Goal: Task Accomplishment & Management: Use online tool/utility

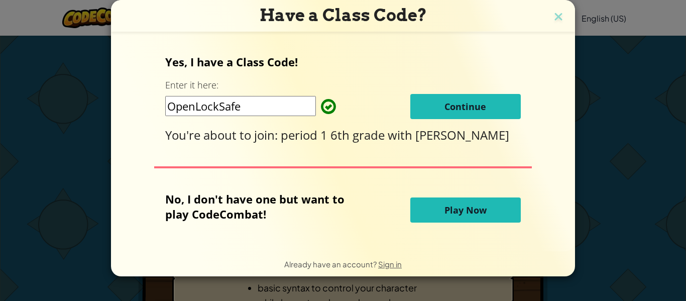
click at [454, 104] on span "Continue" at bounding box center [466, 107] width 42 height 12
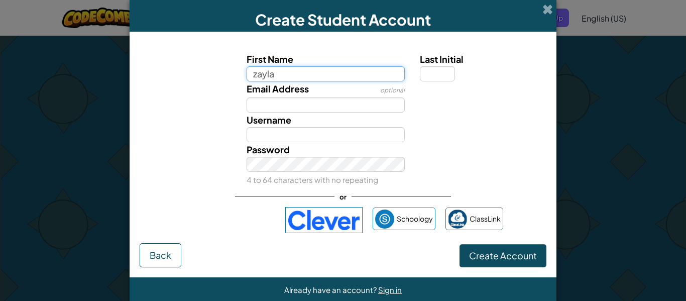
type input "zayla"
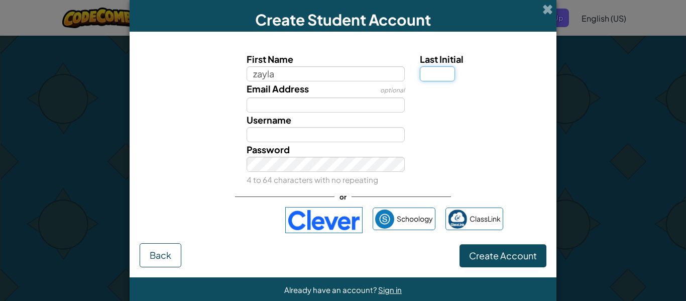
click at [425, 74] on input "Last Initial" at bounding box center [437, 73] width 35 height 15
type input "[PERSON_NAME]"
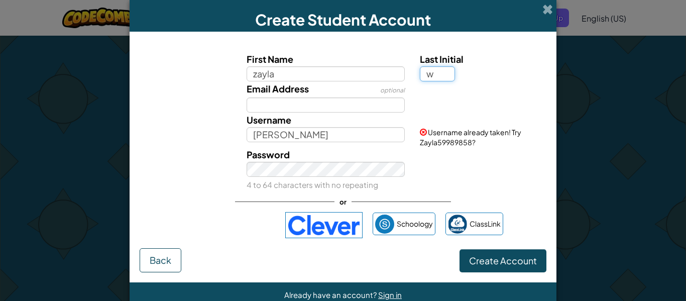
type input "w"
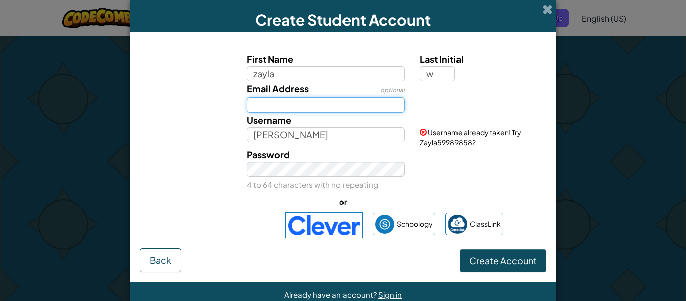
click at [325, 107] on input "Email Address" at bounding box center [326, 104] width 159 height 15
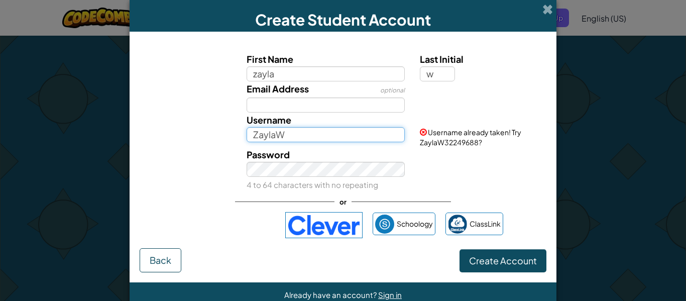
click at [308, 136] on input "ZaylaW" at bounding box center [326, 134] width 159 height 15
type input "ZaylaW51"
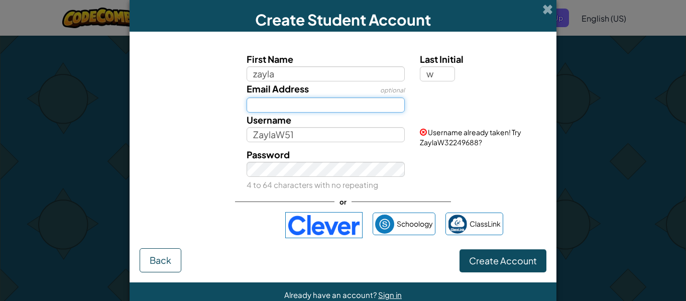
click at [292, 106] on input "Email Address" at bounding box center [326, 104] width 159 height 15
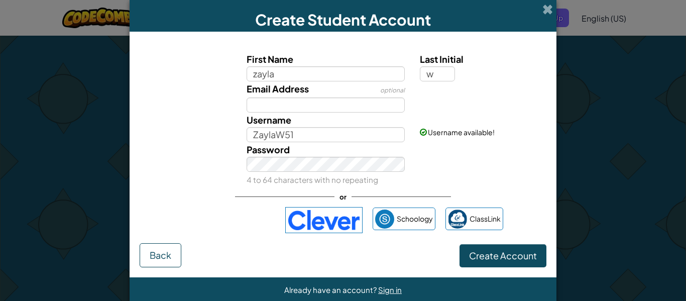
click at [281, 156] on label "Password" at bounding box center [268, 149] width 43 height 15
click at [512, 260] on span "Create Account" at bounding box center [503, 256] width 68 height 12
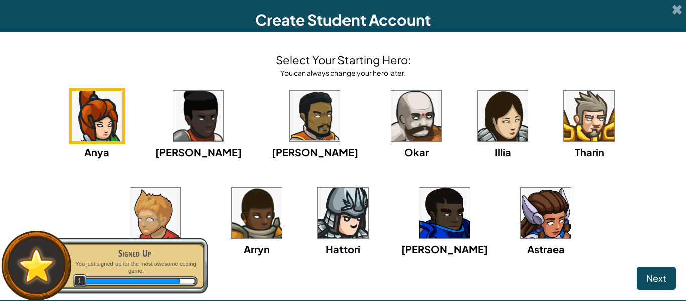
click at [521, 207] on img at bounding box center [546, 213] width 50 height 50
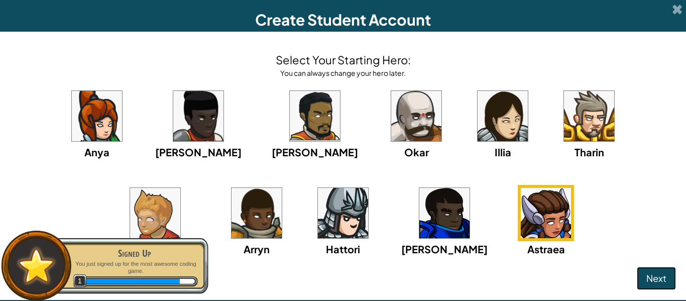
click at [667, 272] on button "Next" at bounding box center [656, 278] width 39 height 23
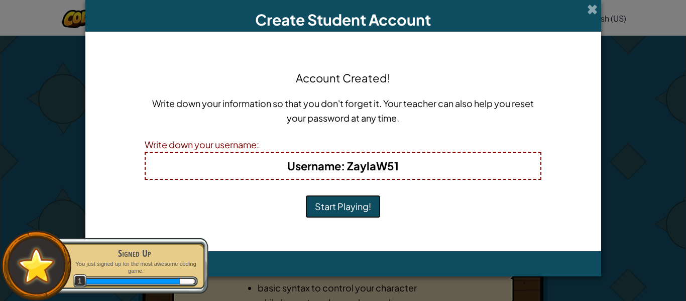
click at [335, 211] on button "Start Playing!" at bounding box center [343, 206] width 75 height 23
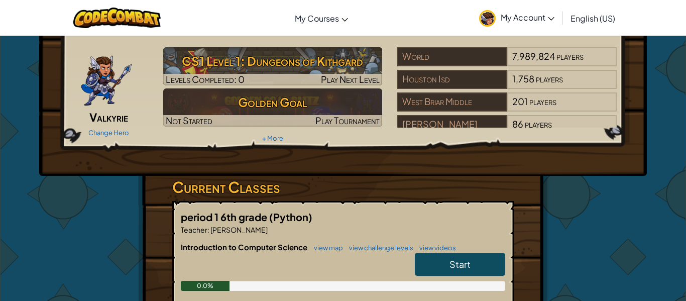
scroll to position [84, 0]
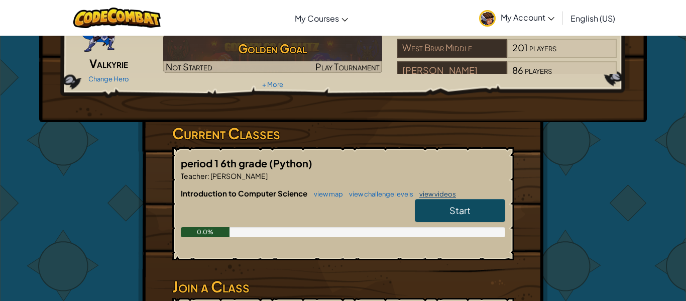
click at [420, 197] on link "view videos" at bounding box center [436, 194] width 42 height 8
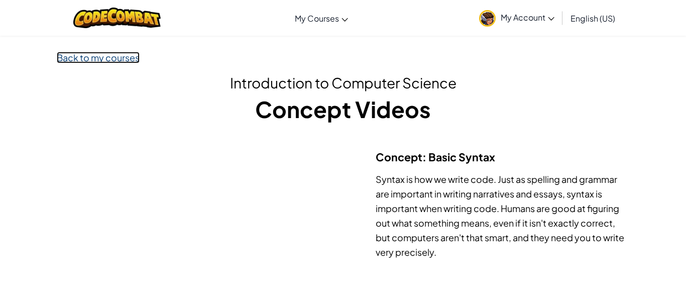
click at [112, 57] on link "Back to my courses" at bounding box center [98, 58] width 83 height 12
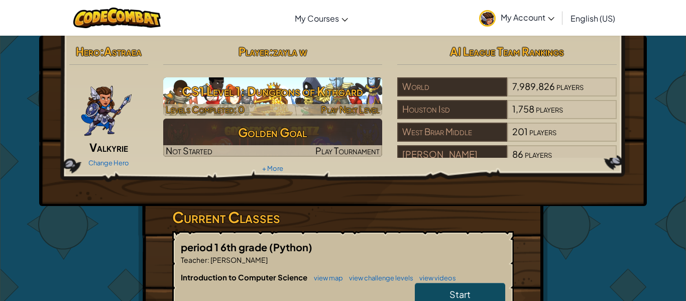
click at [305, 96] on h3 "CS1 Level 1: Dungeons of Kithgard" at bounding box center [273, 91] width 220 height 23
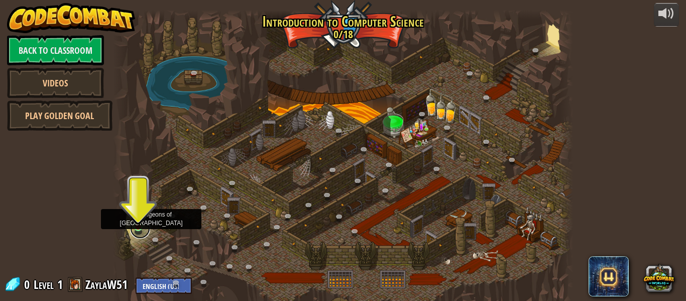
click at [138, 235] on link at bounding box center [140, 229] width 20 height 20
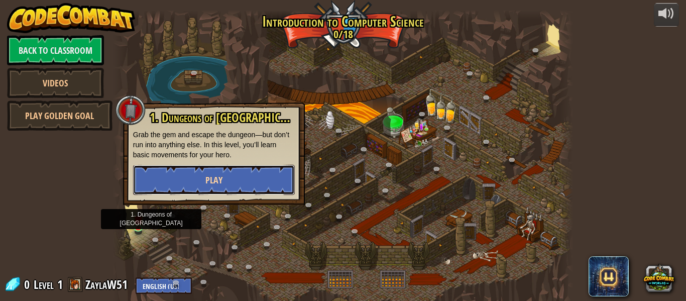
click at [169, 188] on button "Play" at bounding box center [214, 180] width 162 height 30
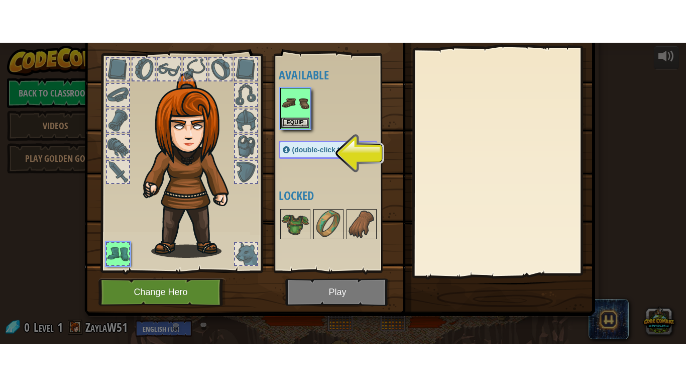
scroll to position [45, 0]
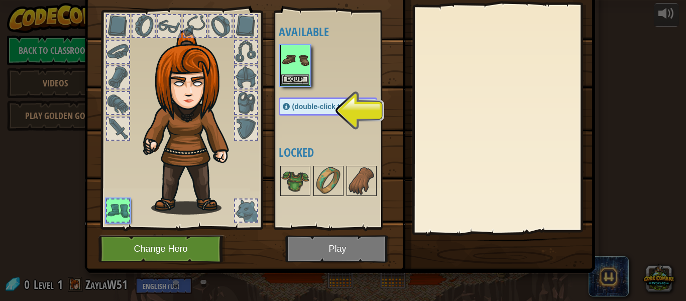
click at [344, 108] on span "(double-click to equip)" at bounding box center [329, 107] width 75 height 8
click at [323, 260] on img at bounding box center [339, 90] width 511 height 365
click at [315, 106] on span "(double-click to equip)" at bounding box center [329, 107] width 75 height 8
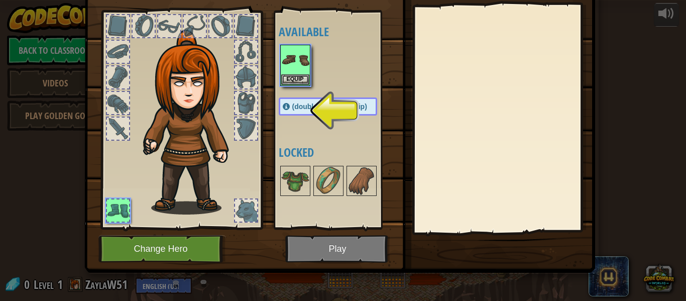
click at [322, 107] on span "(double-click to equip)" at bounding box center [329, 107] width 75 height 8
click at [325, 175] on img at bounding box center [329, 181] width 28 height 28
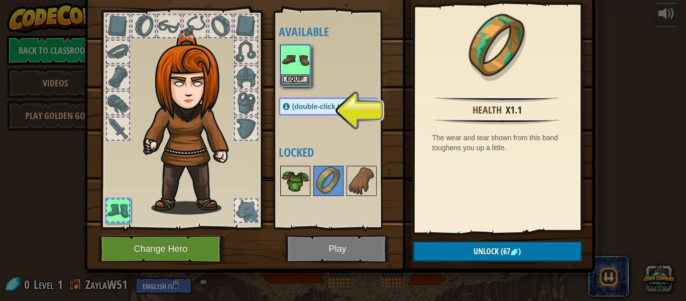
click at [292, 174] on img at bounding box center [295, 181] width 28 height 28
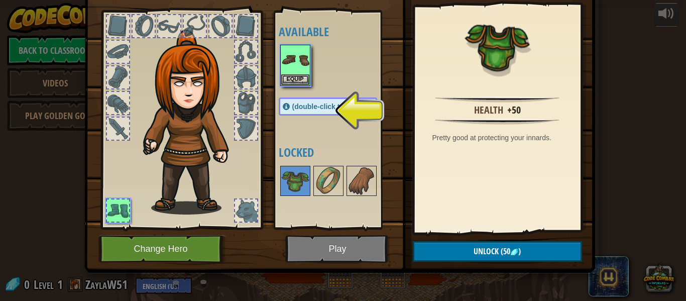
click at [301, 97] on div "(double-click to equip)" at bounding box center [328, 106] width 99 height 18
click at [305, 106] on span "(double-click to equip)" at bounding box center [329, 107] width 75 height 8
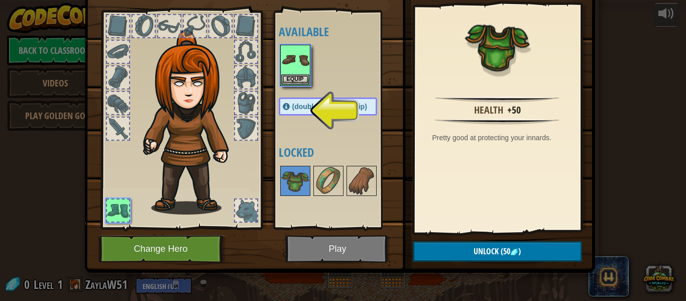
click at [305, 106] on span "(double-click to equip)" at bounding box center [329, 107] width 75 height 8
click at [326, 105] on span "(double-click to equip)" at bounding box center [329, 107] width 75 height 8
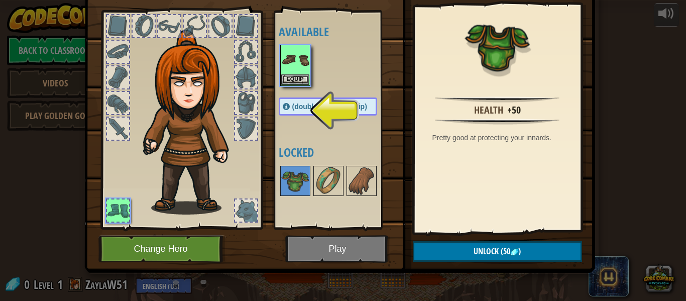
click at [326, 105] on span "(double-click to equip)" at bounding box center [329, 107] width 75 height 8
click at [286, 52] on img at bounding box center [295, 60] width 28 height 28
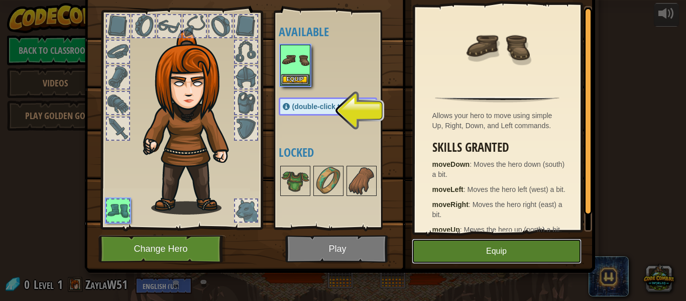
click at [452, 247] on button "Equip" at bounding box center [497, 251] width 170 height 25
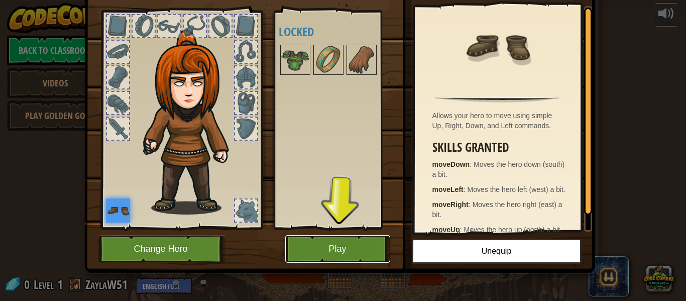
click at [369, 244] on button "Play" at bounding box center [337, 249] width 105 height 28
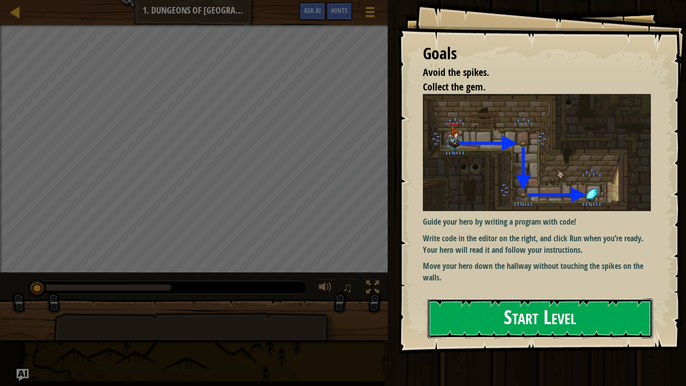
click at [525, 301] on button "Start Level" at bounding box center [541, 319] width 226 height 40
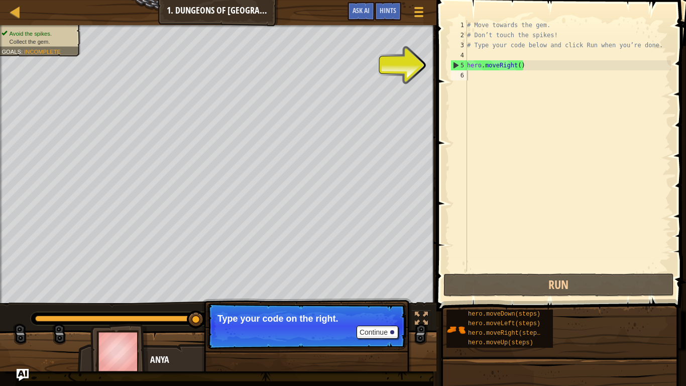
click at [479, 65] on div "# Move towards the gem. # Don’t touch the spikes! # Type your code below and cl…" at bounding box center [568, 155] width 206 height 271
click at [512, 66] on div "# Move towards the gem. # Don’t touch the spikes! # Type your code below and cl…" at bounding box center [568, 155] width 206 height 271
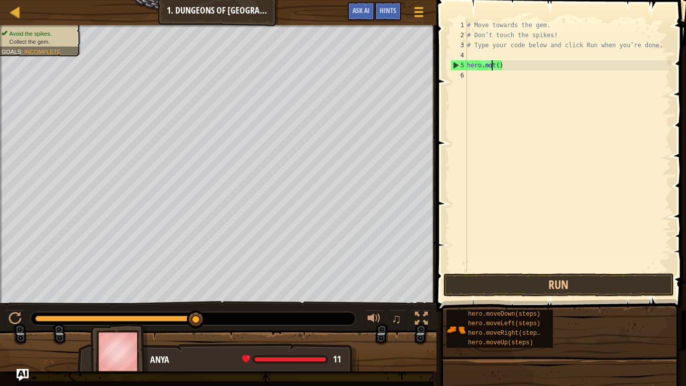
type textarea "[DOMAIN_NAME]()"
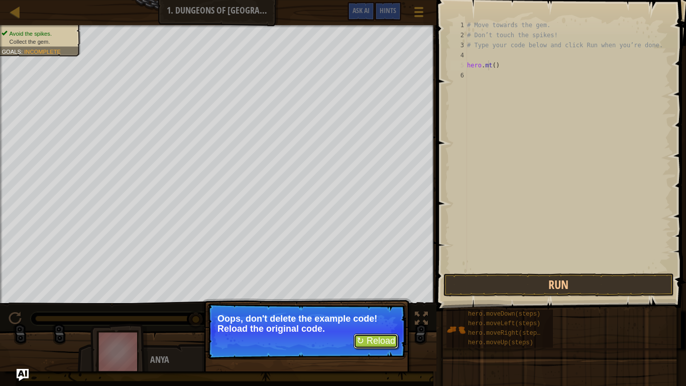
click at [376, 301] on button "↻ Reload" at bounding box center [376, 341] width 45 height 15
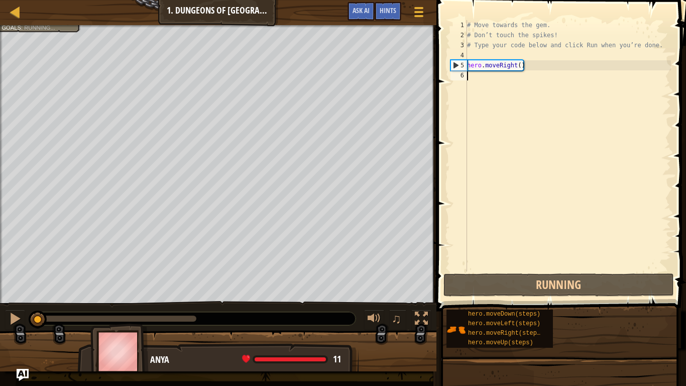
scroll to position [5, 0]
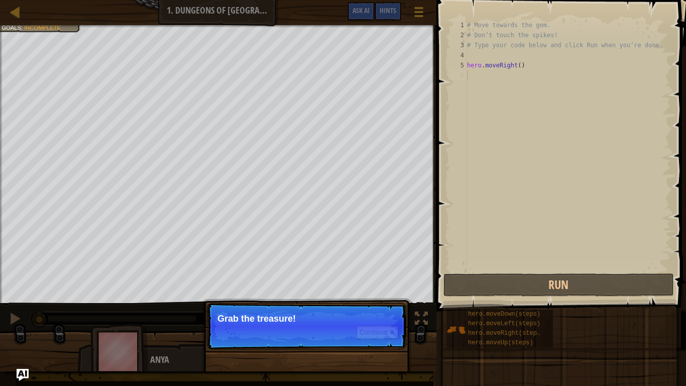
click at [273, 301] on p "Continue Grab the treasure!" at bounding box center [307, 326] width 200 height 46
click at [282, 298] on div "Continue Grab the treasure!" at bounding box center [307, 372] width 210 height 149
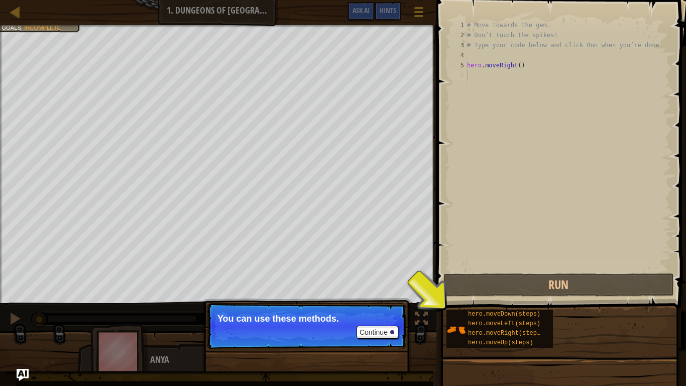
click at [287, 301] on p "Continue You can use these methods." at bounding box center [307, 326] width 200 height 46
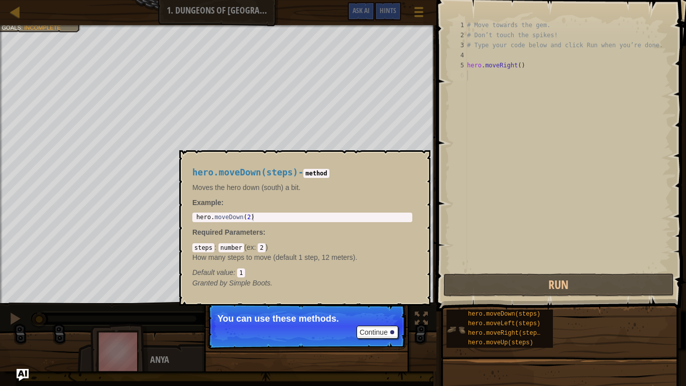
click at [450, 301] on img at bounding box center [456, 329] width 19 height 19
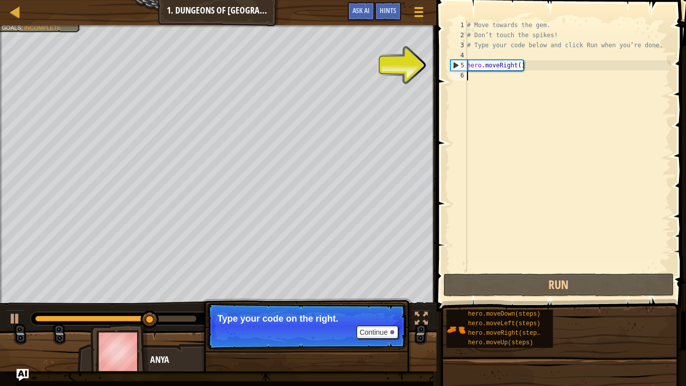
click at [456, 65] on div "5" at bounding box center [459, 65] width 16 height 10
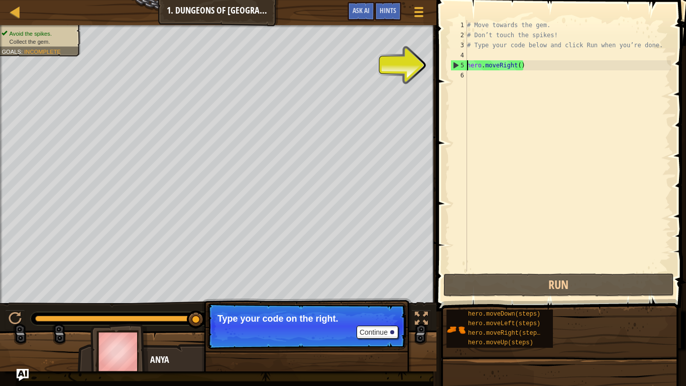
click at [524, 67] on div "# Move towards the gem. # Don’t touch the spikes! # Type your code below and cl…" at bounding box center [568, 155] width 206 height 271
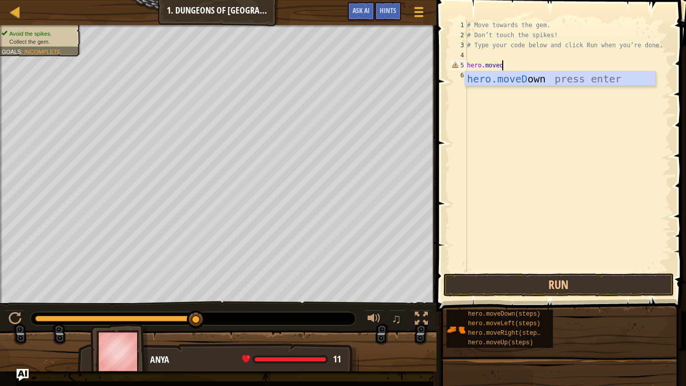
scroll to position [5, 5]
type textarea "hero.movedown"
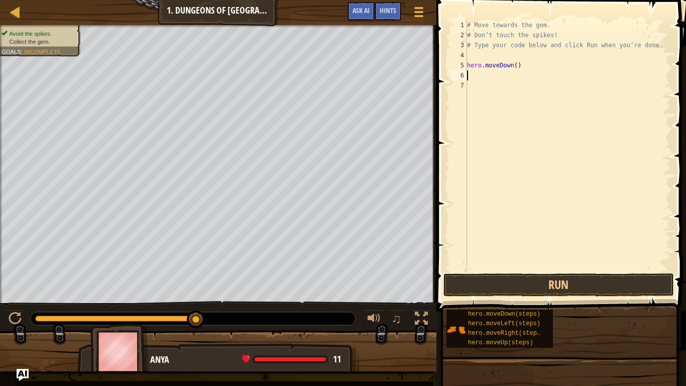
scroll to position [5, 0]
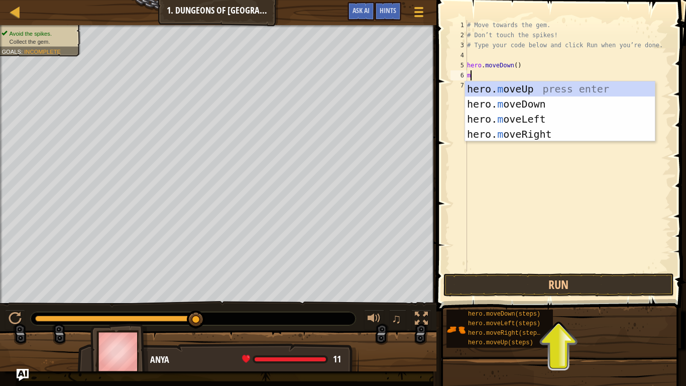
type textarea "mo"
click at [550, 133] on div "hero. mo veUp press enter hero. mo veDown press enter hero. mo veLeft press ent…" at bounding box center [560, 126] width 190 height 90
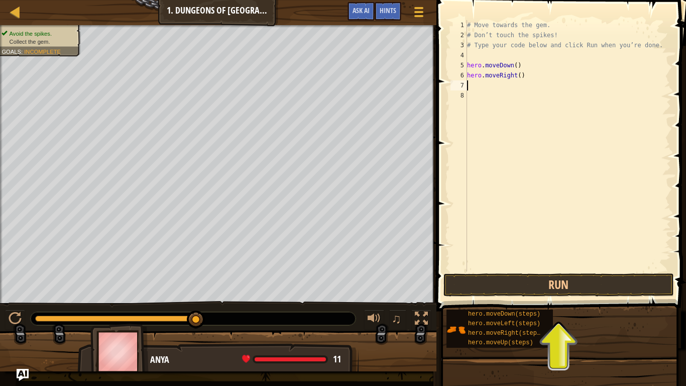
click at [465, 82] on div "7" at bounding box center [459, 85] width 17 height 10
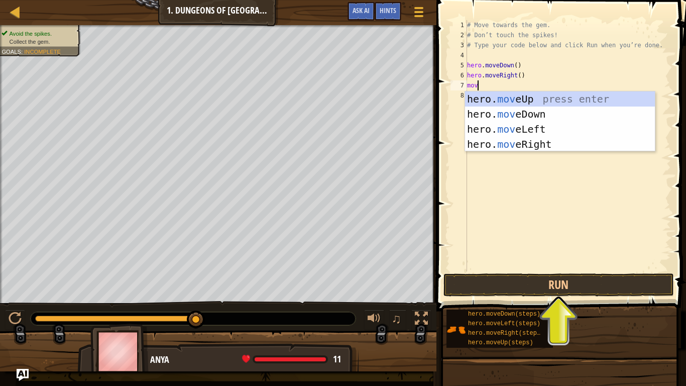
scroll to position [5, 1]
type textarea "m"
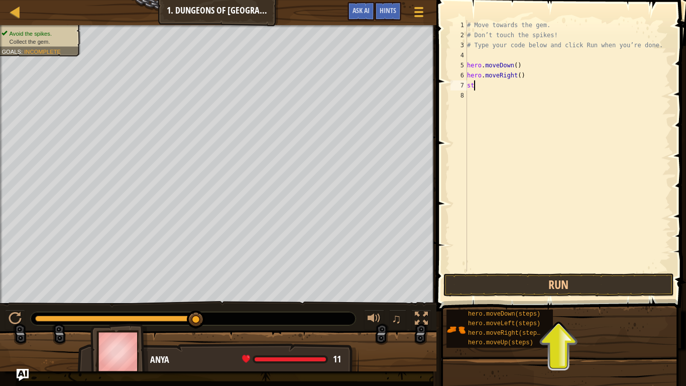
type textarea "s"
click at [498, 277] on button "Run" at bounding box center [559, 284] width 231 height 23
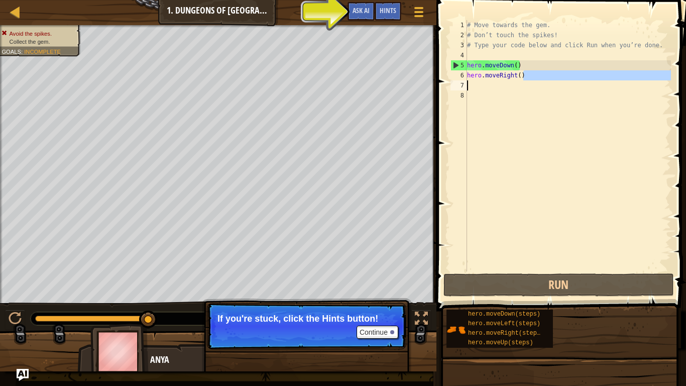
click at [410, 84] on div "Map Introduction to Computer Science 1 . Dungeons of Kithgard Game Menu Done Hi…" at bounding box center [343, 193] width 686 height 386
type textarea "hero.moveRight()"
click at [376, 301] on button "Continue" at bounding box center [378, 332] width 42 height 13
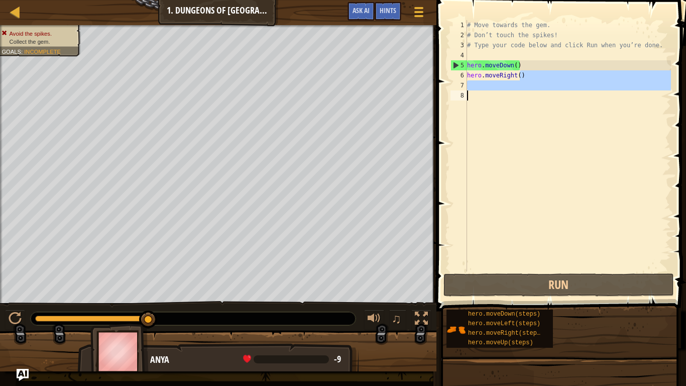
drag, startPoint x: 521, startPoint y: 76, endPoint x: 479, endPoint y: 93, distance: 45.1
click at [479, 93] on div "# Move towards the gem. # Don’t touch the spikes! # Type your code below and cl…" at bounding box center [568, 155] width 206 height 271
click at [512, 66] on div "# Move towards the gem. # Don’t touch the spikes! # Type your code below and cl…" at bounding box center [568, 155] width 206 height 271
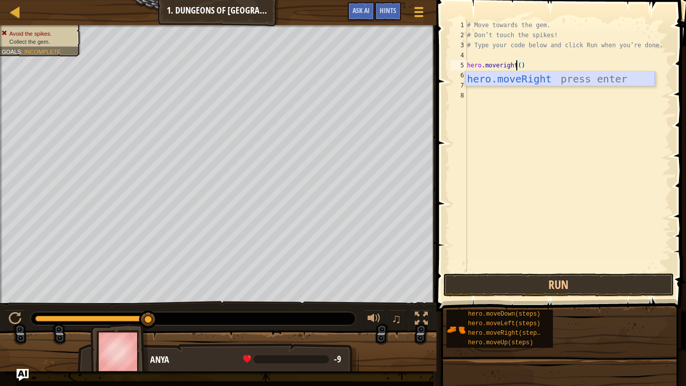
scroll to position [5, 7]
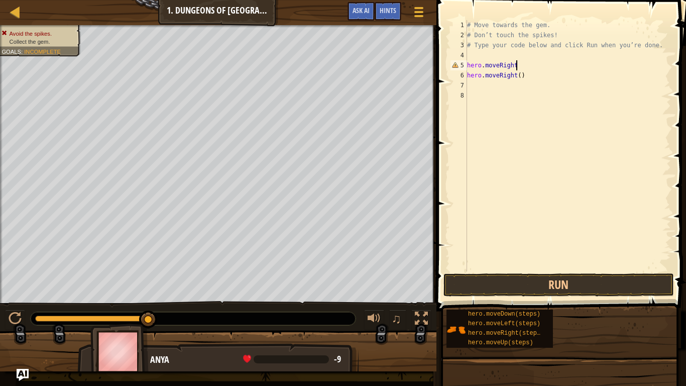
click at [515, 75] on div "# Move towards the gem. # Don’t touch the spikes! # Type your code below and cl…" at bounding box center [568, 155] width 206 height 271
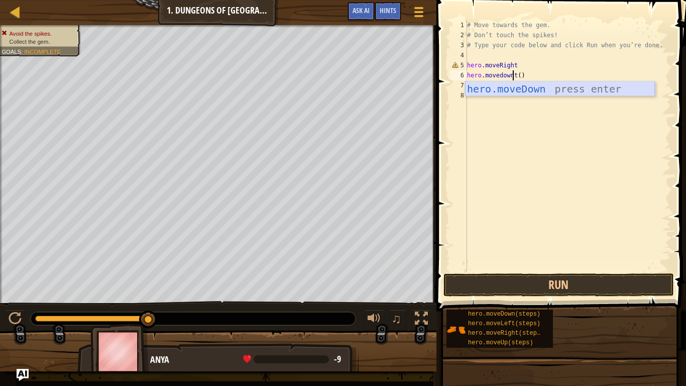
click at [515, 89] on div "hero.moveDown press enter" at bounding box center [560, 103] width 190 height 45
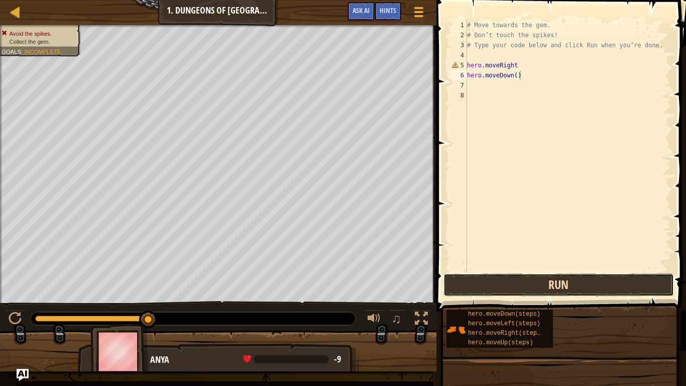
click at [487, 280] on button "Run" at bounding box center [559, 284] width 231 height 23
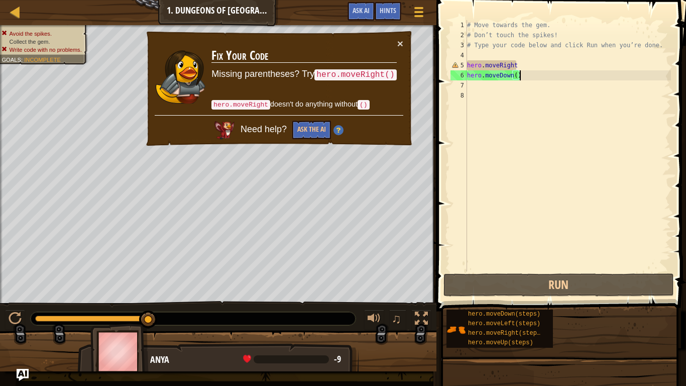
click at [510, 65] on div "# Move towards the gem. # Don’t touch the spikes! # Type your code below and cl…" at bounding box center [568, 155] width 206 height 271
click at [378, 77] on code "hero.moveRight()" at bounding box center [356, 74] width 82 height 11
click at [519, 64] on div "# Move towards the gem. # Don’t touch the spikes! # Type your code below and cl…" at bounding box center [568, 155] width 206 height 271
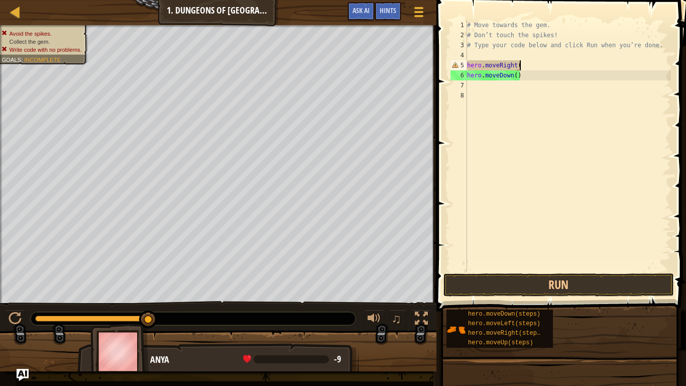
scroll to position [5, 8]
type textarea "hero.moveRight()"
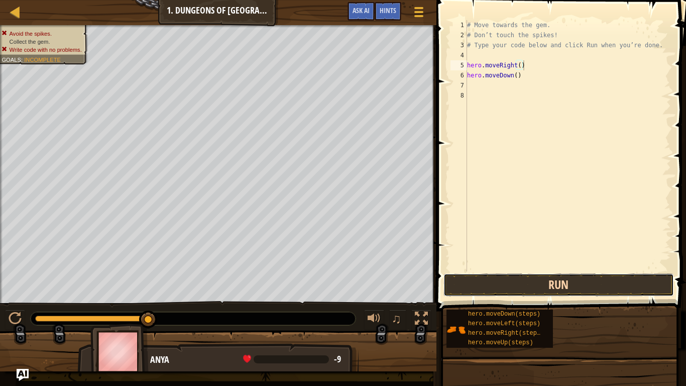
click at [490, 288] on button "Run" at bounding box center [559, 284] width 231 height 23
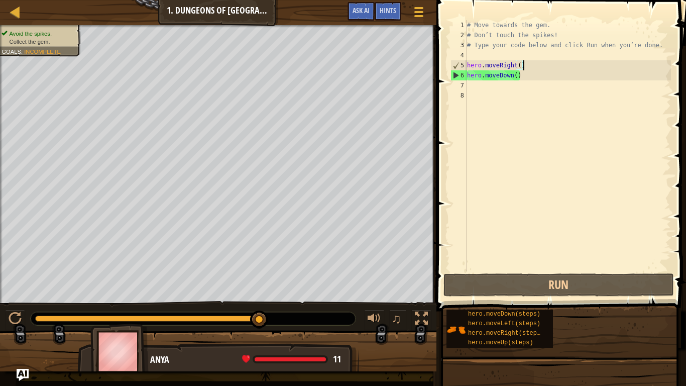
click at [463, 84] on div "7" at bounding box center [459, 85] width 17 height 10
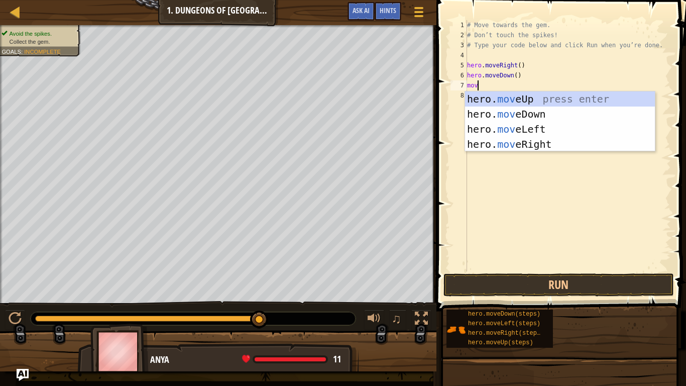
type textarea "move"
click at [506, 149] on div "hero. move Up press enter hero. move Down press enter hero. move Left press ent…" at bounding box center [560, 136] width 190 height 90
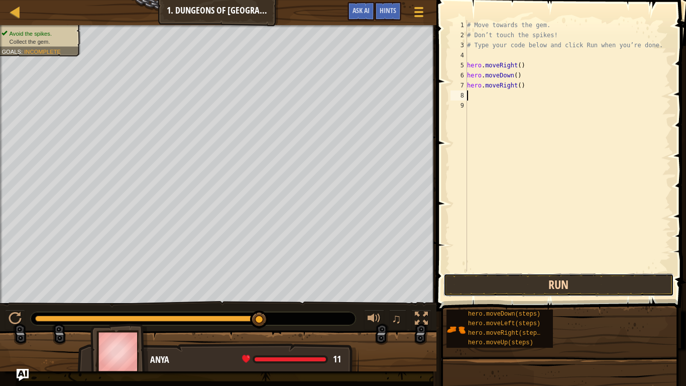
click at [511, 281] on button "Run" at bounding box center [559, 284] width 231 height 23
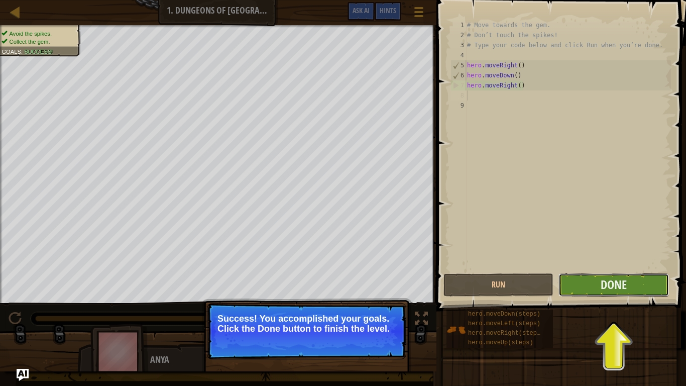
click at [621, 293] on button "Done" at bounding box center [614, 284] width 110 height 23
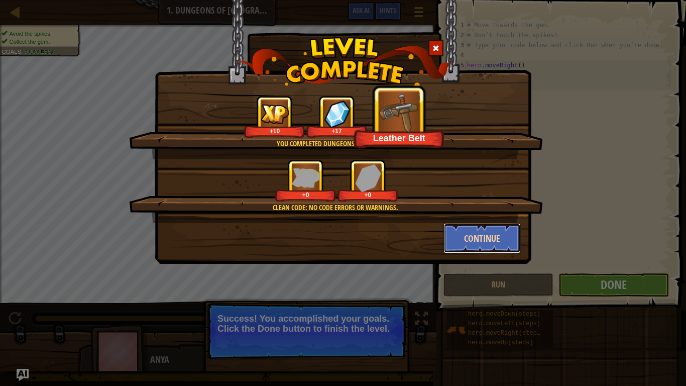
click at [459, 229] on button "Continue" at bounding box center [483, 238] width 78 height 30
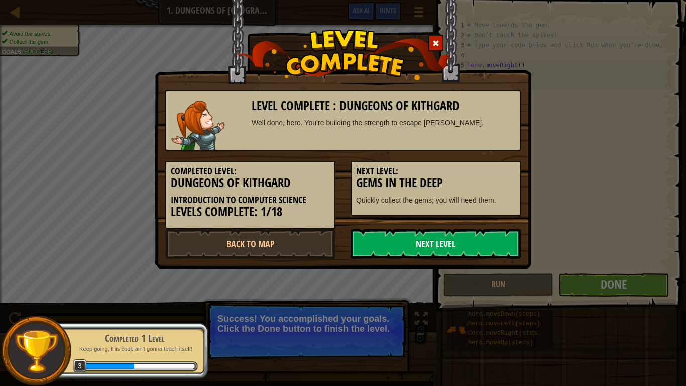
click at [417, 235] on link "Next Level" at bounding box center [436, 244] width 170 height 30
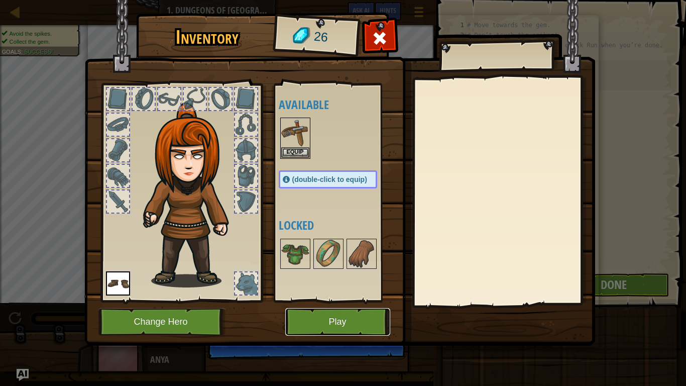
click at [343, 301] on button "Play" at bounding box center [337, 322] width 105 height 28
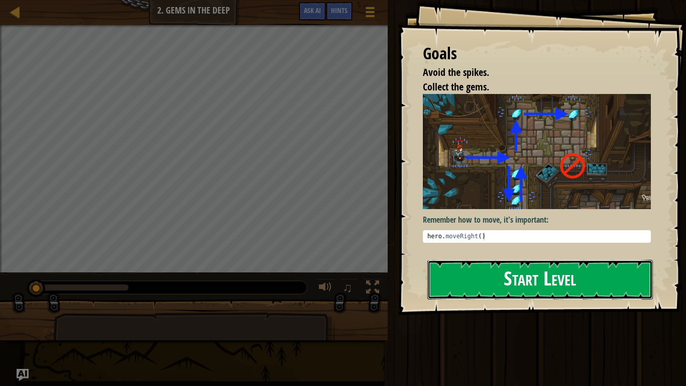
click at [474, 295] on button "Start Level" at bounding box center [541, 280] width 226 height 40
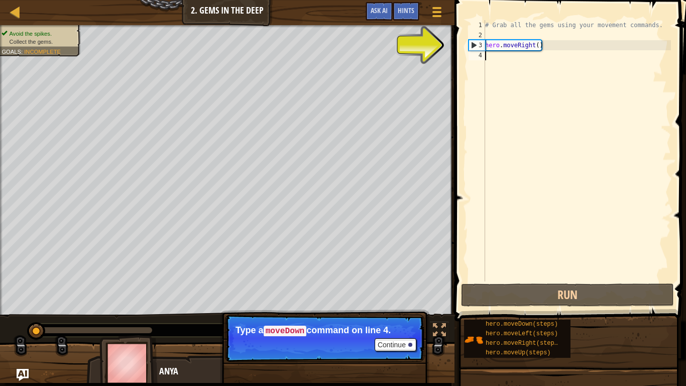
click at [488, 55] on div "# Grab all the gems using your movement commands. hero . moveRight ( )" at bounding box center [577, 160] width 188 height 281
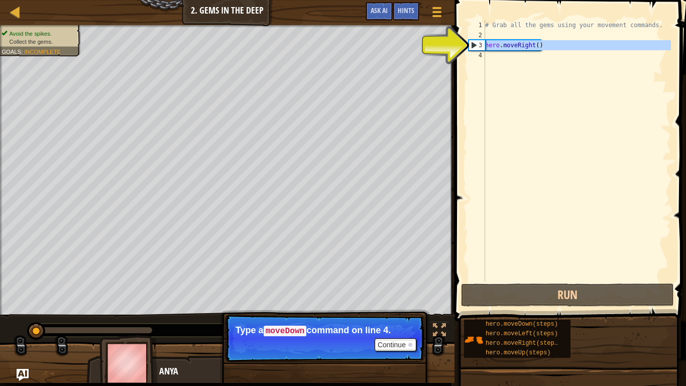
click at [471, 42] on div "3" at bounding box center [477, 45] width 16 height 10
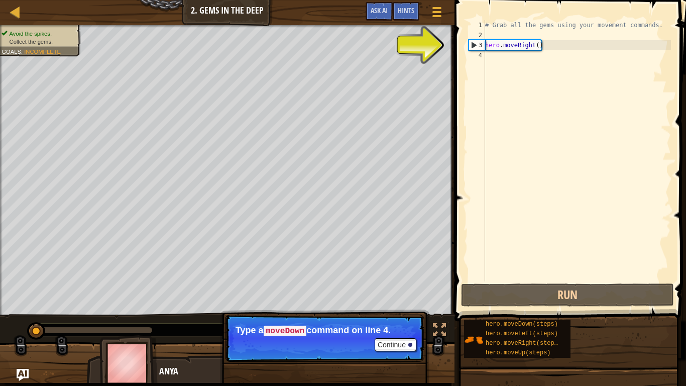
click at [474, 44] on div "3" at bounding box center [477, 45] width 16 height 10
type textarea "hero.moveRight()"
click at [550, 51] on div "# Grab all the gems using your movement commands. hero . moveRight ( )" at bounding box center [577, 160] width 188 height 281
click at [499, 58] on div "# Grab all the gems using your movement commands. hero . moveRight ( )" at bounding box center [577, 160] width 188 height 281
click at [533, 47] on div "# Grab all the gems using your movement commands. hero . moveRight ( )" at bounding box center [577, 160] width 188 height 281
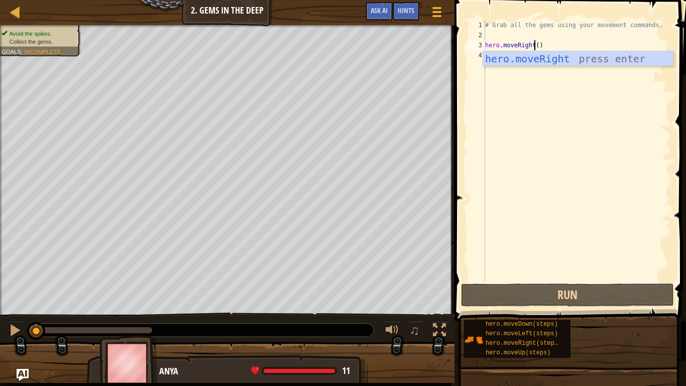
scroll to position [5, 7]
click at [531, 59] on div "hero.moveRight press enter" at bounding box center [578, 73] width 190 height 45
type textarea "hero.moveRight"
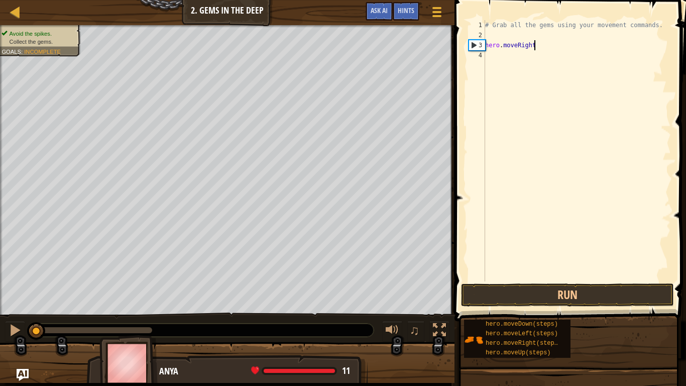
scroll to position [5, 7]
click at [497, 58] on div "# Grab all the gems using your movement commands. hero . moveRight" at bounding box center [577, 160] width 188 height 281
click at [538, 52] on div "# Grab all the gems using your movement commands. hero . moveRight" at bounding box center [577, 160] width 188 height 281
click at [537, 45] on div "# Grab all the gems using your movement commands. hero . moveRight" at bounding box center [577, 160] width 188 height 281
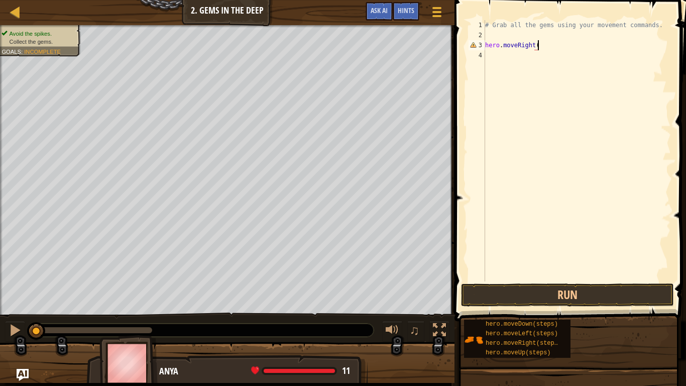
scroll to position [5, 7]
type textarea "hero.moveRight()"
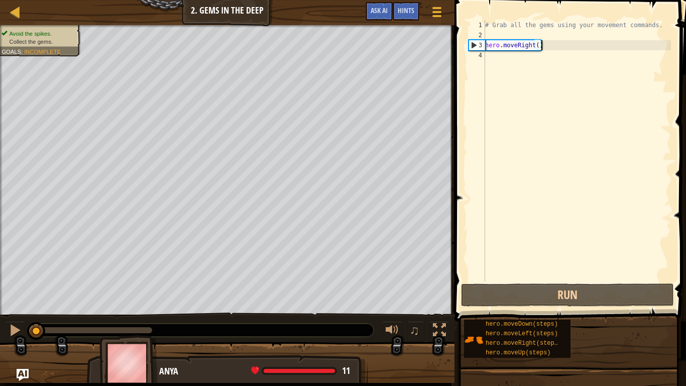
click at [493, 58] on div "# Grab all the gems using your movement commands. hero . moveRight ( )" at bounding box center [577, 160] width 188 height 281
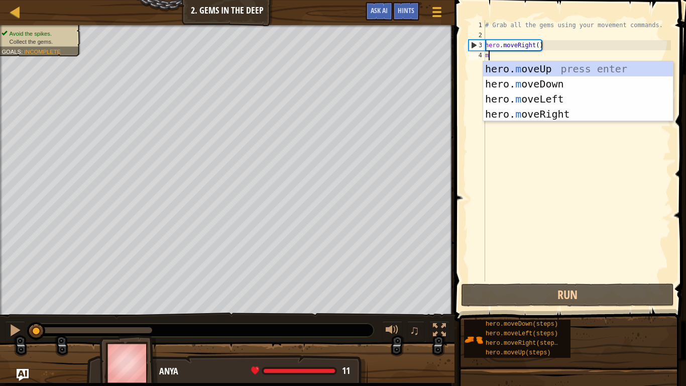
type textarea "m"
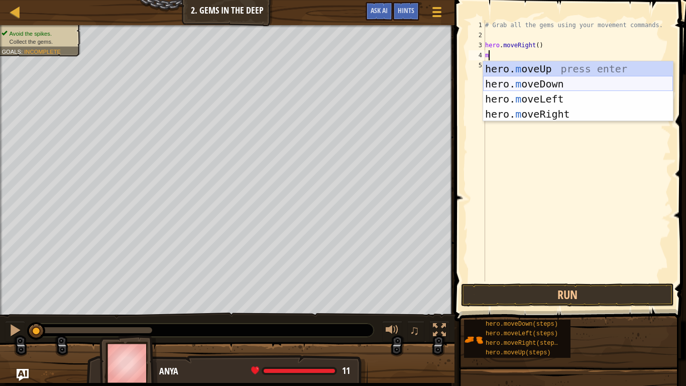
click at [542, 81] on div "hero. m oveUp press enter hero. m oveDown press enter hero. m oveLeft press ent…" at bounding box center [578, 106] width 190 height 90
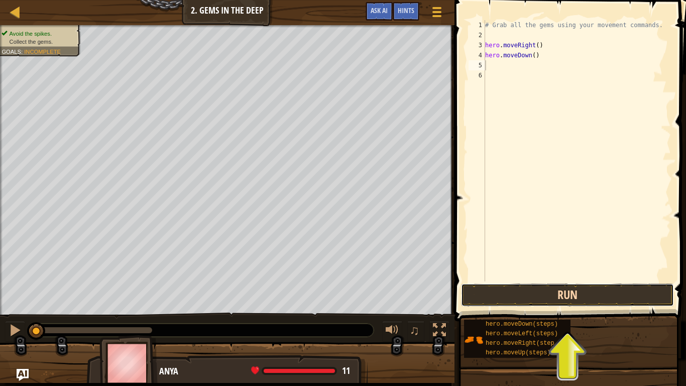
click at [507, 296] on button "Run" at bounding box center [567, 294] width 213 height 23
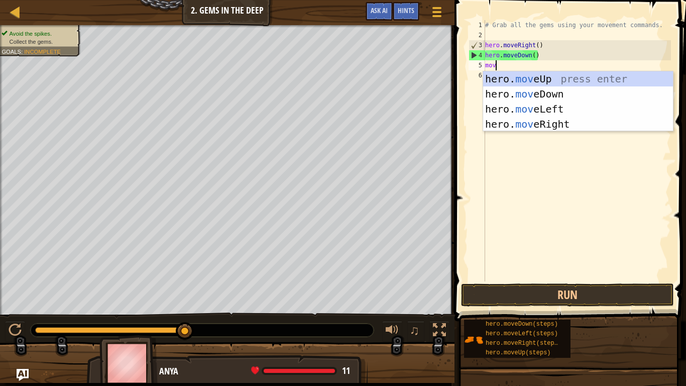
type textarea "move"
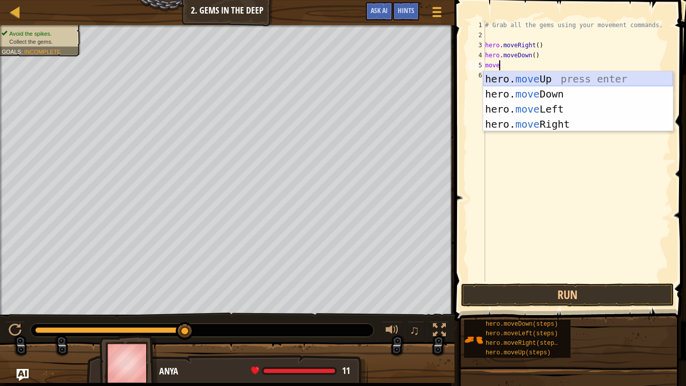
click at [537, 80] on div "hero. move Up press enter hero. move Down press enter hero. move Left press ent…" at bounding box center [578, 116] width 190 height 90
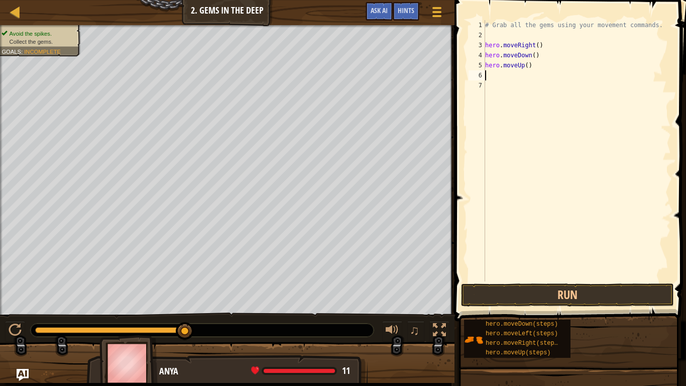
click at [497, 73] on div "# Grab all the gems using your movement commands. hero . moveRight ( ) hero . m…" at bounding box center [577, 160] width 188 height 281
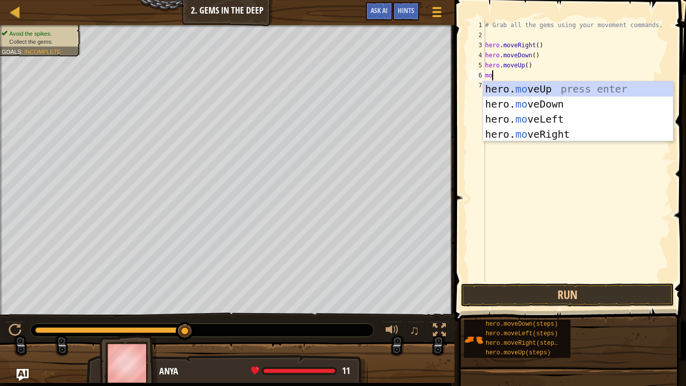
type textarea "mov"
click at [558, 90] on div "hero. mov eUp press enter hero. mov eDown press enter hero. mov eLeft press ent…" at bounding box center [578, 126] width 190 height 90
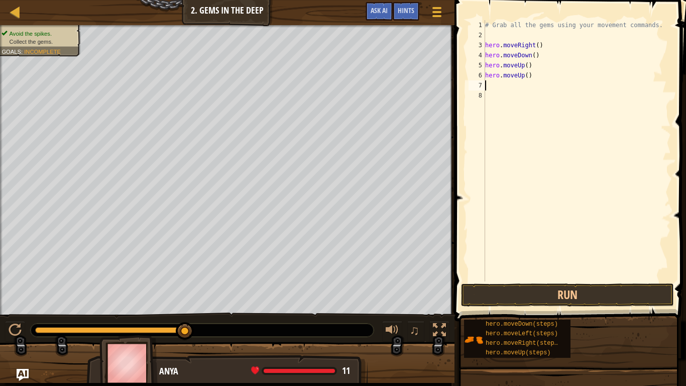
scroll to position [5, 0]
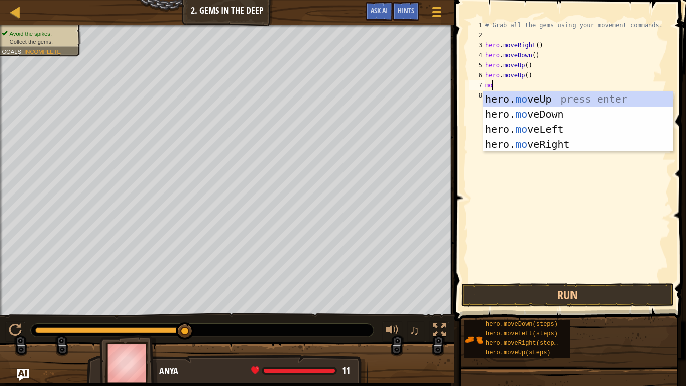
type textarea "mov"
click at [570, 141] on div "hero. mov eUp press enter hero. mov eDown press enter hero. mov eLeft press ent…" at bounding box center [578, 136] width 190 height 90
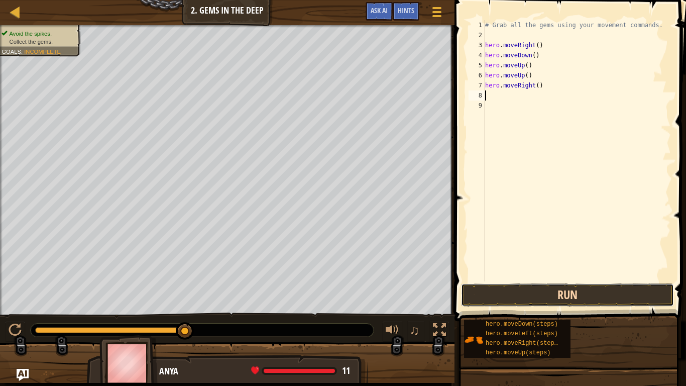
click at [557, 289] on button "Run" at bounding box center [567, 294] width 213 height 23
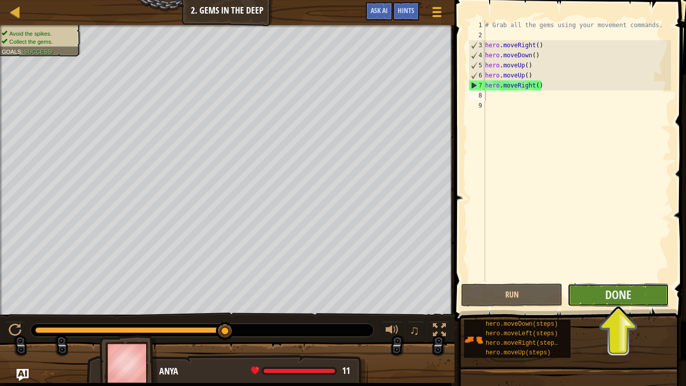
click at [633, 301] on button "Done" at bounding box center [619, 294] width 102 height 23
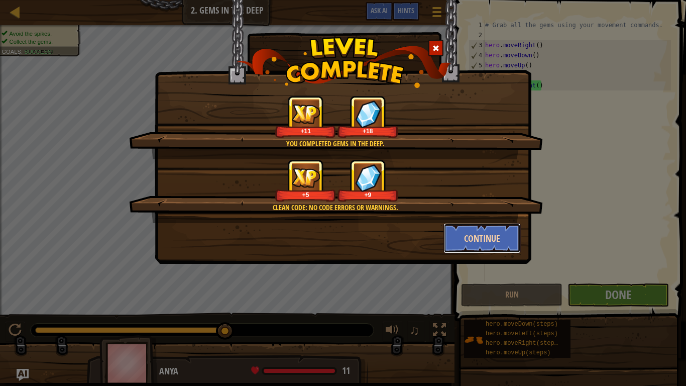
click at [479, 236] on button "Continue" at bounding box center [483, 238] width 78 height 30
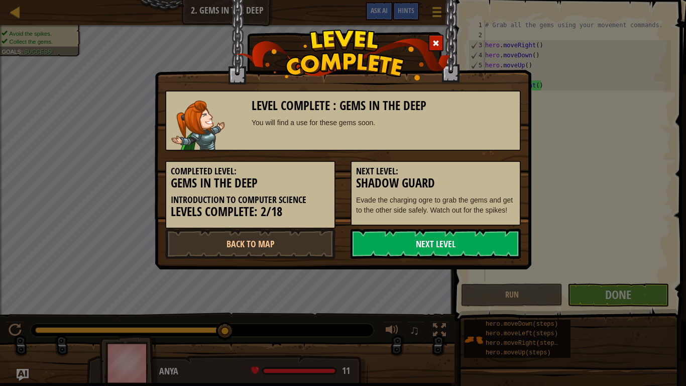
click at [437, 255] on link "Next Level" at bounding box center [436, 244] width 170 height 30
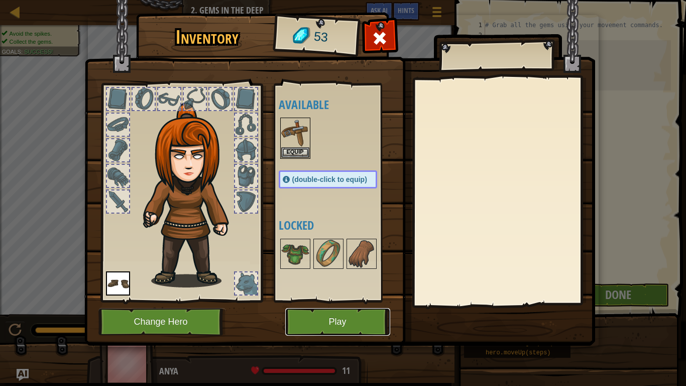
click at [329, 301] on button "Play" at bounding box center [337, 322] width 105 height 28
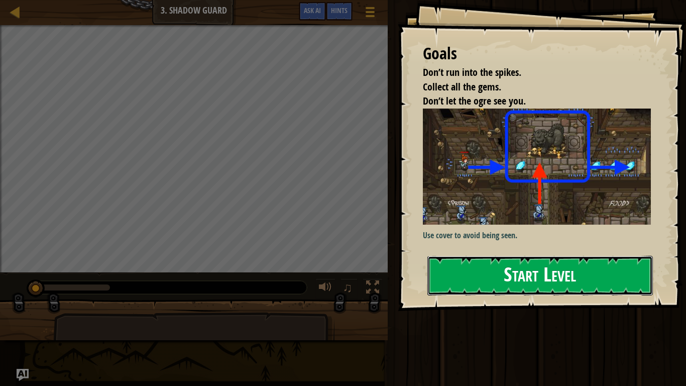
click at [501, 269] on button "Start Level" at bounding box center [541, 276] width 226 height 40
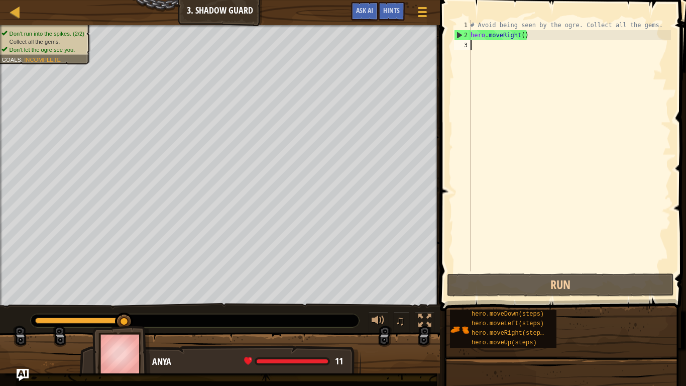
click at [484, 43] on div "# Avoid being seen by the ogre. Collect all the gems. hero . moveRight ( )" at bounding box center [570, 155] width 203 height 271
click at [516, 35] on div "# Avoid being seen by the ogre. Collect all the gems. hero . moveRight ( )" at bounding box center [570, 155] width 203 height 271
type textarea "hero.moveRight()"
click at [474, 49] on div "# Avoid being seen by the ogre. Collect all the gems. hero . moveRight ( )" at bounding box center [570, 155] width 203 height 271
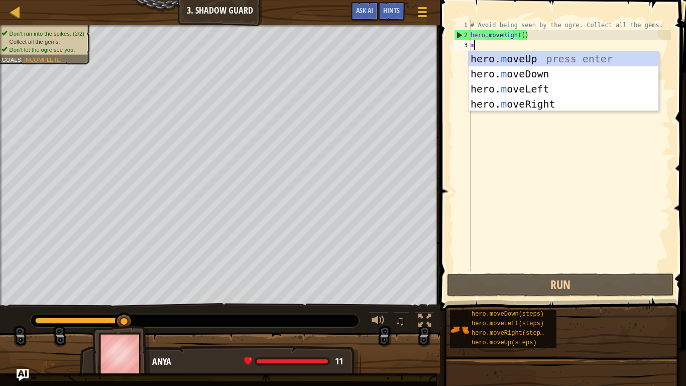
type textarea "m"
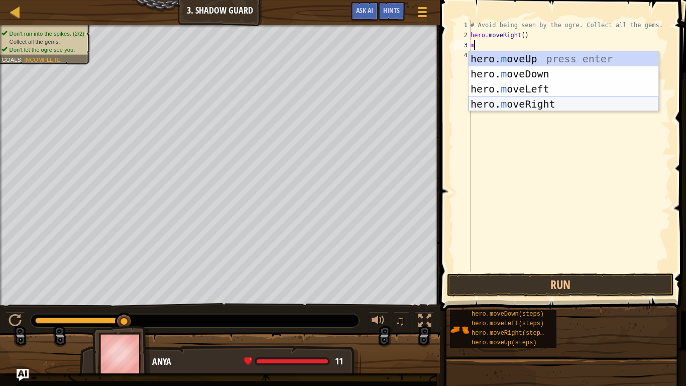
click at [534, 102] on div "hero. m oveUp press enter hero. m oveDown press enter hero. m oveLeft press ent…" at bounding box center [564, 96] width 190 height 90
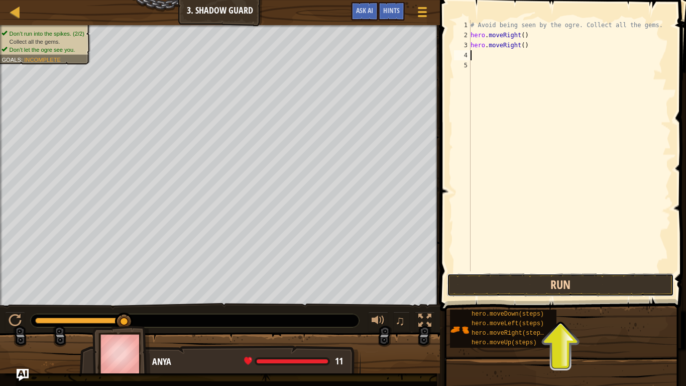
click at [581, 292] on button "Run" at bounding box center [560, 284] width 227 height 23
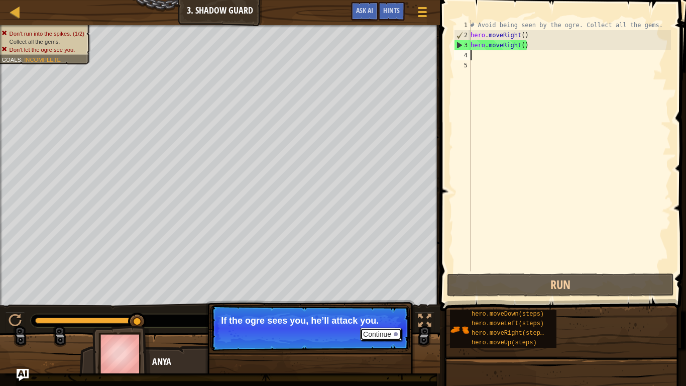
click at [390, 301] on button "Continue" at bounding box center [381, 334] width 42 height 13
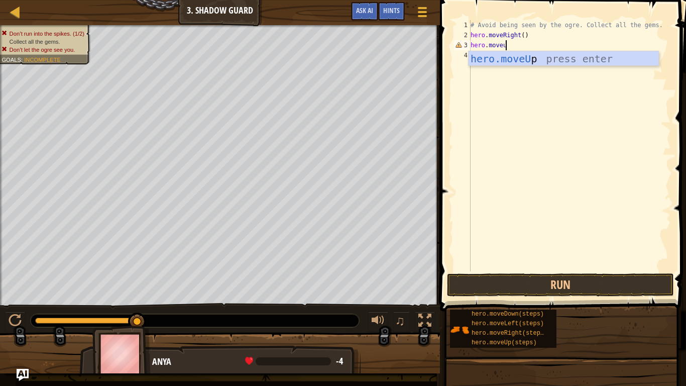
type textarea "hero.moveup"
click at [548, 62] on div "hero.moveUp press enter" at bounding box center [564, 73] width 190 height 45
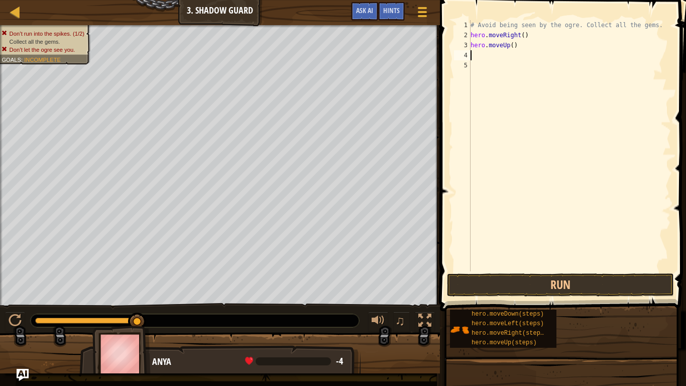
scroll to position [5, 0]
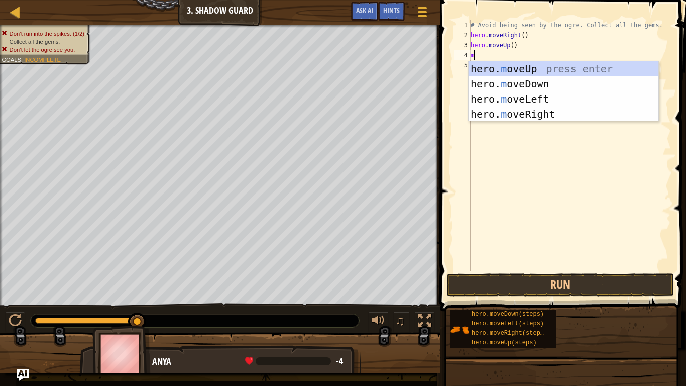
type textarea "mo"
click at [546, 113] on div "hero. mo veUp press enter hero. mo veDown press enter hero. mo veLeft press ent…" at bounding box center [564, 106] width 190 height 90
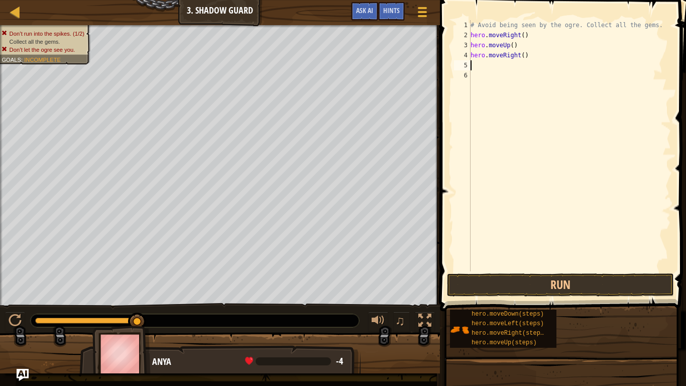
scroll to position [5, 0]
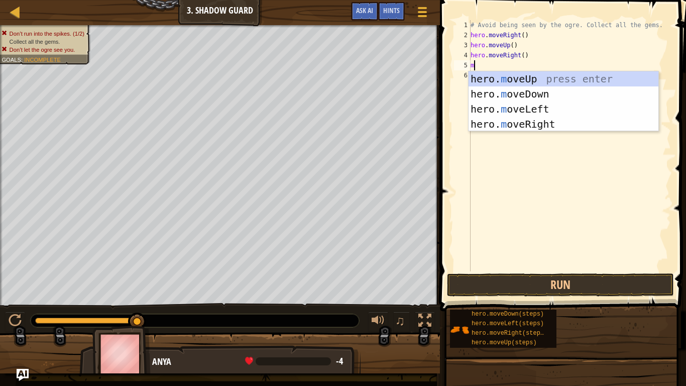
type textarea "mo"
click at [506, 91] on div "hero. mo veUp press enter hero. mo veDown press enter hero. mo veLeft press ent…" at bounding box center [564, 116] width 190 height 90
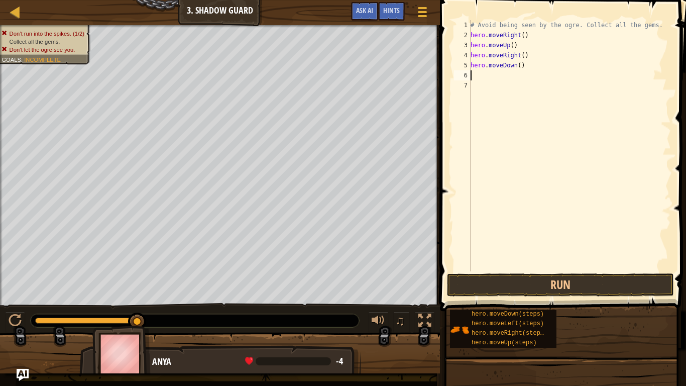
scroll to position [5, 0]
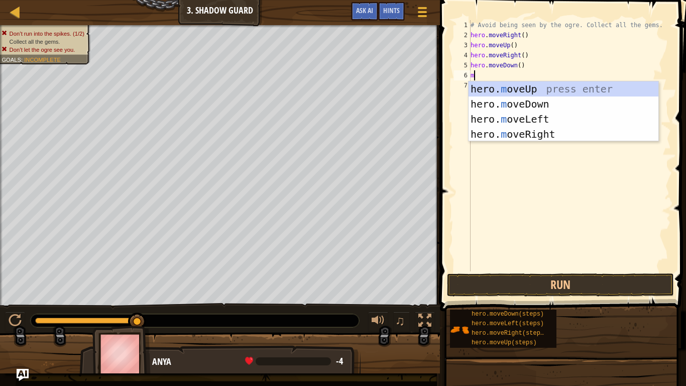
type textarea "mo"
click at [530, 136] on div "hero. mo veUp press enter hero. mo veDown press enter hero. mo veLeft press ent…" at bounding box center [564, 126] width 190 height 90
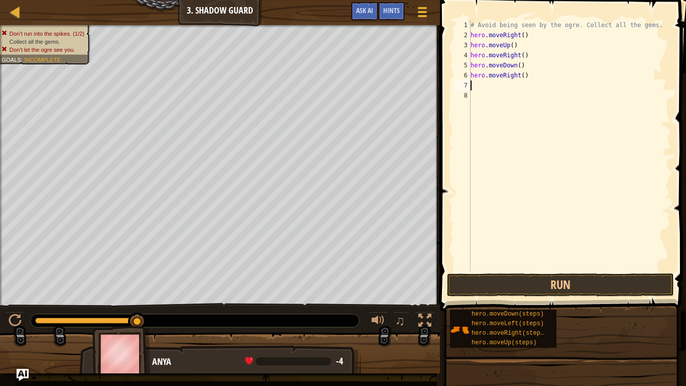
scroll to position [5, 0]
click at [494, 277] on button "Run" at bounding box center [560, 284] width 227 height 23
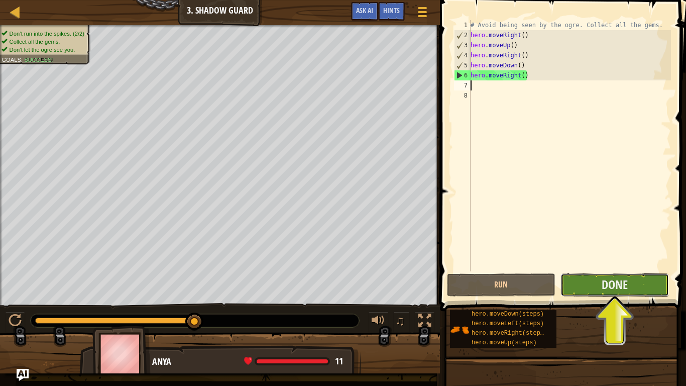
click at [640, 284] on button "Done" at bounding box center [615, 284] width 109 height 23
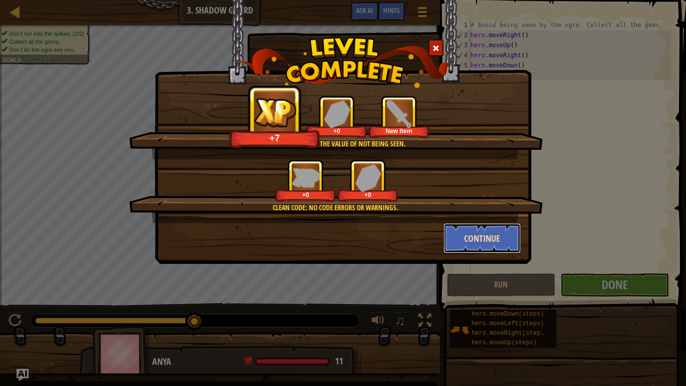
click at [512, 242] on button "Continue" at bounding box center [483, 238] width 78 height 30
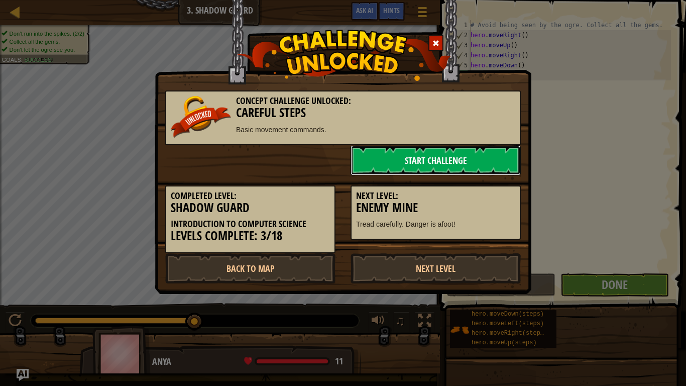
click at [460, 156] on link "Start Challenge" at bounding box center [436, 160] width 170 height 30
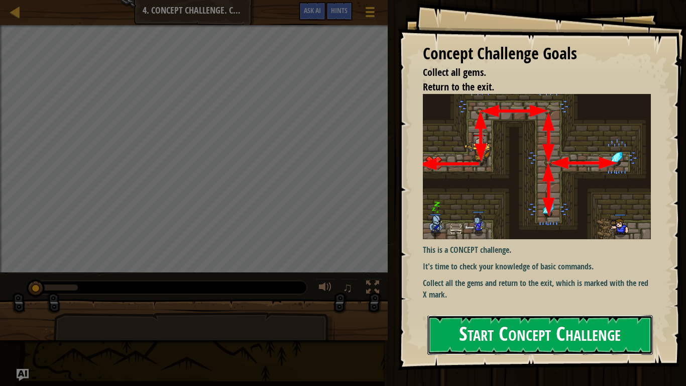
click at [486, 301] on button "Start Concept Challenge" at bounding box center [541, 335] width 226 height 40
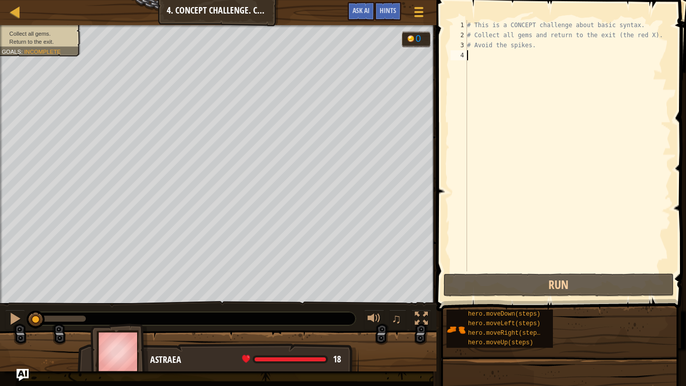
scroll to position [5, 0]
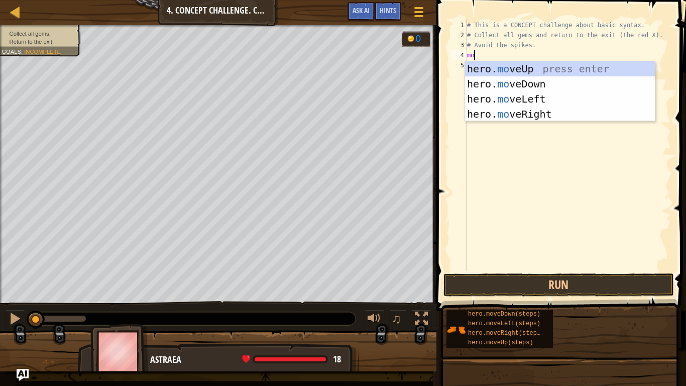
type textarea "mov"
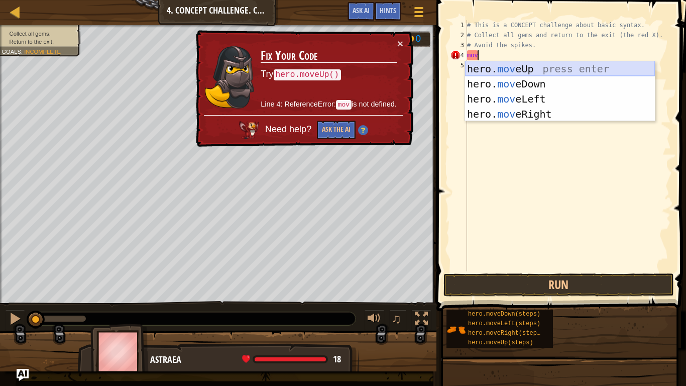
click at [514, 69] on div "hero. mov eUp press enter hero. mov eDown press enter hero. mov eLeft press ent…" at bounding box center [560, 106] width 190 height 90
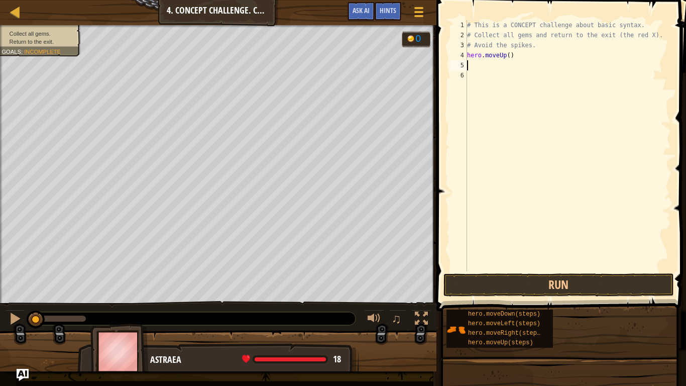
scroll to position [5, 0]
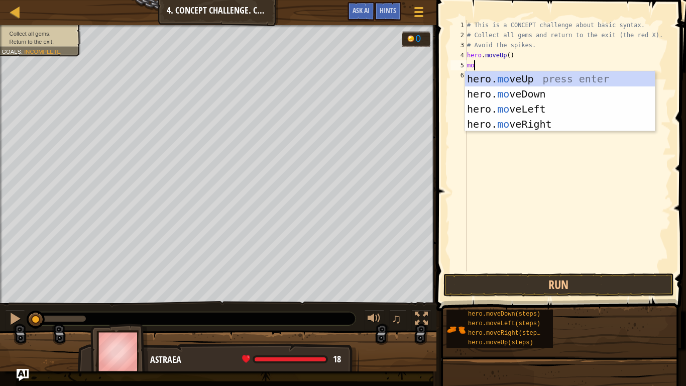
type textarea "mov"
click at [511, 126] on div "hero. mov eUp press enter hero. mov eDown press enter hero. mov eLeft press ent…" at bounding box center [560, 116] width 190 height 90
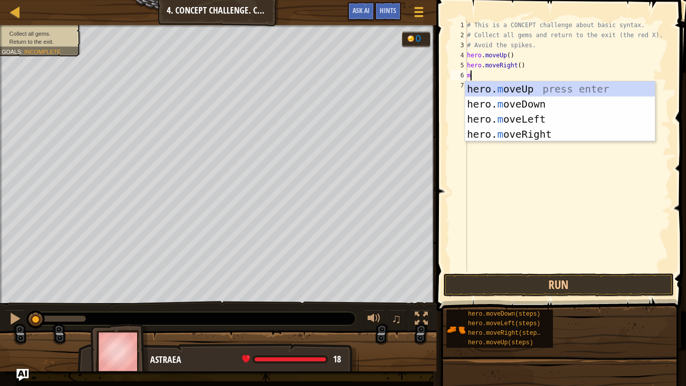
type textarea "mo"
click at [492, 103] on div "hero. mo veUp press enter hero. mo veDown press enter hero. mo veLeft press ent…" at bounding box center [560, 126] width 190 height 90
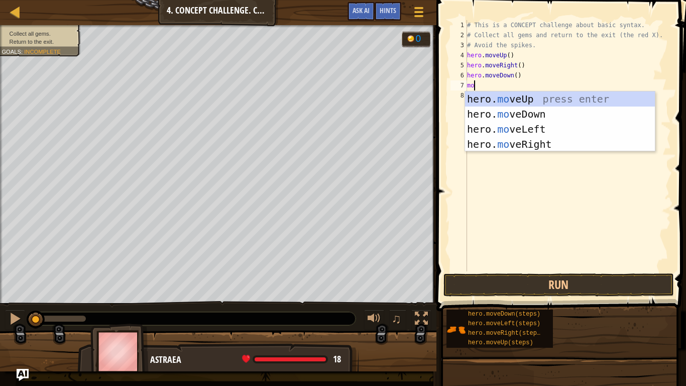
type textarea "mov"
click at [510, 118] on div "hero. mov eUp press enter hero. mov eDown press enter hero. mov eLeft press ent…" at bounding box center [560, 136] width 190 height 90
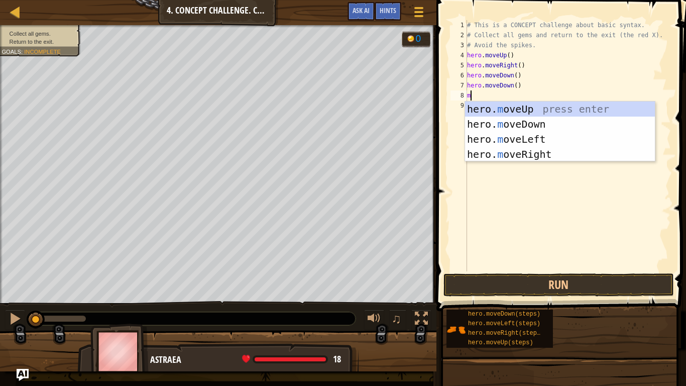
type textarea "mo"
click at [489, 123] on div "hero. mo veUp press enter hero. mo veDown press enter hero. mo veLeft press ent…" at bounding box center [560, 147] width 190 height 90
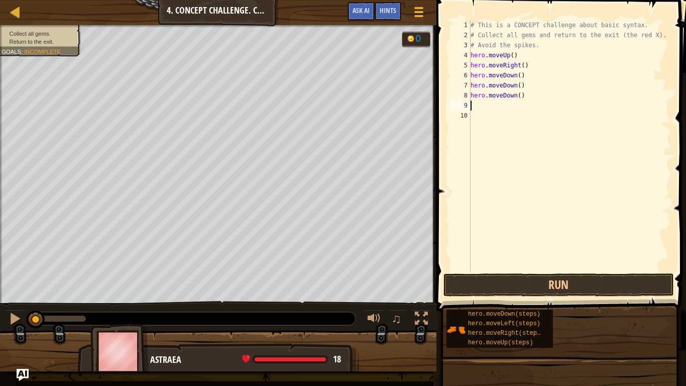
scroll to position [5, 0]
type textarea "m"
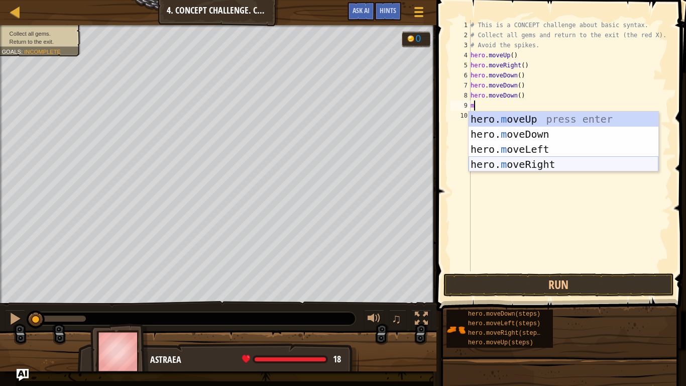
click at [498, 163] on div "hero. m oveUp press enter hero. m oveDown press enter hero. m oveLeft press ent…" at bounding box center [564, 157] width 190 height 90
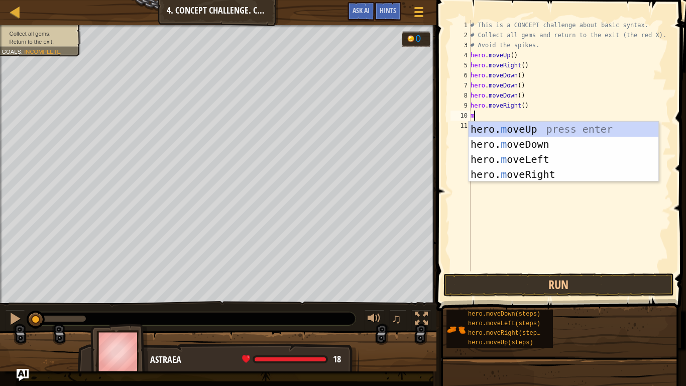
type textarea "mo"
click at [496, 160] on div "hero. mo veUp press enter hero. mo veDown press enter hero. mo veLeft press ent…" at bounding box center [564, 167] width 190 height 90
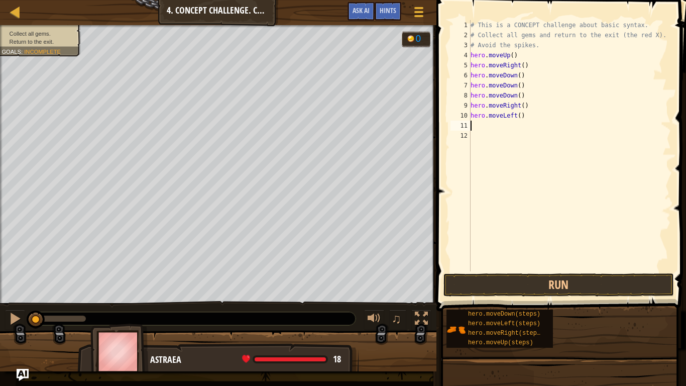
scroll to position [5, 0]
type textarea "m"
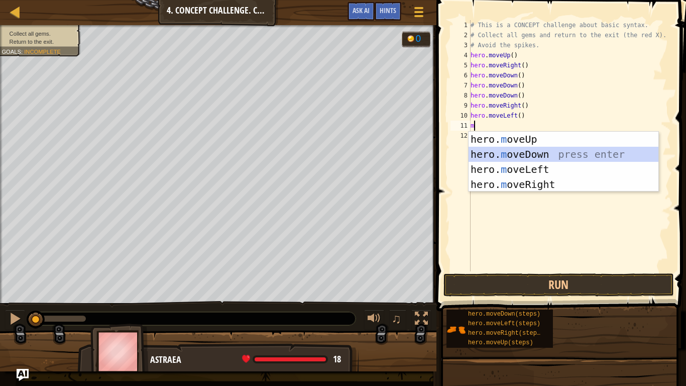
click at [499, 158] on div "hero. m oveUp press enter hero. m oveDown press enter hero. m oveLeft press ent…" at bounding box center [564, 177] width 190 height 90
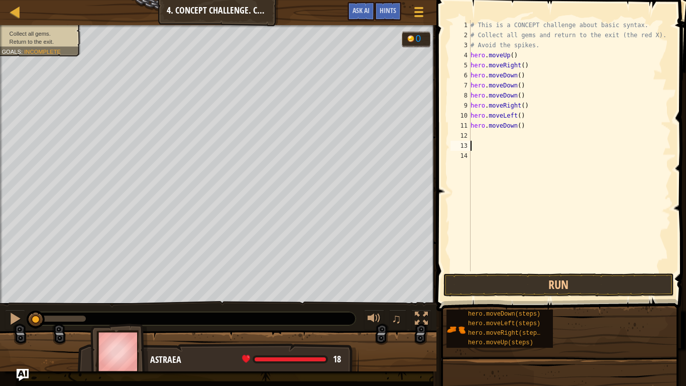
click at [469, 134] on div "12" at bounding box center [461, 136] width 20 height 10
click at [512, 276] on button "Run" at bounding box center [559, 284] width 231 height 23
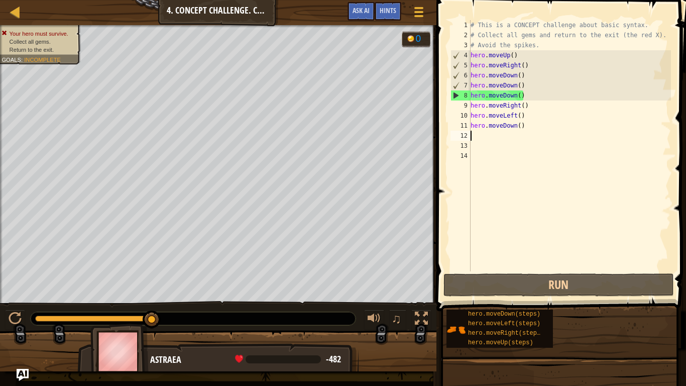
click at [517, 96] on div "# This is a CONCEPT challenge about basic syntax. # Collect all gems and return…" at bounding box center [570, 155] width 203 height 271
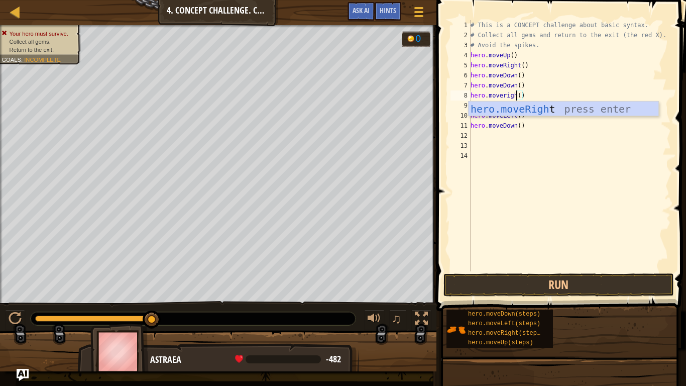
scroll to position [5, 7]
click at [515, 109] on div "hero.moveRight press enter" at bounding box center [564, 124] width 190 height 45
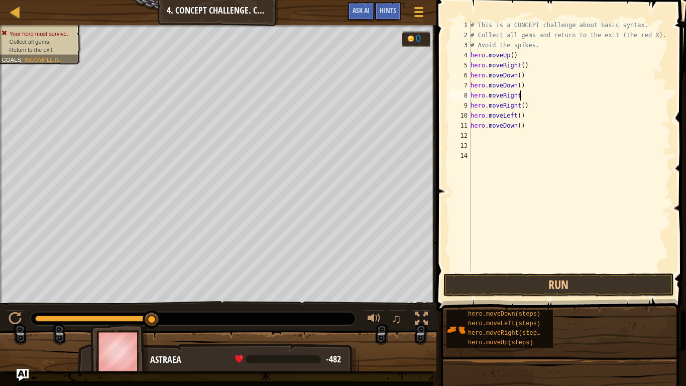
scroll to position [5, 7]
click at [518, 108] on div "# This is a CONCEPT challenge about basic syntax. # Collect all gems and return…" at bounding box center [570, 155] width 203 height 271
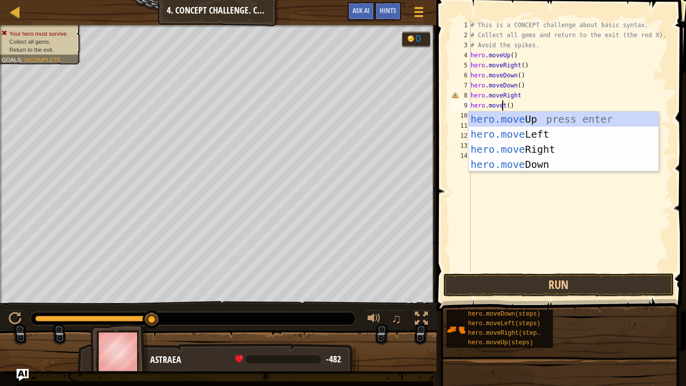
scroll to position [5, 5]
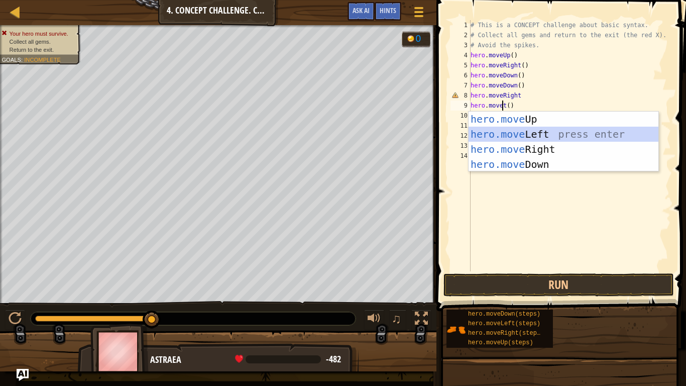
click at [547, 132] on div "hero.move Up press enter hero.move Left press enter hero.move Right press enter…" at bounding box center [564, 157] width 190 height 90
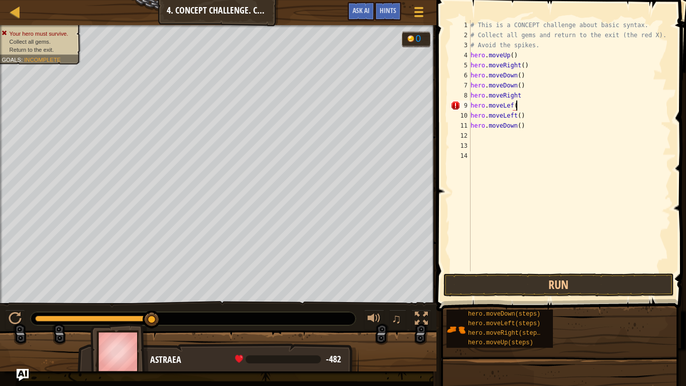
scroll to position [5, 7]
click at [520, 96] on div "# This is a CONCEPT challenge about basic syntax. # Collect all gems and return…" at bounding box center [570, 155] width 203 height 271
click at [517, 92] on div "# This is a CONCEPT challenge about basic syntax. # Collect all gems and return…" at bounding box center [570, 155] width 203 height 271
click at [512, 105] on div "# This is a CONCEPT challenge about basic syntax. # Collect all gems and return…" at bounding box center [570, 155] width 203 height 271
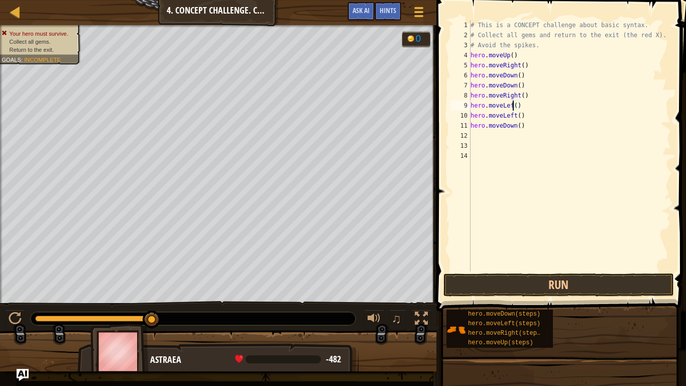
scroll to position [5, 7]
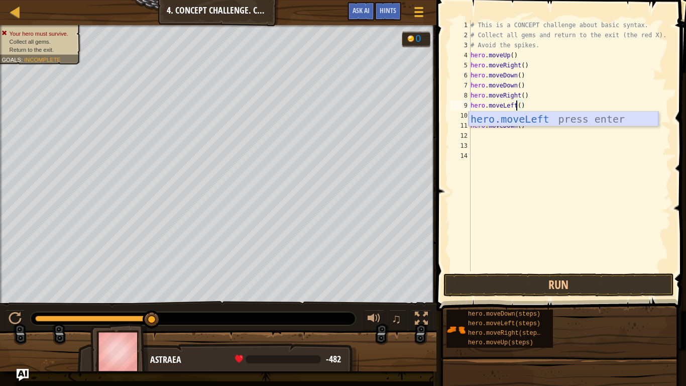
click at [521, 115] on div "hero.moveLeft press enter" at bounding box center [564, 134] width 190 height 45
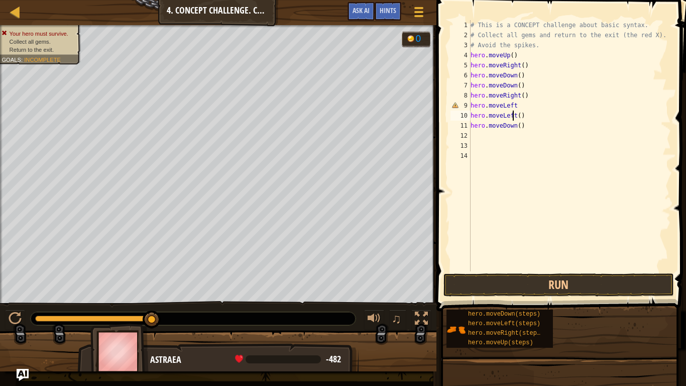
click at [514, 117] on div "# This is a CONCEPT challenge about basic syntax. # Collect all gems and return…" at bounding box center [570, 155] width 203 height 271
click at [526, 114] on div "# This is a CONCEPT challenge about basic syntax. # Collect all gems and return…" at bounding box center [570, 155] width 203 height 271
type textarea "h"
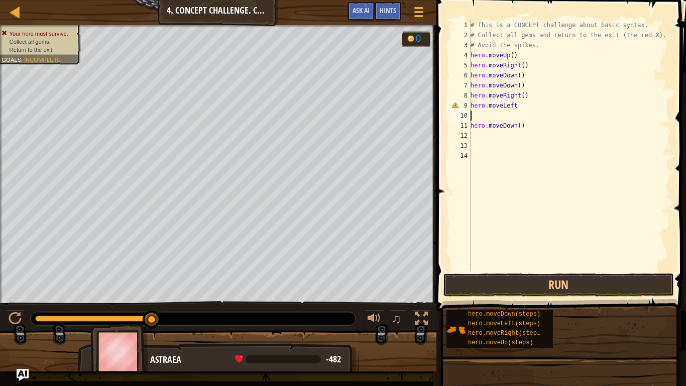
click at [527, 125] on div "# This is a CONCEPT challenge about basic syntax. # Collect all gems and return…" at bounding box center [570, 155] width 203 height 271
type textarea "h"
click at [518, 284] on button "Run" at bounding box center [559, 284] width 231 height 23
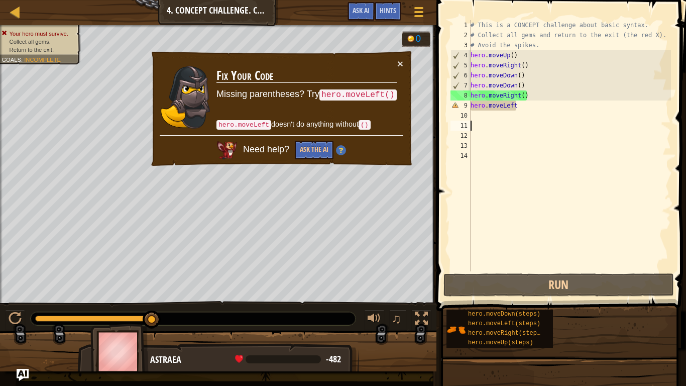
click at [517, 109] on div "# This is a CONCEPT challenge about basic syntax. # Collect all gems and return…" at bounding box center [570, 155] width 203 height 271
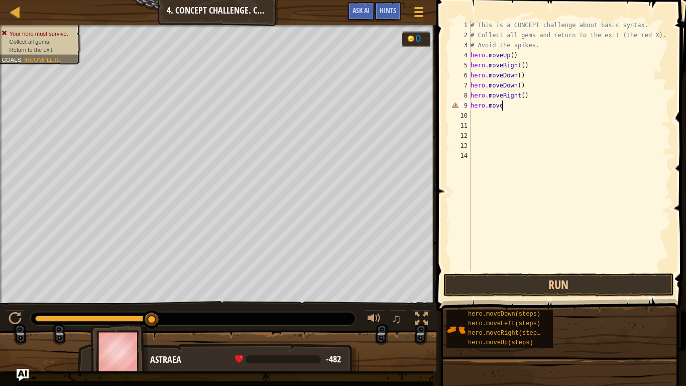
type textarea "hero.moveu"
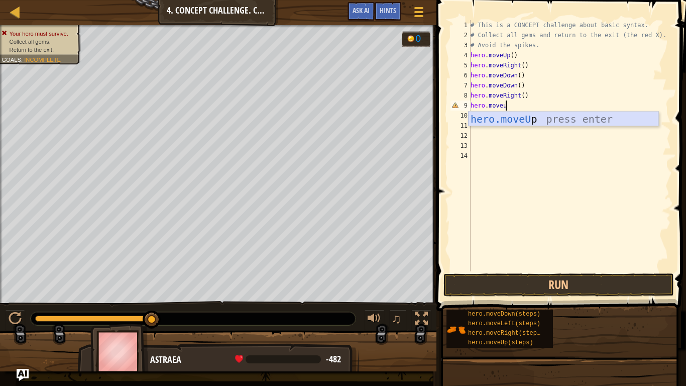
click at [531, 124] on div "hero.moveU p press enter" at bounding box center [564, 134] width 190 height 45
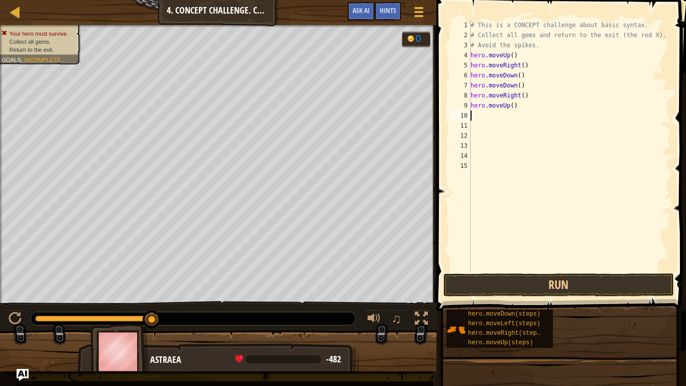
scroll to position [5, 0]
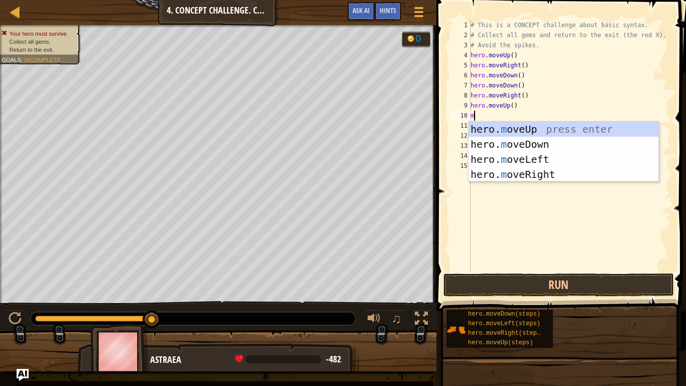
type textarea "mo"
click at [531, 162] on div "hero. mo veUp press enter hero. mo veDown press enter hero. mo veLeft press ent…" at bounding box center [564, 167] width 190 height 90
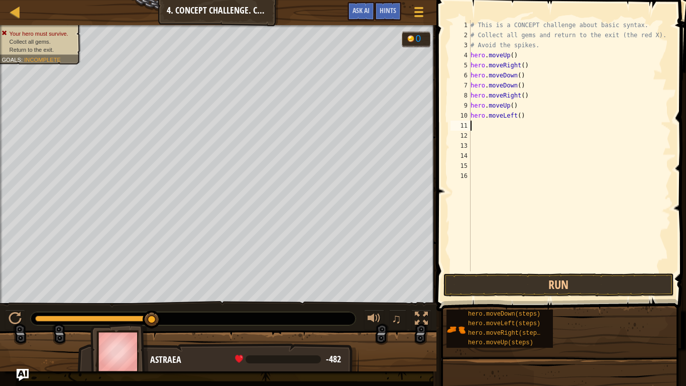
scroll to position [5, 0]
type textarea "m"
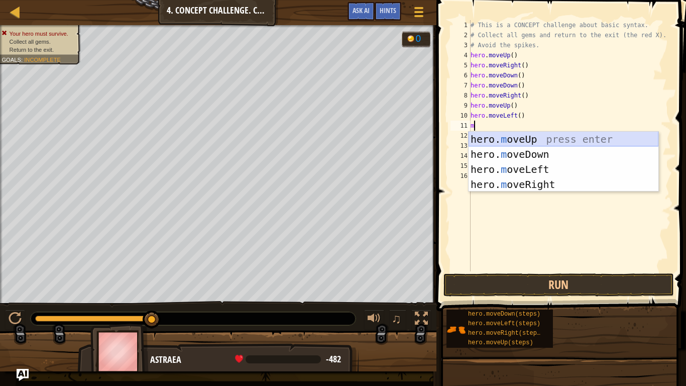
click at [476, 137] on div "hero. m oveUp press enter hero. m oveDown press enter hero. m oveLeft press ent…" at bounding box center [564, 177] width 190 height 90
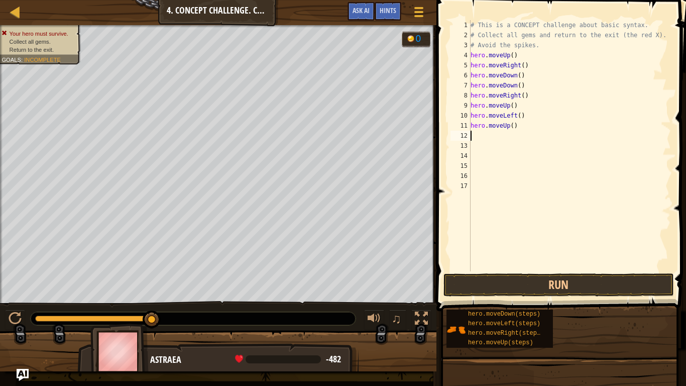
type textarea "m"
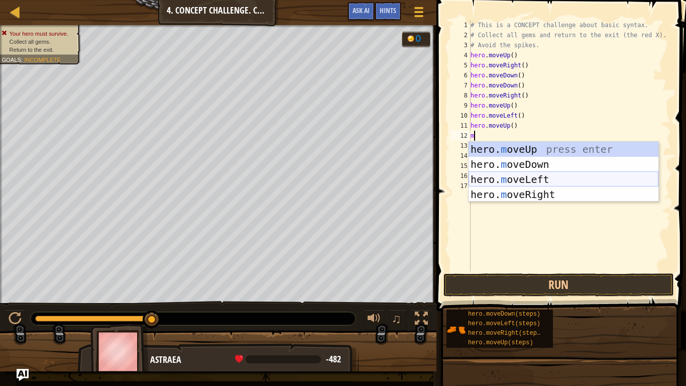
click at [544, 179] on div "hero. m oveUp press enter hero. m oveDown press enter hero. m oveLeft press ent…" at bounding box center [564, 187] width 190 height 90
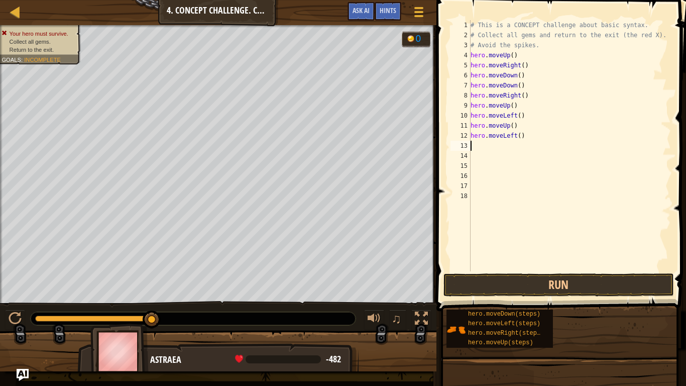
type textarea "m"
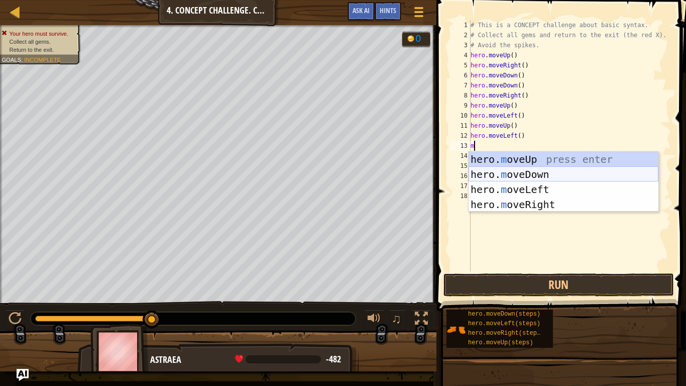
click at [544, 174] on div "hero. m oveUp press enter hero. m oveDown press enter hero. m oveLeft press ent…" at bounding box center [564, 197] width 190 height 90
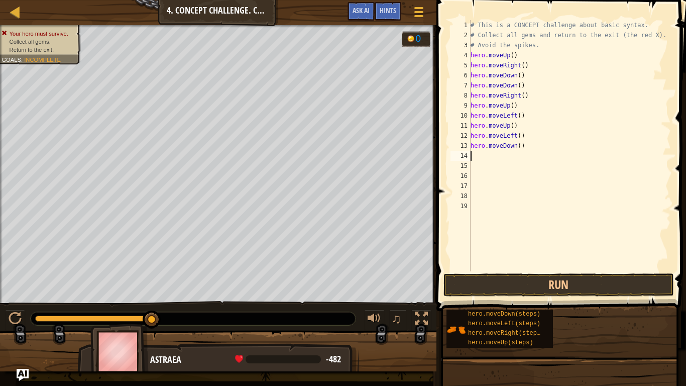
type textarea "m"
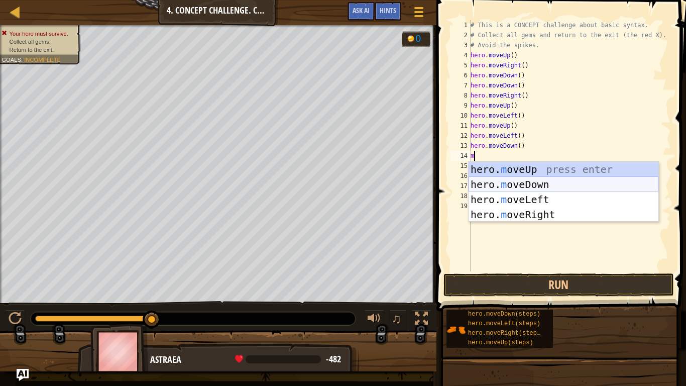
click at [535, 198] on div "hero. m oveUp press enter hero. m oveDown press enter hero. m oveLeft press ent…" at bounding box center [564, 207] width 190 height 90
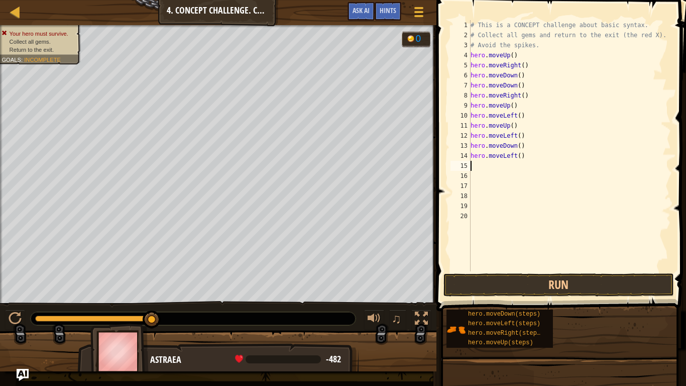
click at [518, 97] on div "# This is a CONCEPT challenge about basic syntax. # Collect all gems and return…" at bounding box center [570, 155] width 203 height 271
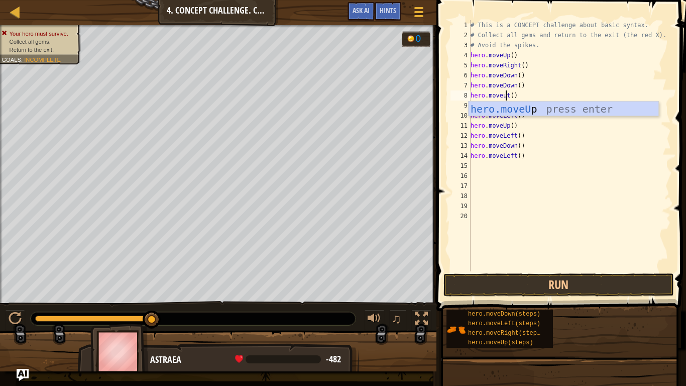
scroll to position [5, 6]
click at [519, 106] on div "hero.moveUp press enter" at bounding box center [564, 124] width 190 height 45
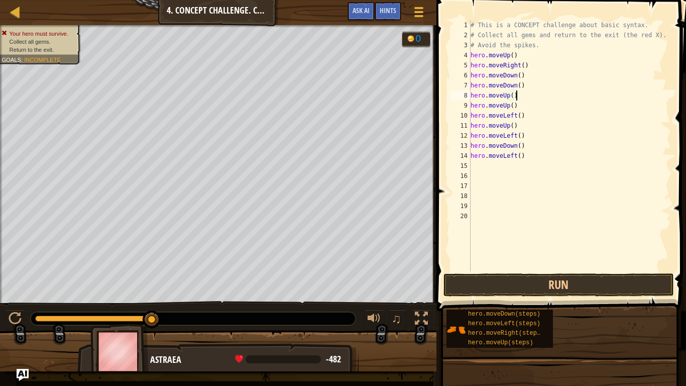
click at [507, 107] on div "# This is a CONCEPT challenge about basic syntax. # Collect all gems and return…" at bounding box center [570, 155] width 203 height 271
click at [510, 107] on div "# This is a CONCEPT challenge about basic syntax. # Collect all gems and return…" at bounding box center [570, 155] width 203 height 271
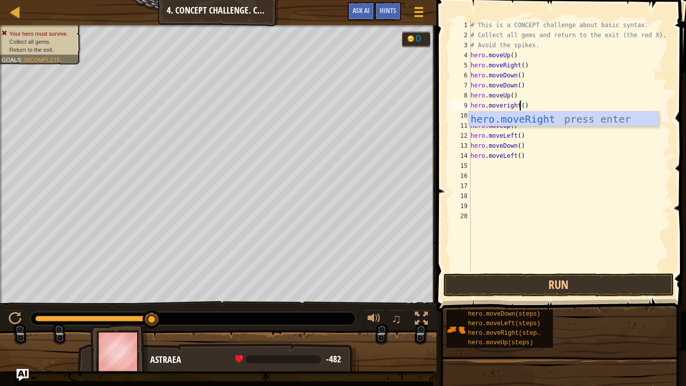
scroll to position [5, 7]
click at [514, 119] on div "hero.moveRight press enter" at bounding box center [564, 134] width 190 height 45
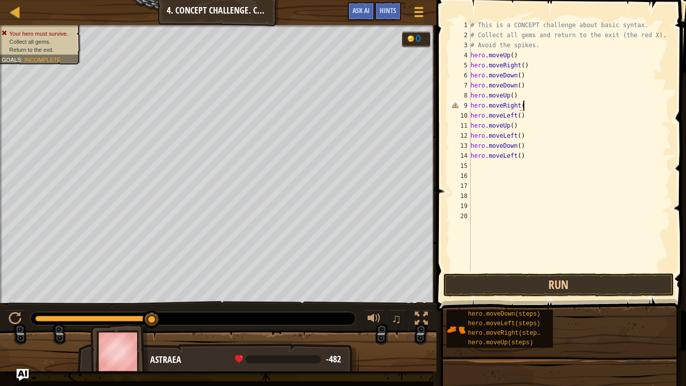
scroll to position [5, 8]
type textarea "hero.moveRight()"
click at [527, 284] on button "Run" at bounding box center [559, 284] width 231 height 23
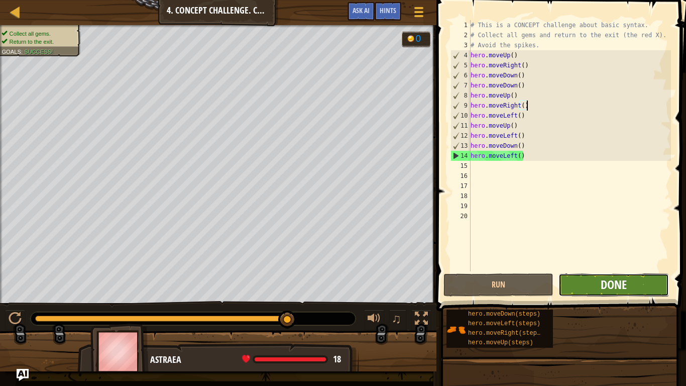
click at [623, 282] on span "Done" at bounding box center [614, 284] width 26 height 16
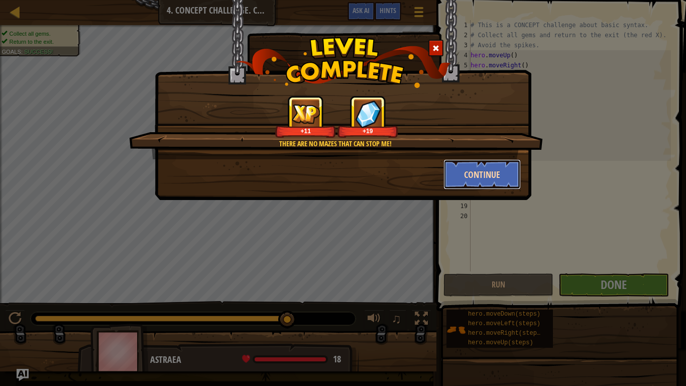
click at [460, 187] on button "Continue" at bounding box center [483, 174] width 78 height 30
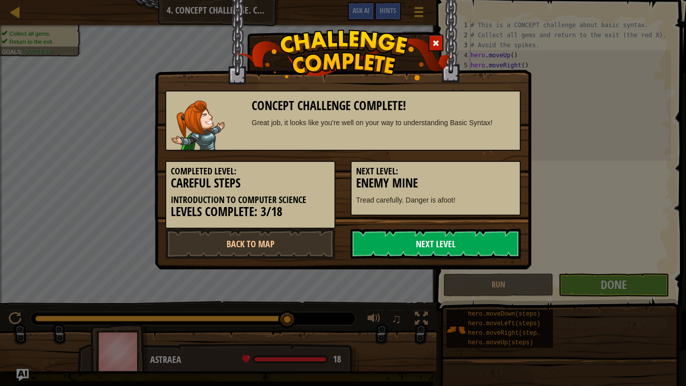
click at [421, 248] on link "Next Level" at bounding box center [436, 244] width 170 height 30
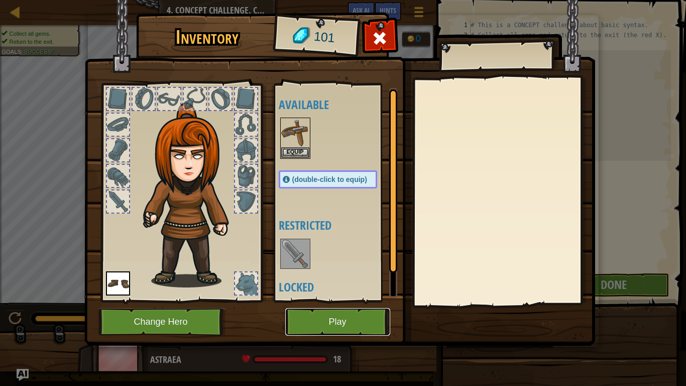
click at [361, 301] on button "Play" at bounding box center [337, 322] width 105 height 28
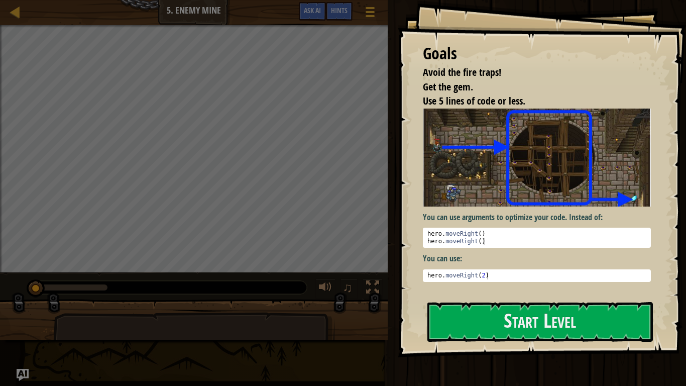
click at [451, 301] on div "Run Submit Done" at bounding box center [536, 190] width 302 height 381
click at [457, 301] on button "Start Level" at bounding box center [541, 322] width 226 height 40
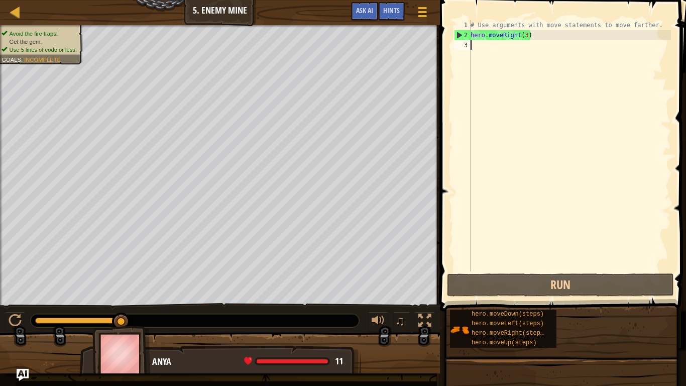
click at [506, 34] on div "# Use arguments with move statements to move farther. hero . moveRight ( 3 )" at bounding box center [570, 155] width 203 height 271
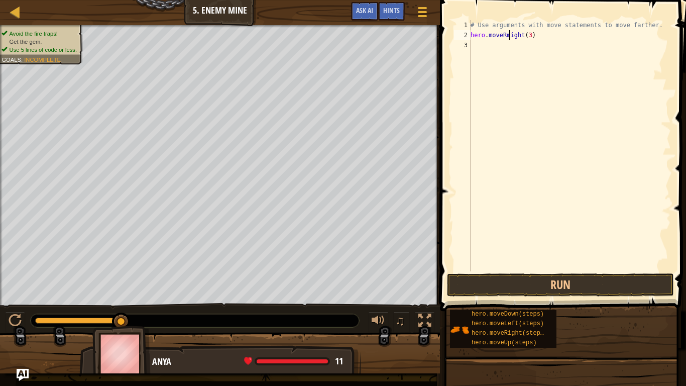
type textarea "hero.moveRight(3)"
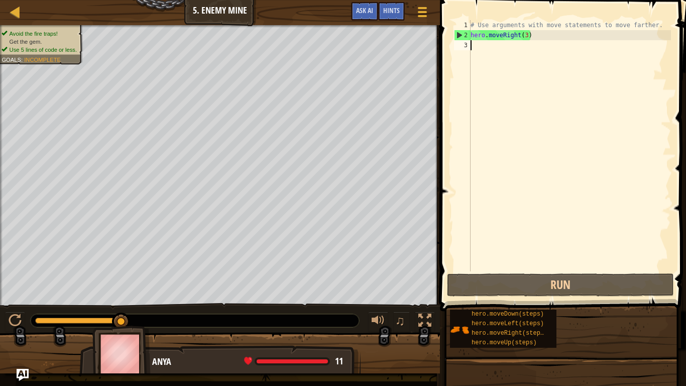
click at [483, 46] on div "# Use arguments with move statements to move farther. hero . moveRight ( 3 )" at bounding box center [570, 155] width 203 height 271
type textarea "m"
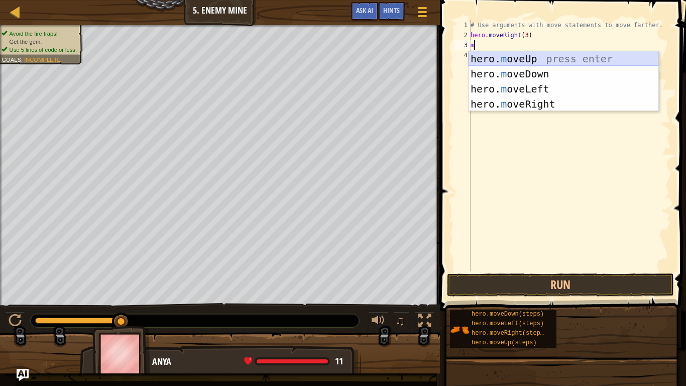
click at [499, 52] on div "hero. m oveUp press enter hero. m oveDown press enter hero. m oveLeft press ent…" at bounding box center [564, 96] width 190 height 90
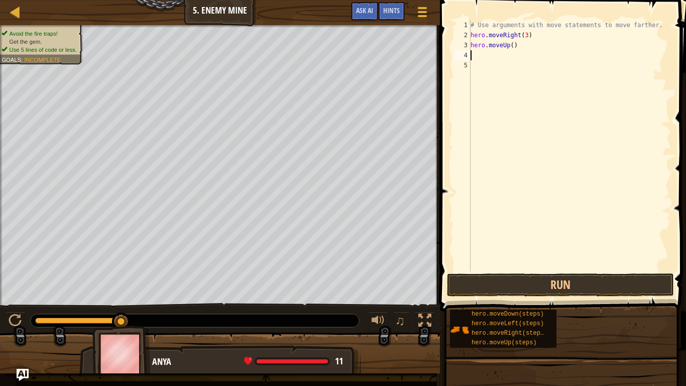
type textarea "m"
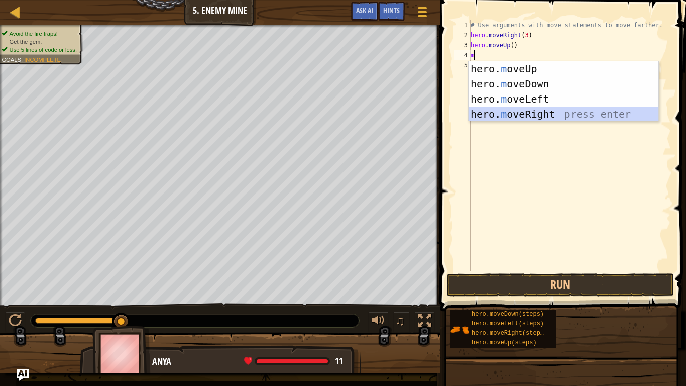
click at [487, 109] on div "hero. m oveUp press enter hero. m oveDown press enter hero. m oveLeft press ent…" at bounding box center [564, 106] width 190 height 90
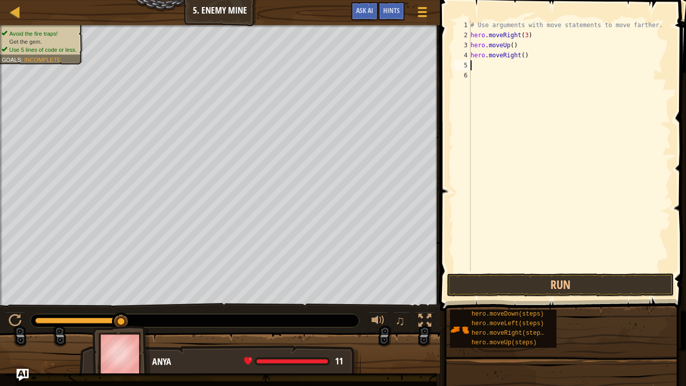
type textarea "m"
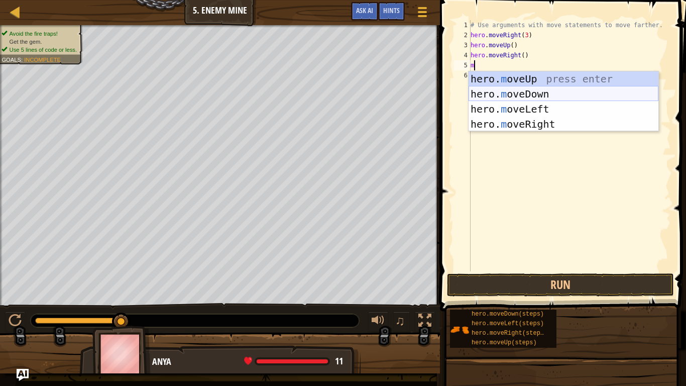
click at [511, 96] on div "hero. m oveUp press enter hero. m oveDown press enter hero. m oveLeft press ent…" at bounding box center [564, 116] width 190 height 90
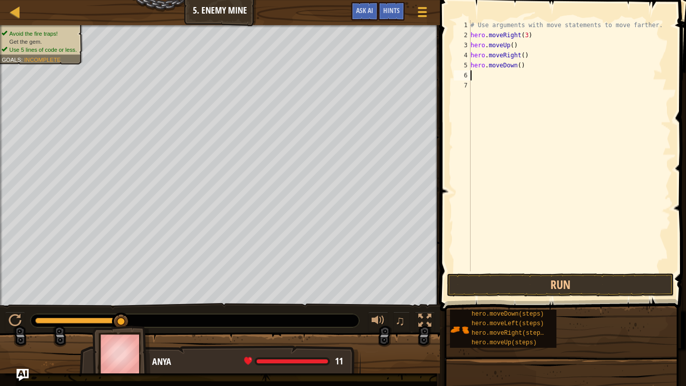
click at [521, 66] on div "# Use arguments with move statements to move farther. hero . moveRight ( 3 ) he…" at bounding box center [570, 155] width 203 height 271
type textarea "hero.moveDown(2)"
click at [474, 77] on div "# Use arguments with move statements to move farther. hero . moveRight ( 3 ) he…" at bounding box center [570, 155] width 203 height 271
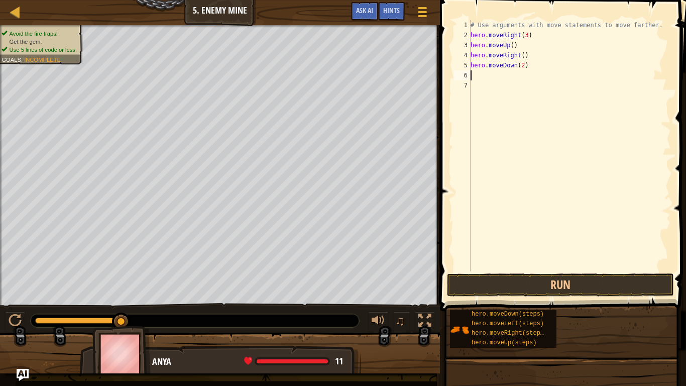
type textarea "m"
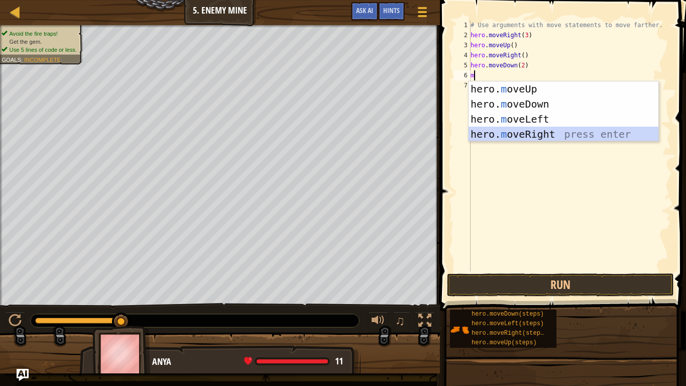
click at [497, 135] on div "hero. m oveUp press enter hero. m oveDown press enter hero. m oveLeft press ent…" at bounding box center [564, 126] width 190 height 90
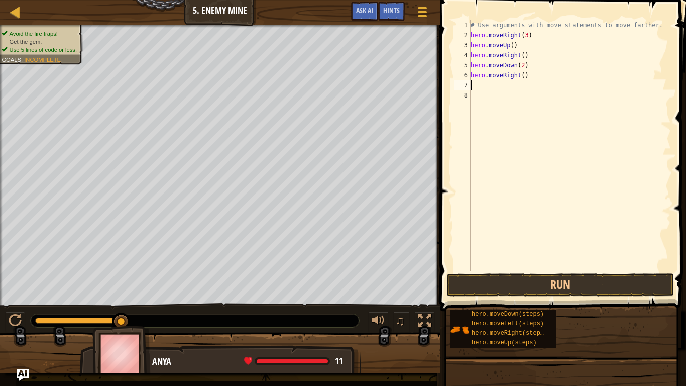
type textarea "m"
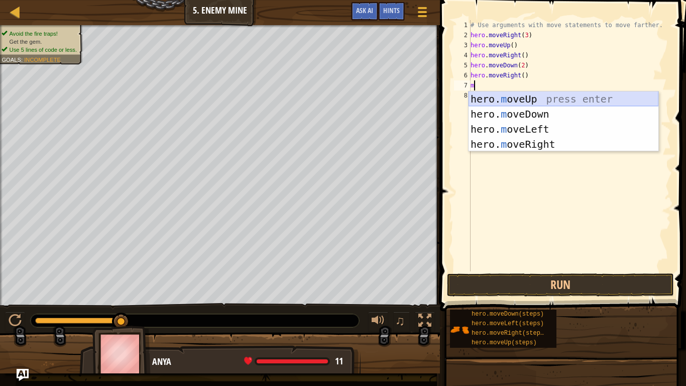
click at [527, 99] on div "hero. m oveUp press enter hero. m oveDown press enter hero. m oveLeft press ent…" at bounding box center [564, 136] width 190 height 90
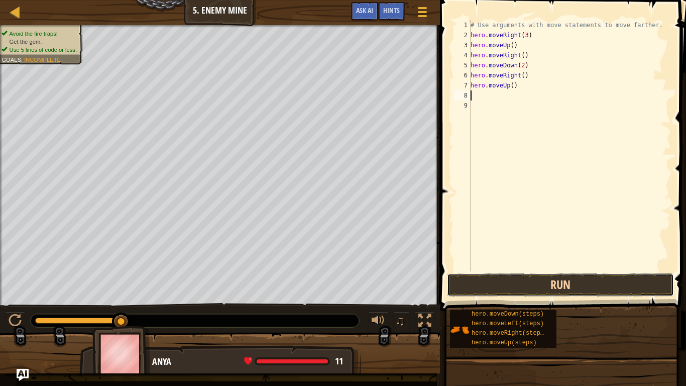
click at [502, 290] on button "Run" at bounding box center [560, 284] width 227 height 23
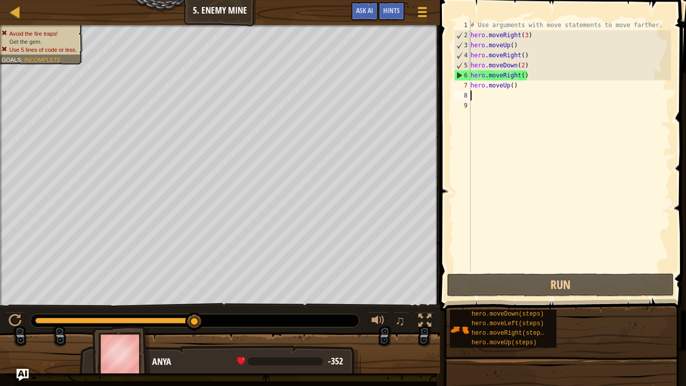
click at [492, 112] on div "# Use arguments with move statements to move farther. hero . moveRight ( 3 ) he…" at bounding box center [570, 155] width 203 height 271
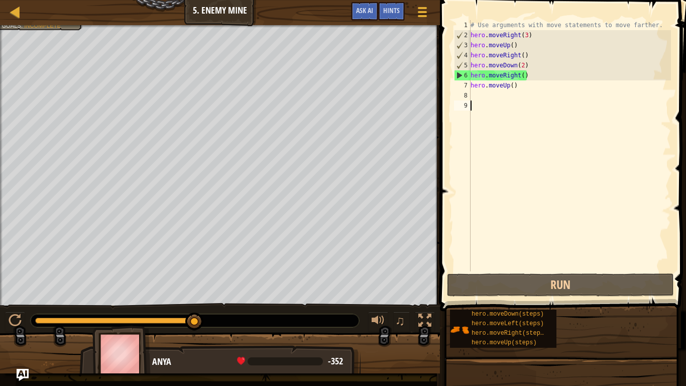
click at [463, 52] on div "4" at bounding box center [463, 55] width 16 height 10
click at [520, 86] on div "# Use arguments with move statements to move farther. hero . moveRight ( 3 ) he…" at bounding box center [570, 155] width 203 height 271
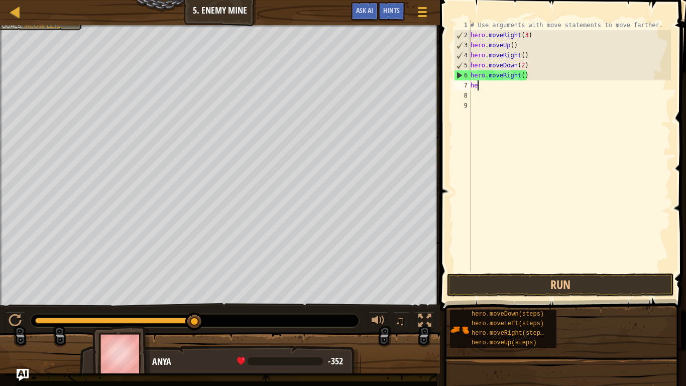
type textarea "h"
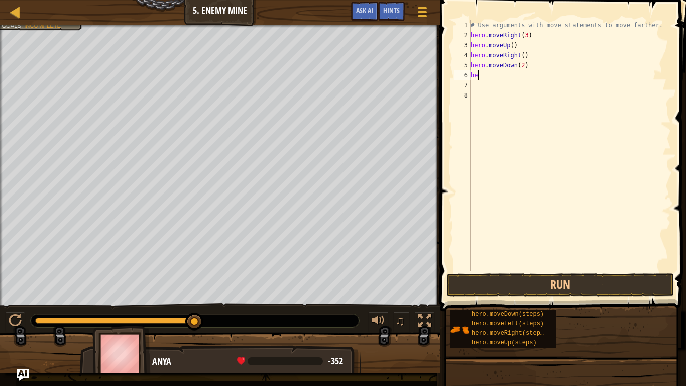
type textarea "h"
click at [543, 64] on div "# Use arguments with move statements to move farther. hero . moveRight ( 3 ) he…" at bounding box center [570, 155] width 203 height 271
type textarea "h"
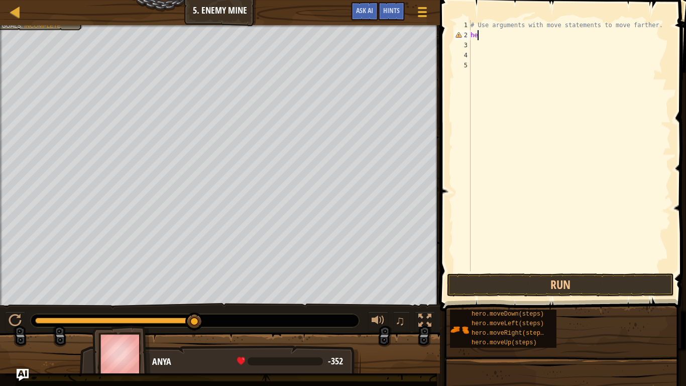
type textarea "h"
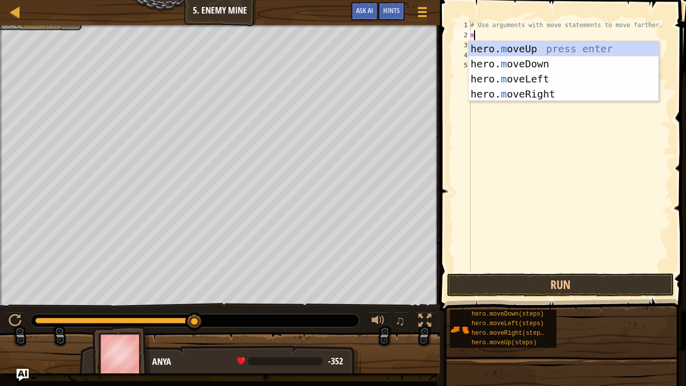
type textarea "mo"
click at [519, 92] on div "hero. mo veUp press enter hero. mo veDown press enter hero. mo veLeft press ent…" at bounding box center [564, 86] width 190 height 90
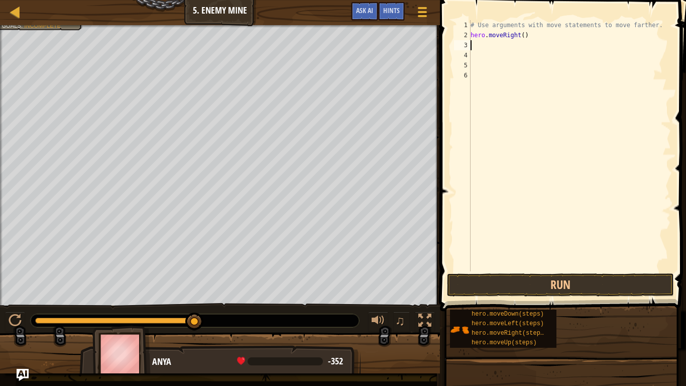
scroll to position [5, 0]
click at [537, 40] on div "# Use arguments with move statements to move farther. hero . moveRight ( )" at bounding box center [570, 155] width 203 height 271
type textarea "h"
click at [651, 25] on div "# Use arguments with move statements to move farther." at bounding box center [570, 155] width 203 height 271
click at [658, 26] on div "# Use arguments with move statements to move farther." at bounding box center [570, 155] width 203 height 271
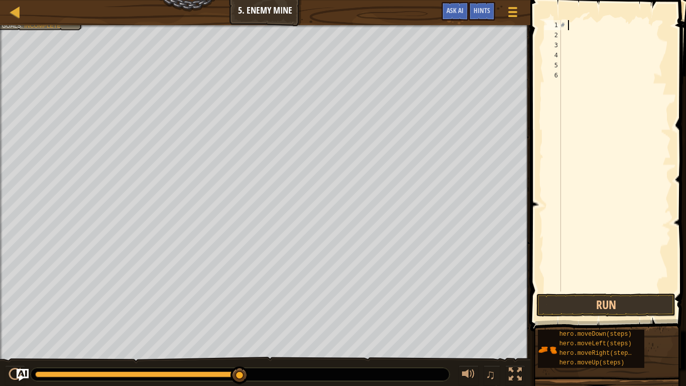
type textarea "#"
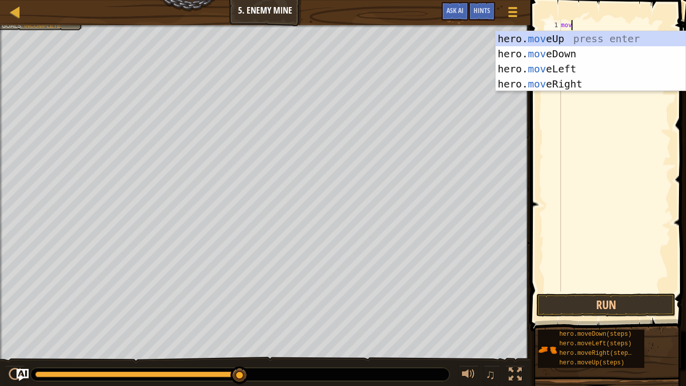
type textarea "move"
click at [591, 81] on div "hero. move Up press enter hero. move Down press enter hero. move Left press ent…" at bounding box center [591, 76] width 190 height 90
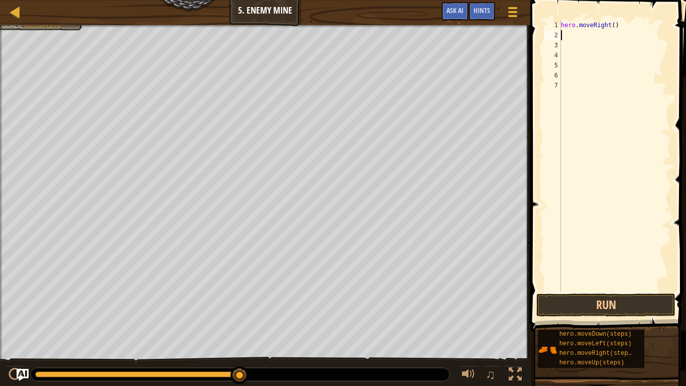
click at [614, 26] on div "hero . moveRight ( )" at bounding box center [615, 165] width 112 height 291
type textarea "hero.moveRight(3)"
click at [564, 35] on div "hero . moveRight ( 3 )" at bounding box center [615, 165] width 112 height 291
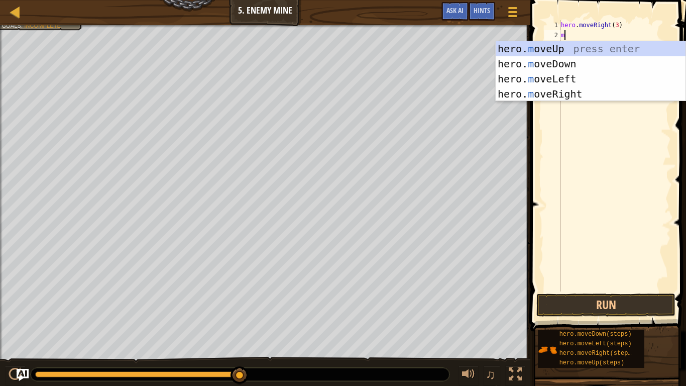
type textarea "mo"
click at [570, 48] on div "hero. mo veUp press enter hero. mo veDown press enter hero. mo veLeft press ent…" at bounding box center [591, 86] width 190 height 90
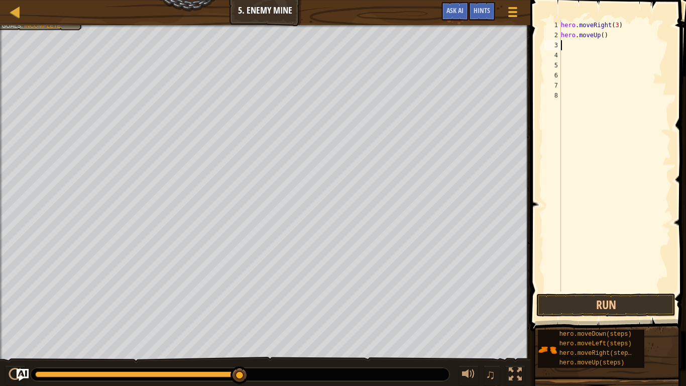
scroll to position [5, 0]
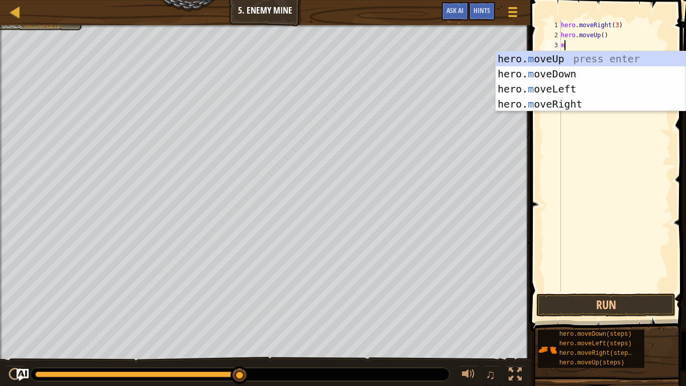
type textarea "mo"
click at [569, 104] on div "hero. mo veUp press enter hero. mo veDown press enter hero. mo veLeft press ent…" at bounding box center [591, 96] width 190 height 90
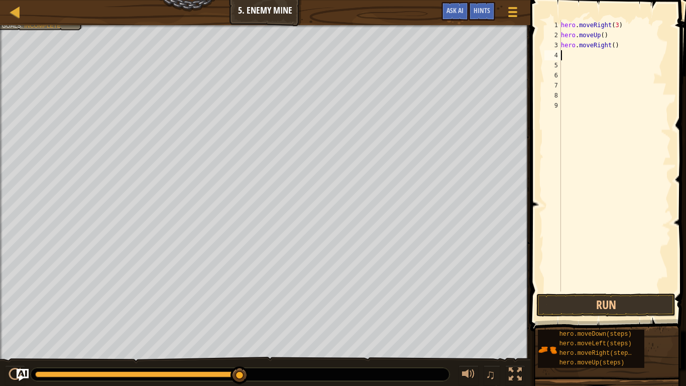
scroll to position [5, 0]
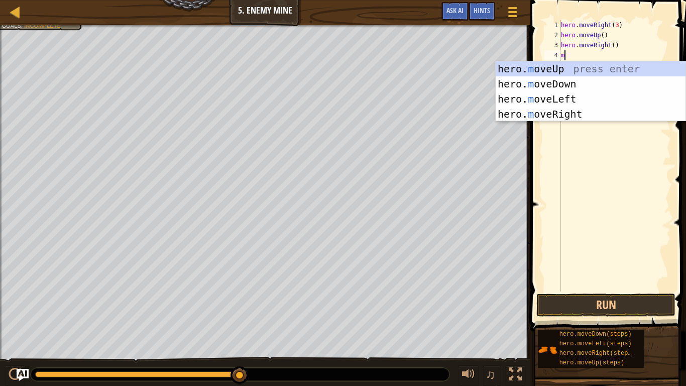
type textarea "mo"
click at [577, 80] on div "hero. mo veUp press enter hero. mo veDown press enter hero. mo veLeft press ent…" at bounding box center [591, 106] width 190 height 90
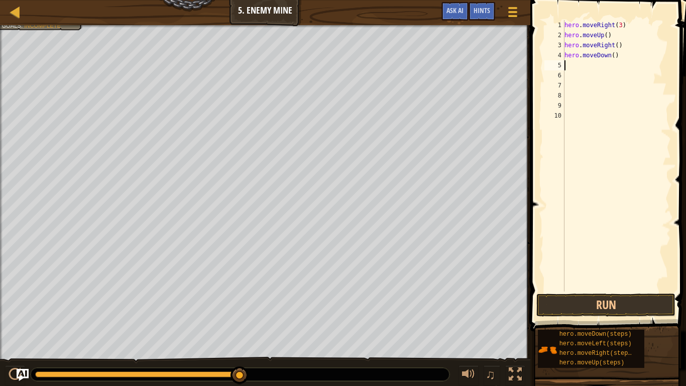
click at [616, 56] on div "hero . moveRight ( 3 ) hero . moveUp ( ) hero . moveRight ( ) hero . moveDown (…" at bounding box center [617, 165] width 109 height 291
click at [614, 57] on div "hero . moveRight ( 3 ) hero . moveUp ( ) hero . moveRight ( ) hero . moveDown (…" at bounding box center [617, 165] width 109 height 291
type textarea "hero.moveDown(3)"
click at [575, 63] on div "hero . moveRight ( 3 ) hero . moveUp ( ) hero . moveRight ( ) hero . moveDown (…" at bounding box center [617, 165] width 109 height 291
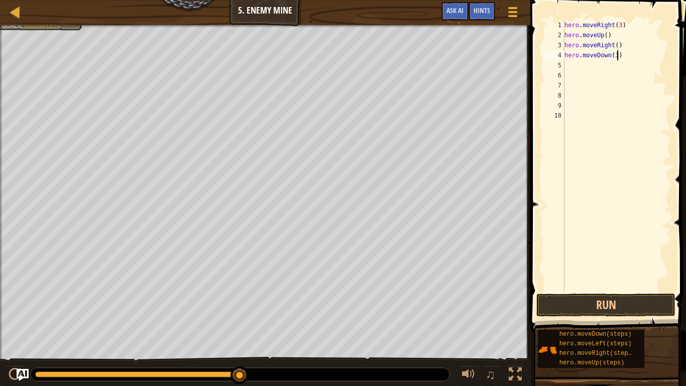
scroll to position [5, 0]
type textarea "mo"
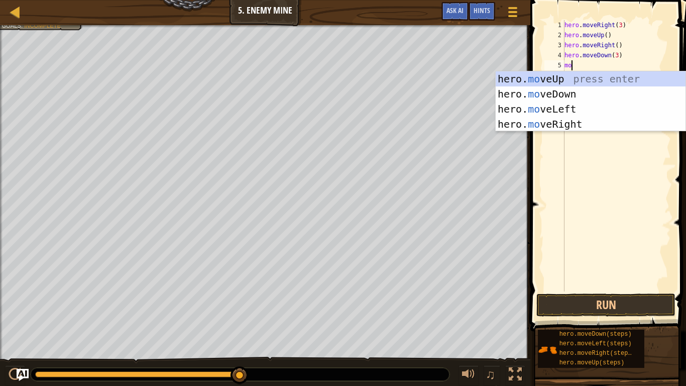
scroll to position [5, 1]
click at [564, 121] on div "hero. mo veUp press enter hero. mo veDown press enter hero. mo veLeft press ent…" at bounding box center [591, 116] width 190 height 90
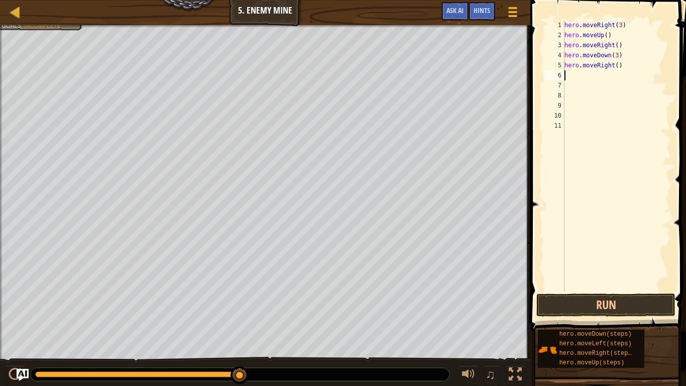
scroll to position [5, 0]
click at [618, 66] on div "hero . moveRight ( 3 ) hero . moveUp ( ) hero . moveRight ( ) hero . moveDown (…" at bounding box center [617, 165] width 109 height 291
type textarea "hero.moveRight(3)"
click at [591, 300] on button "Run" at bounding box center [606, 304] width 139 height 23
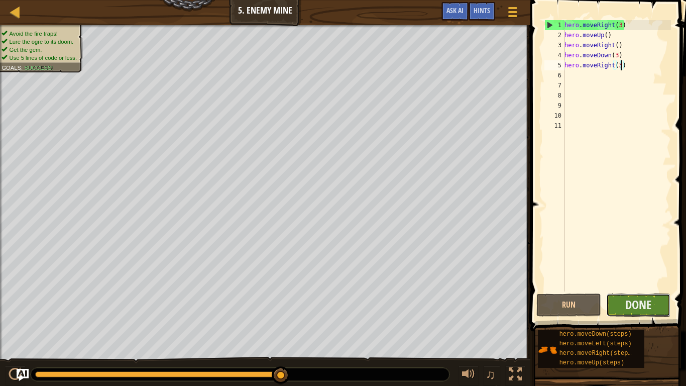
click at [616, 301] on button "Done" at bounding box center [639, 304] width 65 height 23
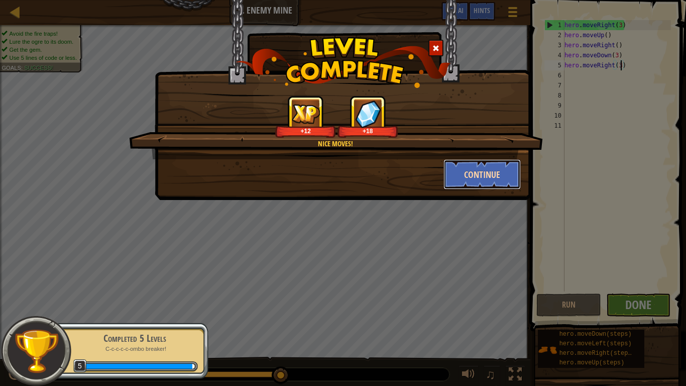
click at [487, 170] on button "Continue" at bounding box center [483, 174] width 78 height 30
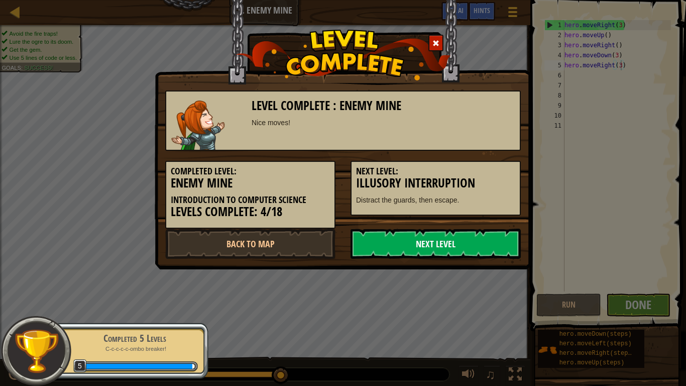
click at [397, 254] on link "Next Level" at bounding box center [436, 244] width 170 height 30
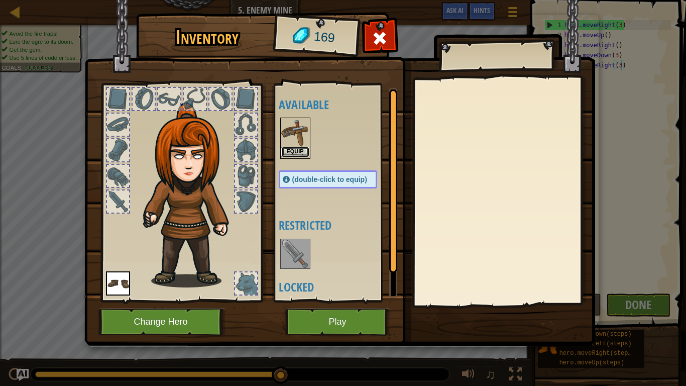
click at [300, 148] on button "Equip" at bounding box center [295, 152] width 28 height 11
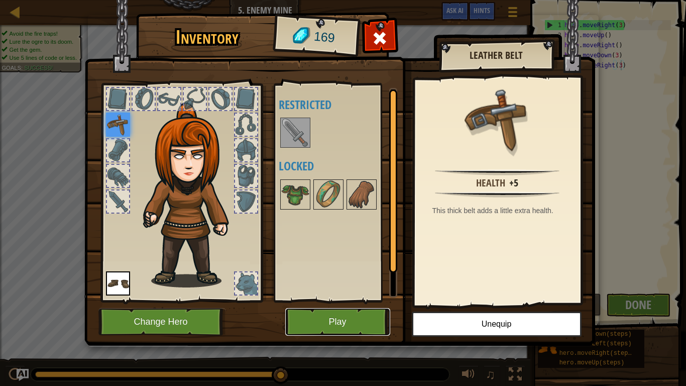
click at [317, 301] on button "Play" at bounding box center [337, 322] width 105 height 28
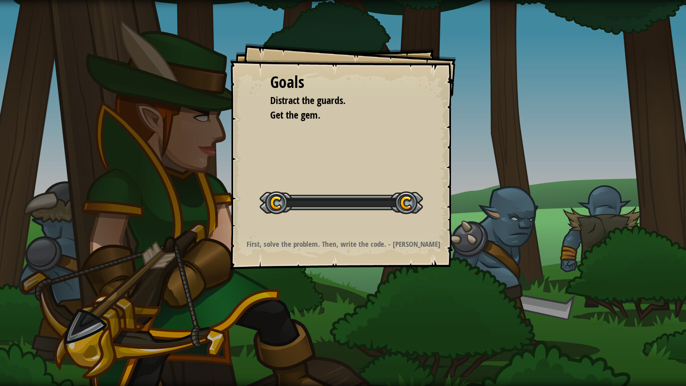
click at [317, 301] on div "Goals Distract the guards. Get the gem. Start Level Error loading from server. …" at bounding box center [343, 193] width 686 height 386
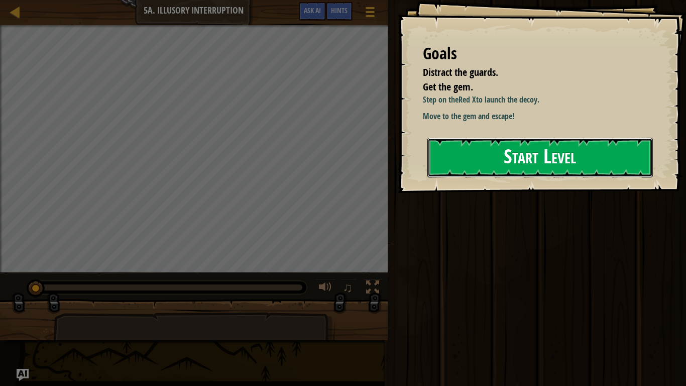
click at [566, 151] on button "Start Level" at bounding box center [541, 158] width 226 height 40
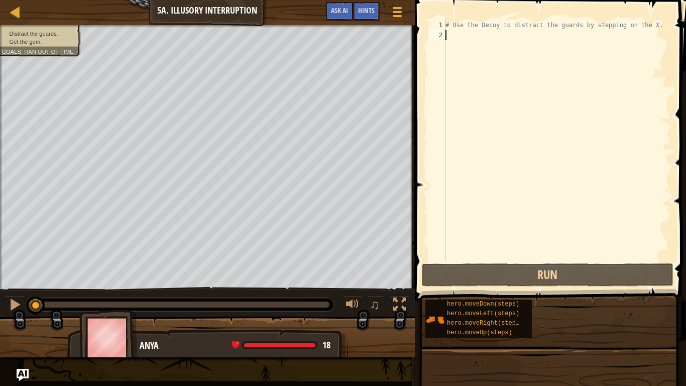
click at [654, 27] on div "# Use the Decoy to distract the guards by stepping on the X." at bounding box center [558, 150] width 228 height 261
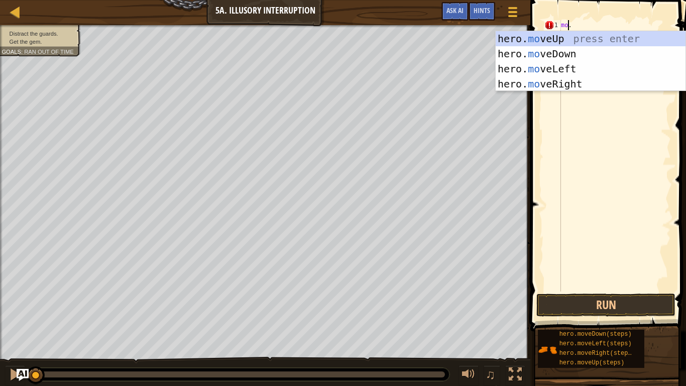
scroll to position [5, 2]
click at [581, 56] on div "hero. mov eUp press enter hero. mov eDown press enter hero. mov eLeft press ent…" at bounding box center [591, 76] width 190 height 90
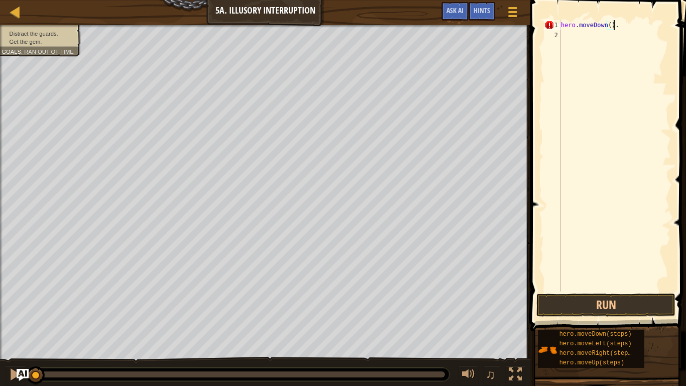
click at [610, 24] on div "hero . moveDown ( ) ." at bounding box center [615, 165] width 112 height 291
type textarea ")."
click at [580, 34] on div ") ." at bounding box center [615, 165] width 112 height 291
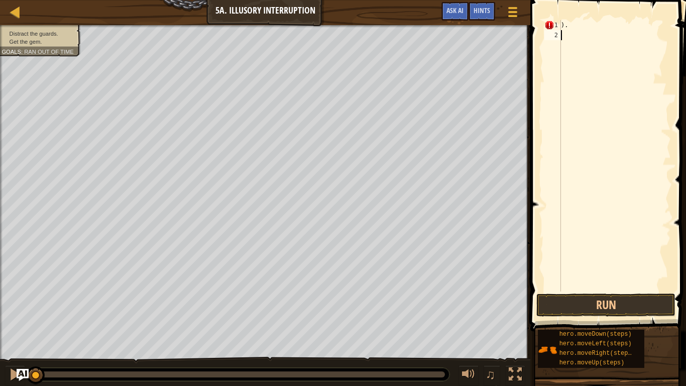
scroll to position [5, 0]
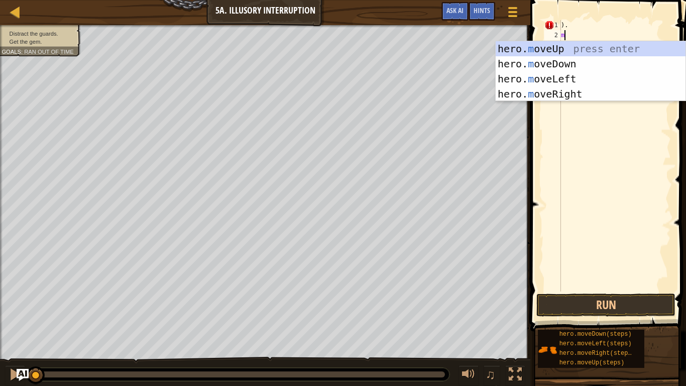
type textarea "mo"
click at [555, 58] on div "hero. mo veUp press enter hero. mo veDown press enter hero. mo veLeft press ent…" at bounding box center [591, 86] width 190 height 90
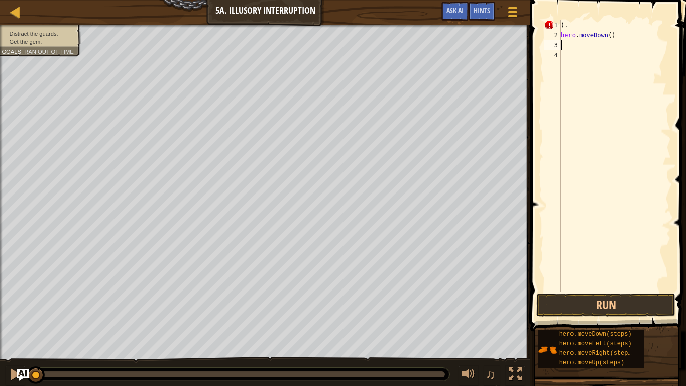
scroll to position [5, 0]
click at [612, 36] on div ") . hero . moveDown ( )" at bounding box center [615, 165] width 112 height 291
type textarea "hero.moveDown(2)"
click at [563, 43] on div ") . hero . moveDown ( 2 )" at bounding box center [615, 165] width 112 height 291
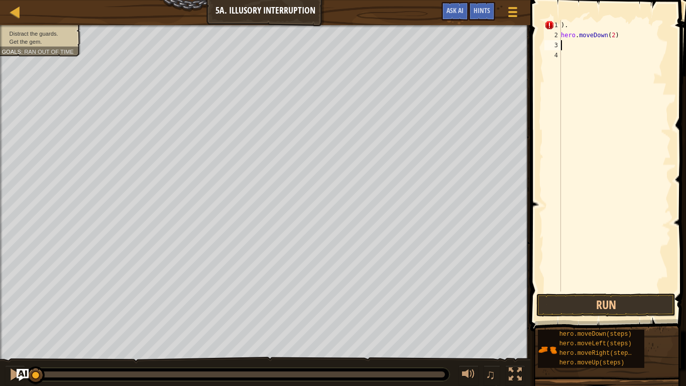
scroll to position [5, 0]
click at [617, 34] on div ") . hero . moveDown ( 2 )" at bounding box center [615, 165] width 112 height 291
type textarea "h"
click at [572, 24] on div ") ." at bounding box center [615, 165] width 112 height 291
type textarea ")"
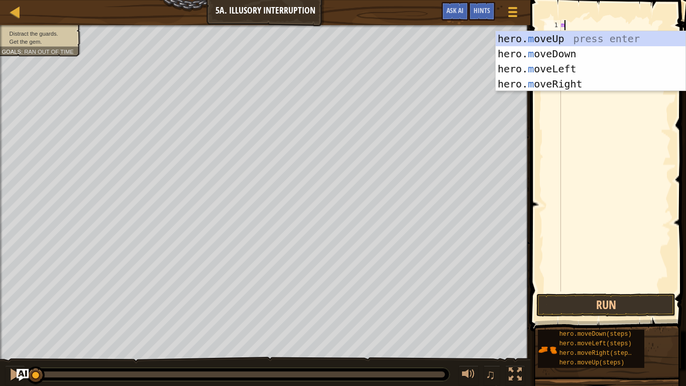
type textarea "mo"
click at [582, 48] on div "hero. mo veUp press enter hero. mo veDown press enter hero. mo veLeft press ent…" at bounding box center [591, 76] width 190 height 90
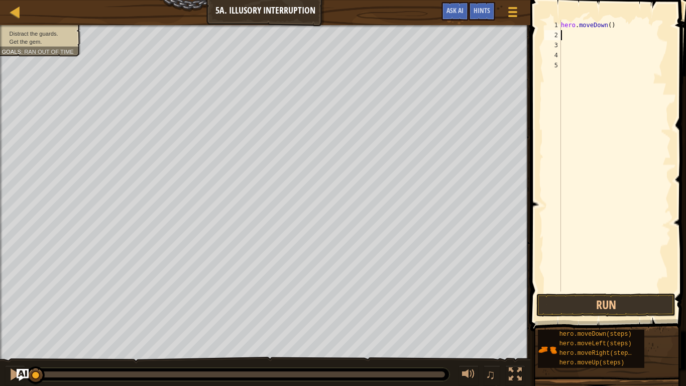
scroll to position [5, 0]
click at [611, 27] on div "hero . moveDown ( )" at bounding box center [615, 165] width 112 height 291
type textarea "hero.moveDown(2)"
click at [568, 37] on div "hero . moveDown ( 2 )" at bounding box center [615, 165] width 112 height 291
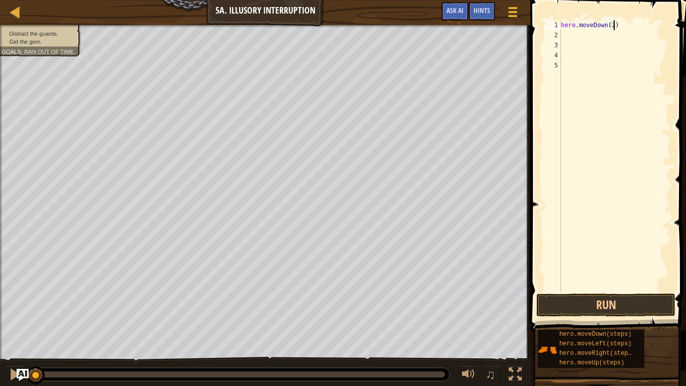
scroll to position [5, 0]
type textarea "mo"
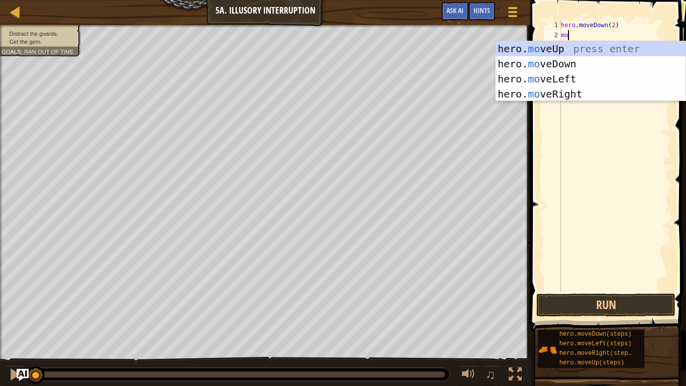
scroll to position [5, 1]
click at [563, 81] on div "hero. mo veUp press enter hero. mo veDown press enter hero. mo veLeft press ent…" at bounding box center [591, 86] width 190 height 90
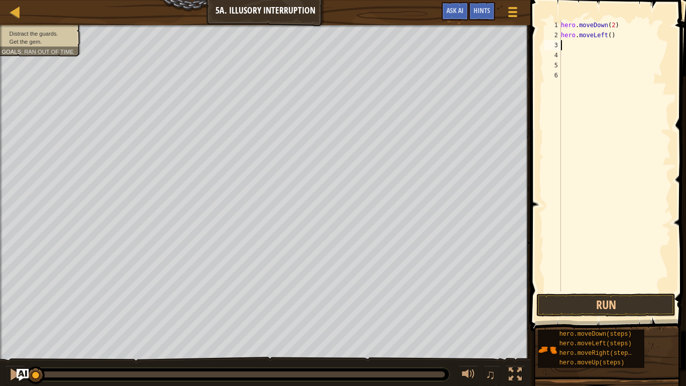
scroll to position [5, 0]
click at [614, 25] on div "hero . moveDown ( 2 ) hero . moveLeft ( )" at bounding box center [615, 165] width 112 height 291
type textarea "hero.moveDown(2)"
click at [563, 43] on div "hero . moveDown ( 2 ) hero . moveLeft ( )" at bounding box center [615, 165] width 112 height 291
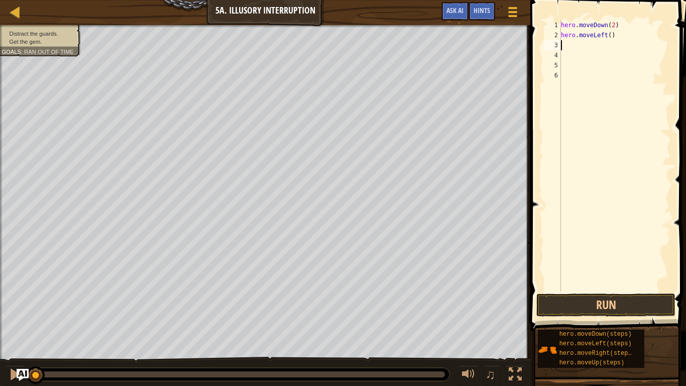
scroll to position [5, 0]
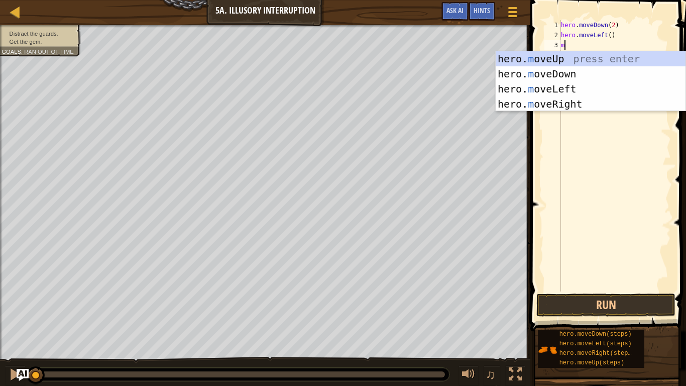
type textarea "mo"
click at [554, 103] on div "hero. mo veUp press enter hero. mo veDown press enter hero. mo veLeft press ent…" at bounding box center [591, 96] width 190 height 90
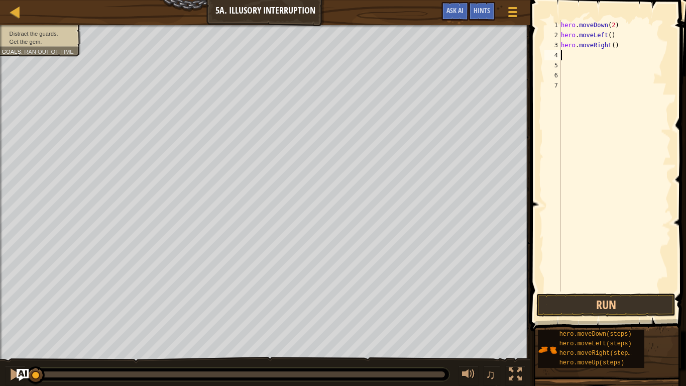
scroll to position [5, 0]
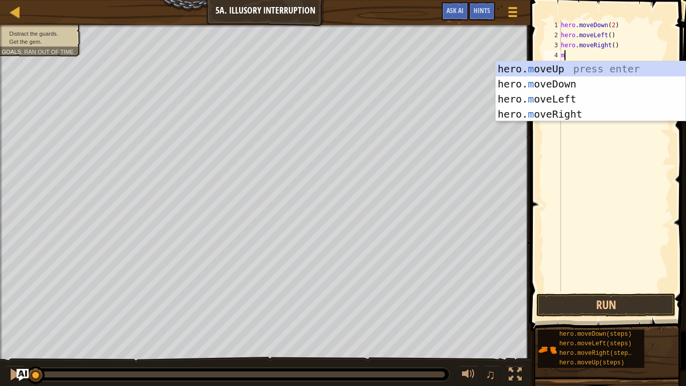
type textarea "mo"
click at [556, 65] on div "hero. mo veUp press enter hero. mo veDown press enter hero. mo veLeft press ent…" at bounding box center [591, 106] width 190 height 90
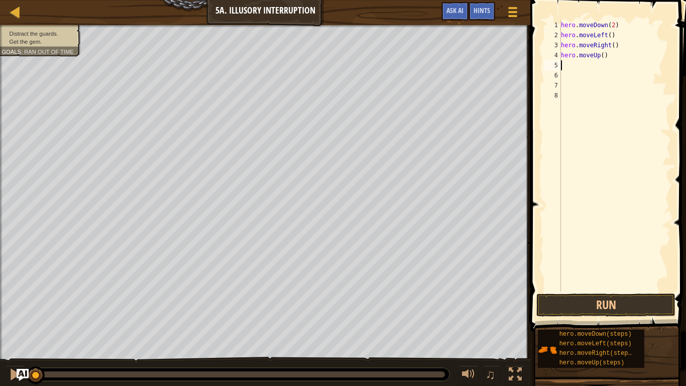
scroll to position [5, 0]
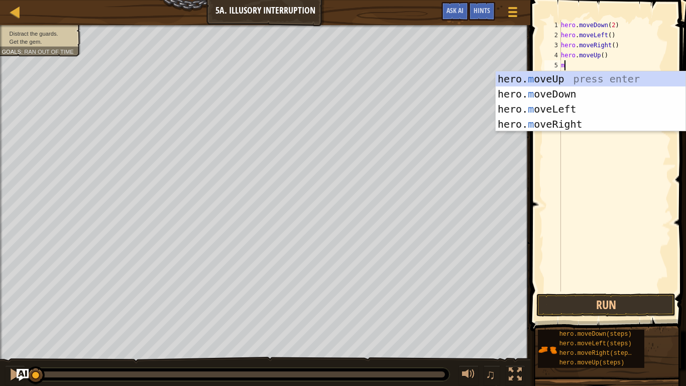
type textarea "mo"
click at [553, 121] on div "hero. mo veUp press enter hero. mo veDown press enter hero. mo veLeft press ent…" at bounding box center [591, 116] width 190 height 90
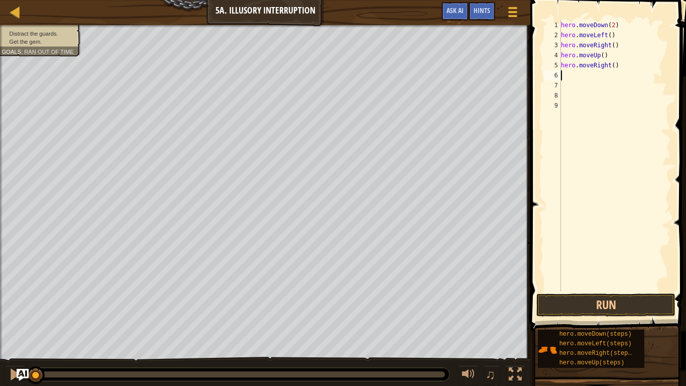
scroll to position [5, 0]
click at [615, 67] on div "hero . moveDown ( 2 ) hero . moveLeft ( ) hero . moveRight ( ) hero . moveUp ( …" at bounding box center [615, 165] width 112 height 291
click at [593, 301] on button "Run" at bounding box center [606, 304] width 139 height 23
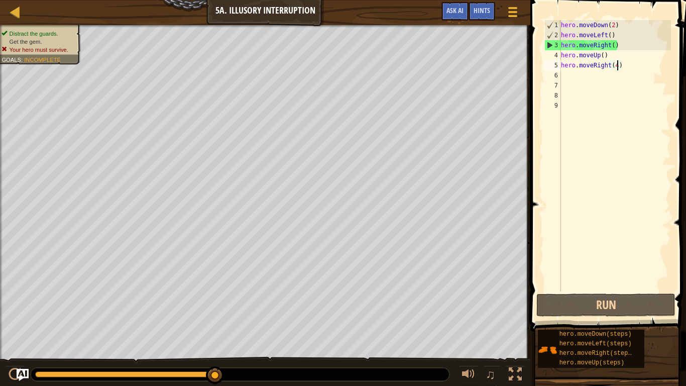
click at [608, 46] on div "hero . moveDown ( 2 ) hero . moveLeft ( ) hero . moveRight ( ) hero . moveUp ( …" at bounding box center [615, 165] width 112 height 291
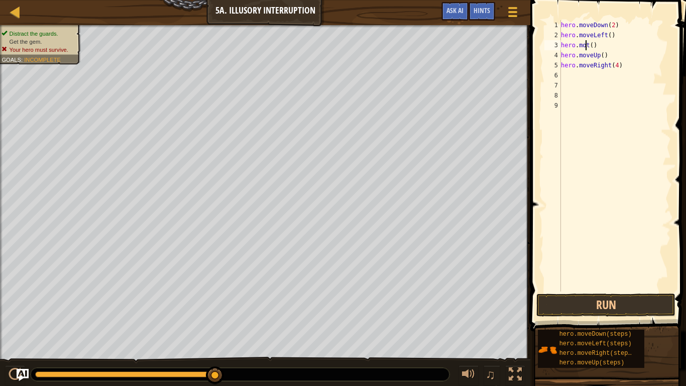
scroll to position [5, 3]
click at [583, 44] on div "hero . moveDown ( 2 ) hero . moveLeft ( ) hero t ( ) hero . moveUp ( ) hero . m…" at bounding box center [615, 165] width 112 height 291
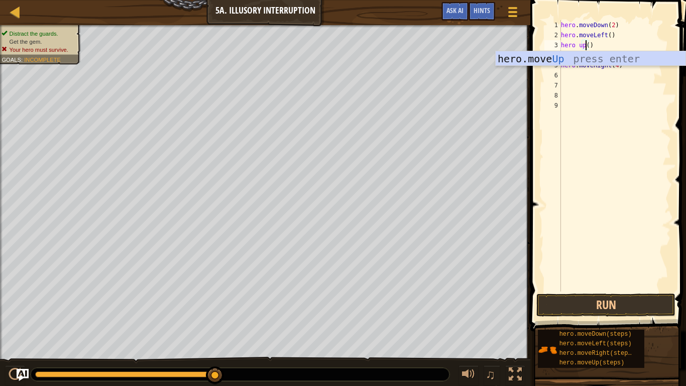
scroll to position [5, 4]
click at [579, 58] on div "hero.move Up press enter" at bounding box center [591, 73] width 190 height 45
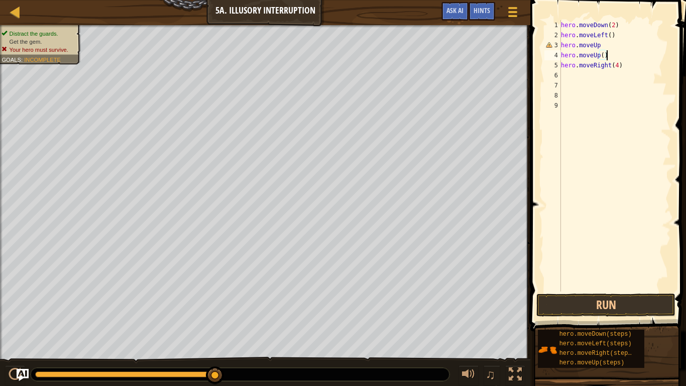
click at [610, 53] on div "hero . moveDown ( 2 ) hero . moveLeft ( ) hero . moveUp hero . moveUp ( ) hero …" at bounding box center [615, 165] width 112 height 291
type textarea "[DOMAIN_NAME]"
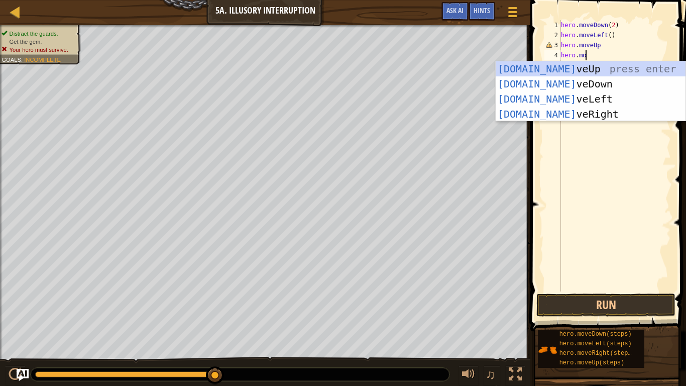
scroll to position [5, 3]
click at [565, 118] on div "[DOMAIN_NAME] veUp press enter [DOMAIN_NAME] veDown press enter [DOMAIN_NAME] v…" at bounding box center [591, 106] width 190 height 90
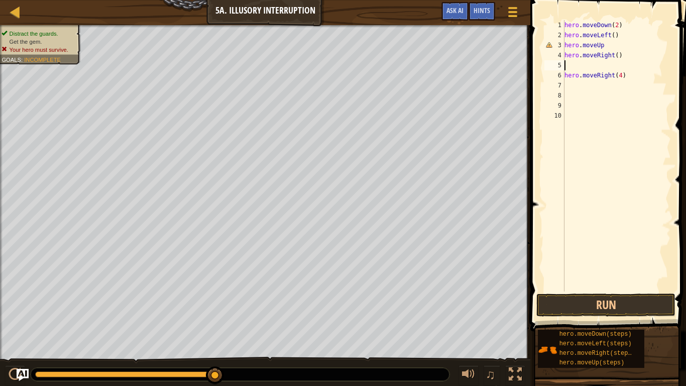
scroll to position [5, 0]
click at [623, 77] on div "hero . moveDown ( 2 ) hero . moveLeft ( ) hero . moveUp hero . moveRight ( ) he…" at bounding box center [617, 165] width 109 height 291
type textarea "h"
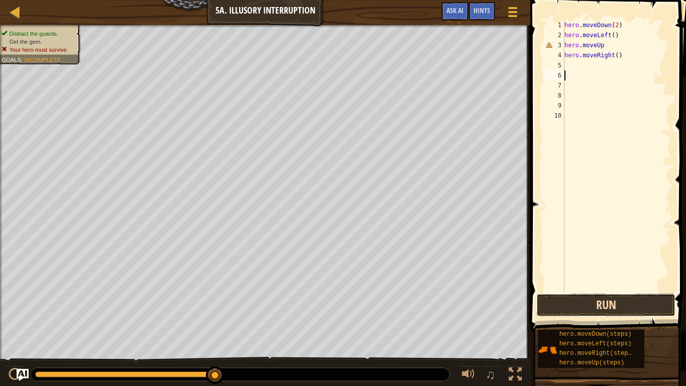
click at [541, 301] on button "Run" at bounding box center [606, 304] width 139 height 23
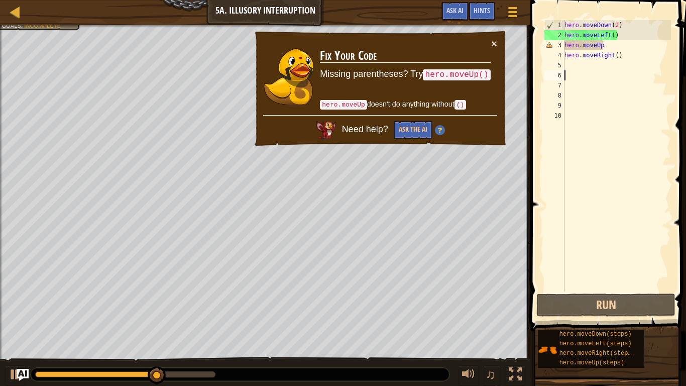
click at [603, 46] on div "hero . moveDown ( 2 ) hero . moveLeft ( ) hero . moveUp hero . moveRight ( )" at bounding box center [617, 165] width 109 height 291
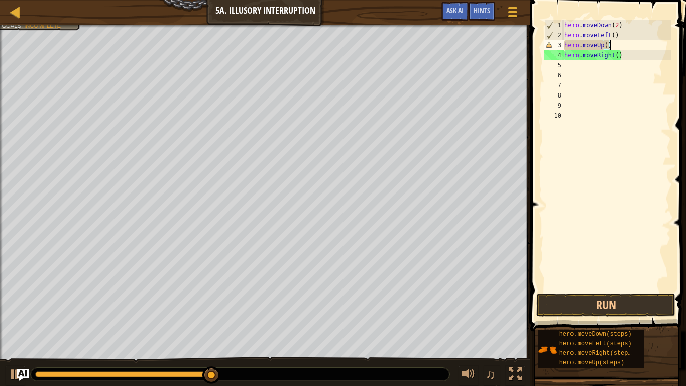
scroll to position [5, 6]
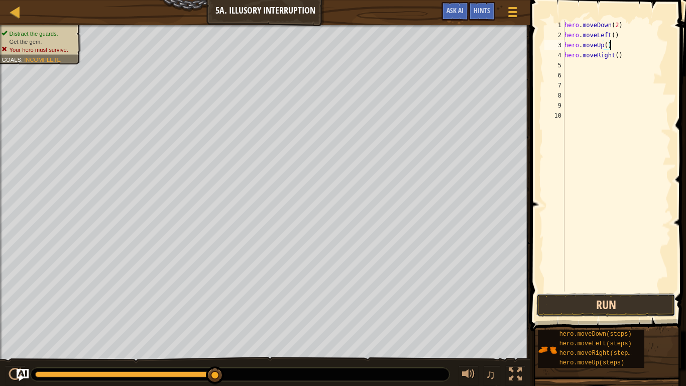
click at [606, 301] on button "Run" at bounding box center [606, 304] width 139 height 23
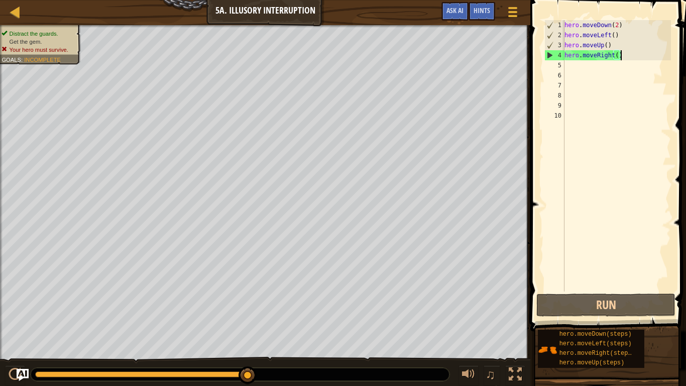
click at [621, 58] on div "hero . moveDown ( 2 ) hero . moveLeft ( ) hero . moveUp ( ) hero . moveRight ( )" at bounding box center [617, 165] width 109 height 291
click at [610, 57] on div "hero . moveDown ( 2 ) hero . moveLeft ( ) hero . moveUp ( ) hero . moveRight ( )" at bounding box center [617, 165] width 109 height 291
click at [612, 57] on div "hero . moveDown ( 2 ) hero . moveLeft ( ) hero . moveUp ( ) hero . moveRight ( )" at bounding box center [617, 165] width 109 height 291
click at [613, 58] on div "hero . moveDown ( 2 ) hero . moveLeft ( ) hero . moveUp ( ) hero . moveRight ( )" at bounding box center [617, 165] width 109 height 291
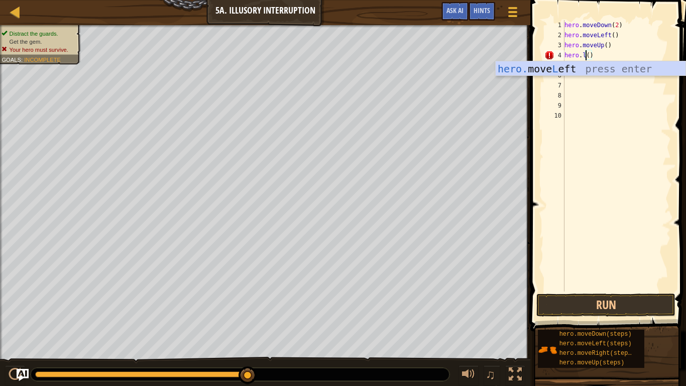
scroll to position [5, 4]
click at [596, 71] on div "hero. move Le ft press enter" at bounding box center [591, 83] width 190 height 45
type textarea "hero.moveLeft()"
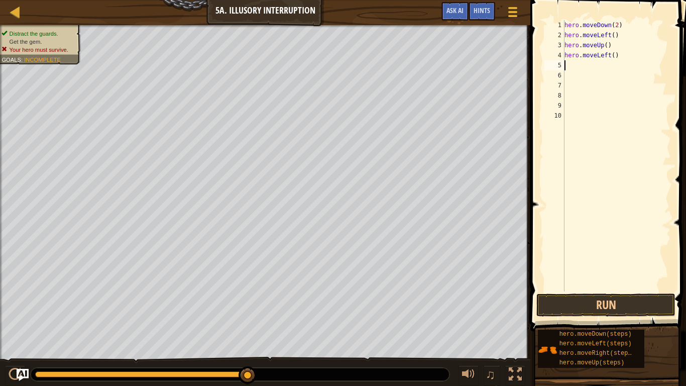
click at [574, 67] on div "hero . moveDown ( 2 ) hero . moveLeft ( ) hero . moveUp ( ) hero . moveLeft ( )" at bounding box center [617, 165] width 109 height 291
type textarea "m"
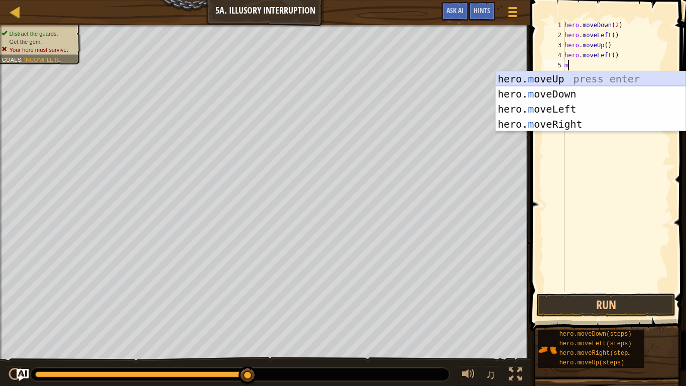
click at [571, 79] on div "hero. m oveUp press enter hero. m oveDown press enter hero. m oveLeft press ent…" at bounding box center [591, 116] width 190 height 90
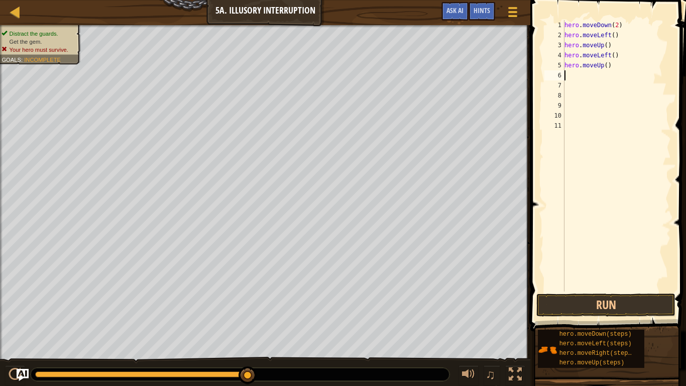
type textarea "m"
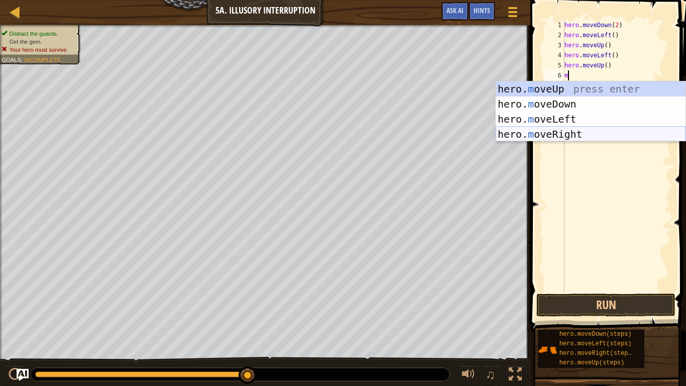
click at [542, 128] on div "hero. m oveUp press enter hero. m oveDown press enter hero. m oveLeft press ent…" at bounding box center [591, 126] width 190 height 90
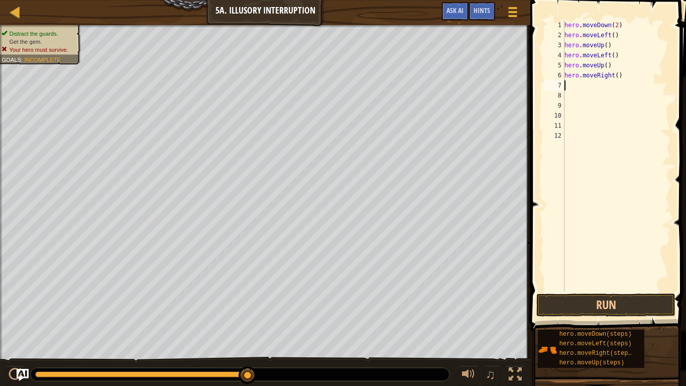
click at [617, 76] on div "hero . moveDown ( 2 ) hero . moveLeft ( ) hero . moveUp ( ) hero . moveLeft ( )…" at bounding box center [617, 165] width 109 height 291
click at [571, 301] on button "Run" at bounding box center [606, 304] width 139 height 23
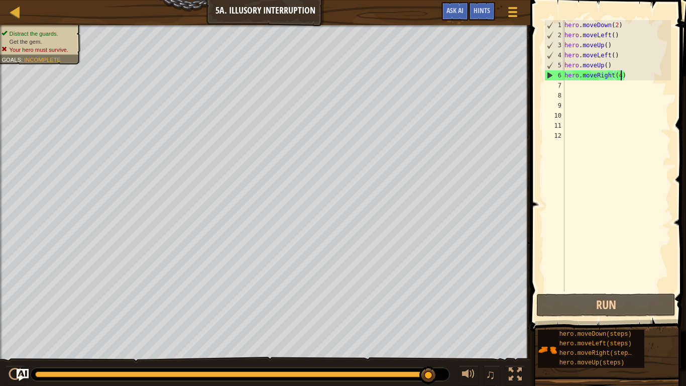
scroll to position [5, 8]
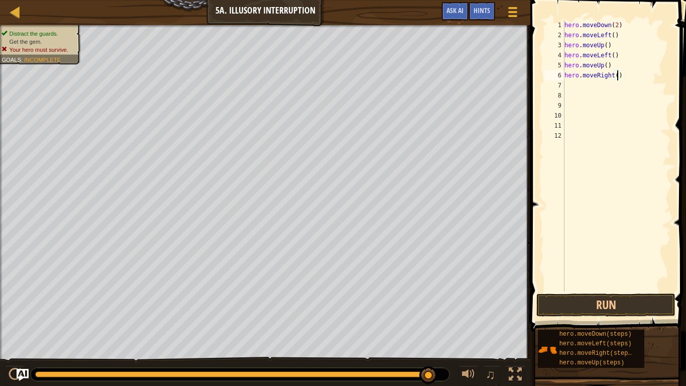
click at [612, 27] on div "hero . moveDown ( 2 ) hero . moveLeft ( ) hero . moveUp ( ) hero . moveLeft ( )…" at bounding box center [617, 165] width 109 height 291
click at [626, 28] on div "hero . movereight ( 2 ) hero . moveLeft ( ) hero . moveUp ( ) hero . moveLeft (…" at bounding box center [617, 165] width 109 height 291
click at [611, 36] on div "hero . movereight ( ) hero . moveLeft ( ) hero . moveUp ( ) hero . moveLeft ( )…" at bounding box center [617, 165] width 109 height 291
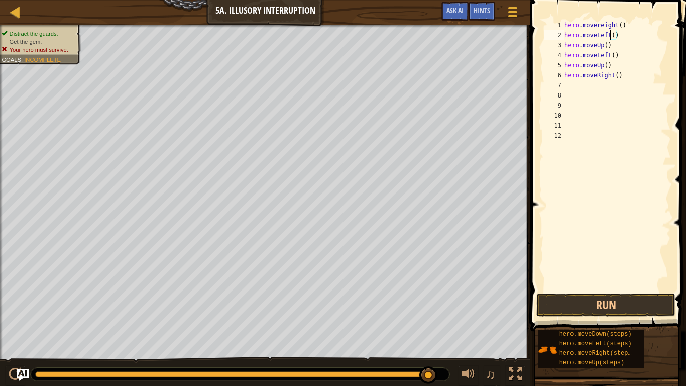
click at [616, 37] on div "hero . movereight ( ) hero . moveLeft ( ) hero . moveUp ( ) hero . moveLeft ( )…" at bounding box center [617, 165] width 109 height 291
click at [609, 35] on div "hero . movereight ( ) hero . moveLeft ( 3 ) hero . moveUp ( ) hero . moveLeft (…" at bounding box center [617, 165] width 109 height 291
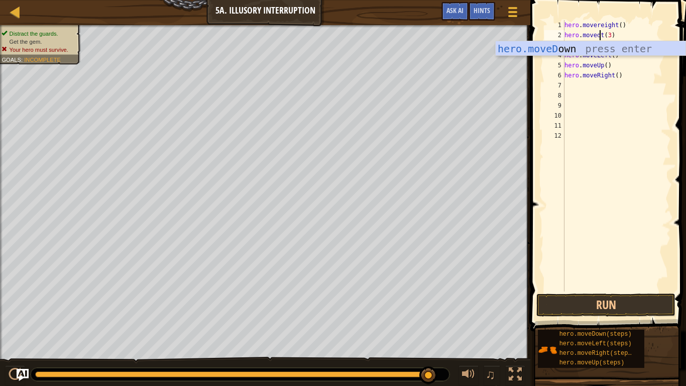
scroll to position [5, 6]
click at [589, 47] on div "hero.moveD own press enter" at bounding box center [591, 63] width 190 height 45
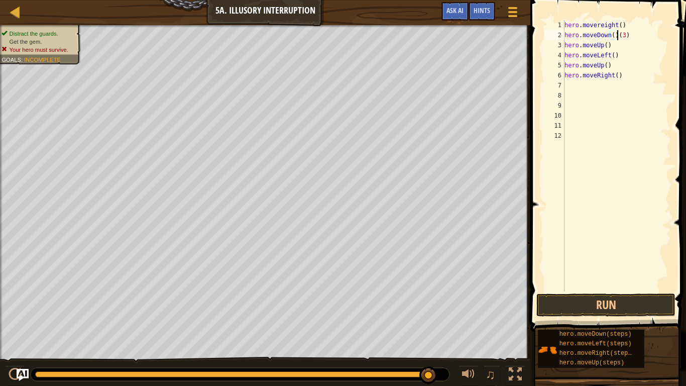
click at [609, 56] on div "hero . movereight ( ) hero . moveDown ( ) ( 3 ) hero . moveUp ( ) hero . moveLe…" at bounding box center [617, 165] width 109 height 291
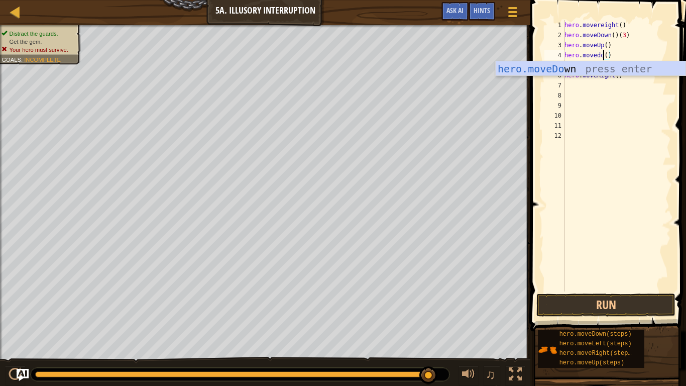
scroll to position [5, 7]
click at [602, 65] on div "hero.moveDow n press enter" at bounding box center [591, 83] width 190 height 45
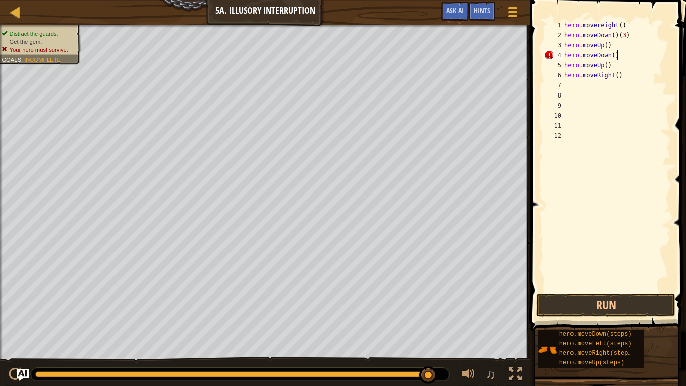
scroll to position [5, 7]
click at [603, 63] on div "hero . movereight ( ) hero . moveDown ( ) ( 3 ) hero . moveUp ( ) hero . moveDo…" at bounding box center [617, 165] width 109 height 291
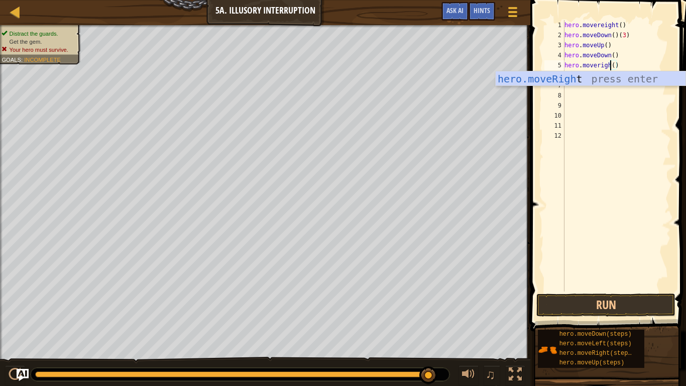
scroll to position [5, 8]
click at [578, 76] on div "hero.moveRight press enter" at bounding box center [591, 93] width 190 height 45
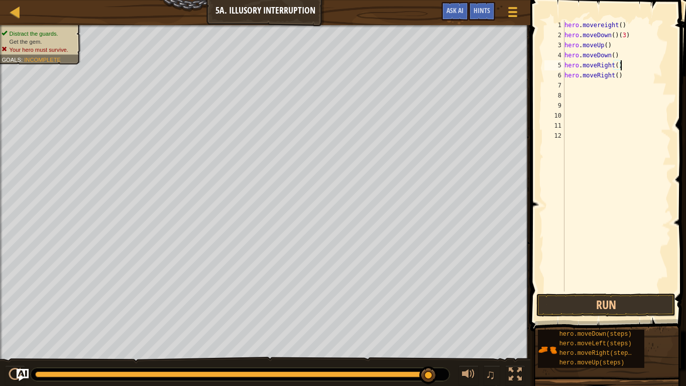
click at [614, 76] on div "hero . movereight ( ) hero . moveDown ( ) ( 3 ) hero . moveUp ( ) hero . moveDo…" at bounding box center [617, 165] width 109 height 291
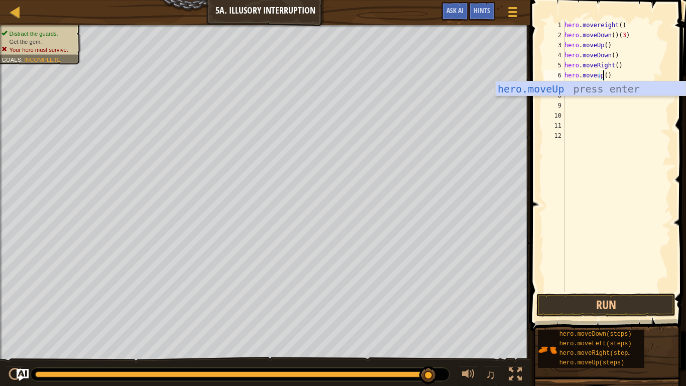
scroll to position [5, 6]
click at [537, 88] on div "hero.moveUp press enter" at bounding box center [591, 103] width 190 height 45
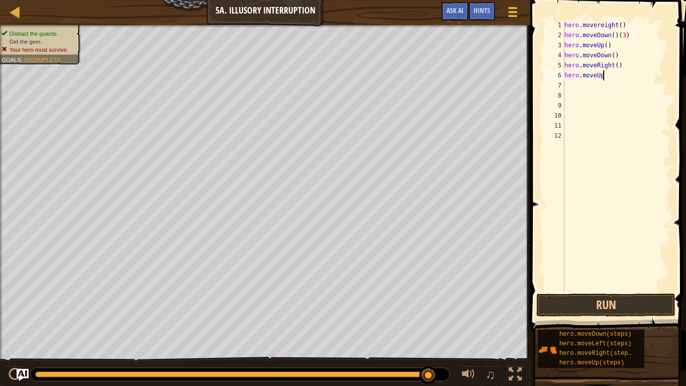
scroll to position [5, 5]
type textarea "hero.moveUp()"
click at [568, 85] on div "hero . movereight ( ) hero . moveDown ( ) ( 3 ) hero . moveUp ( ) hero . moveDo…" at bounding box center [617, 165] width 109 height 291
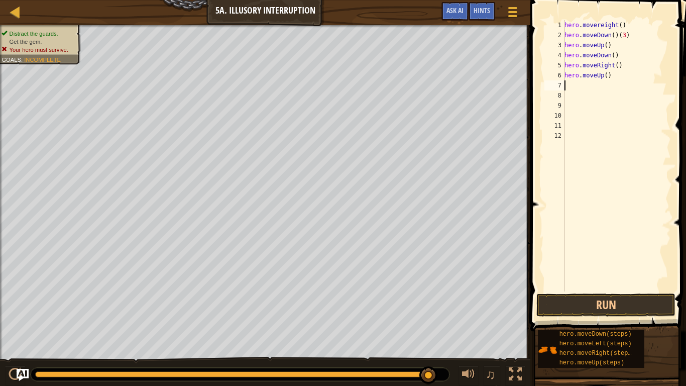
type textarea "m"
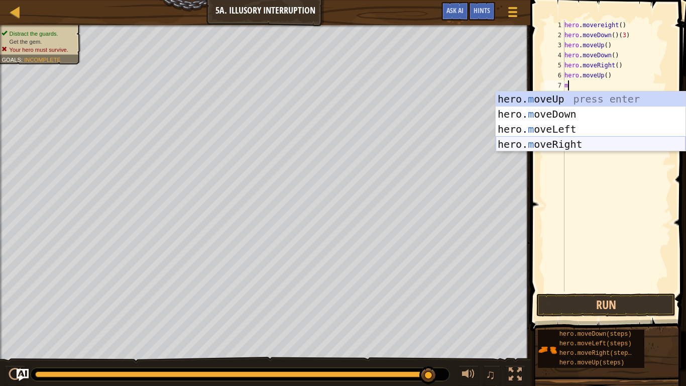
click at [553, 147] on div "hero. m oveUp press enter hero. m oveDown press enter hero. m oveLeft press ent…" at bounding box center [591, 136] width 190 height 90
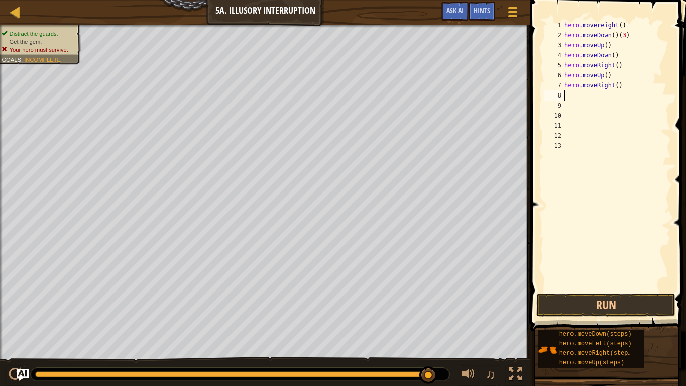
type textarea "m"
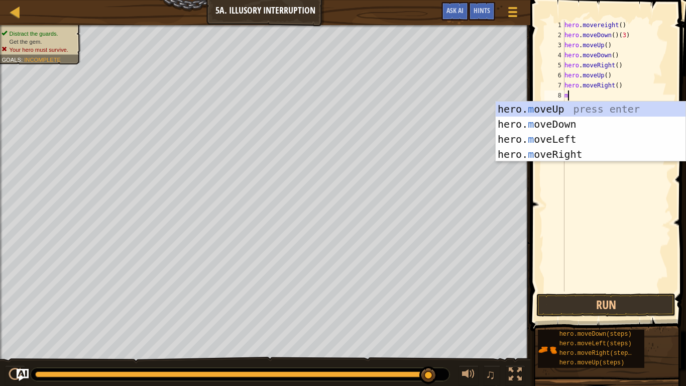
click at [602, 158] on div "hero. m oveUp press enter hero. m oveDown press enter hero. m oveLeft press ent…" at bounding box center [591, 147] width 190 height 90
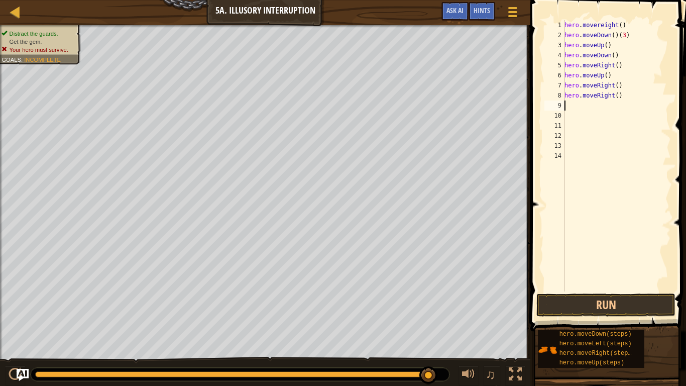
click at [612, 96] on div "hero . movereight ( ) hero . moveDown ( ) ( 3 ) hero . moveUp ( ) hero . moveDo…" at bounding box center [617, 165] width 109 height 291
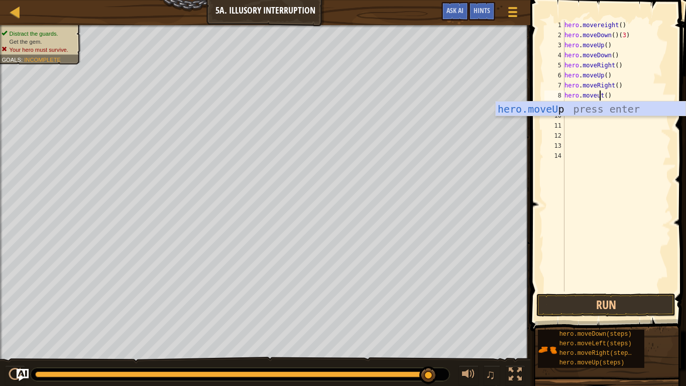
scroll to position [5, 6]
click at [604, 110] on div "hero.moveUp press enter" at bounding box center [591, 124] width 190 height 45
type textarea "hero.moveUp()"
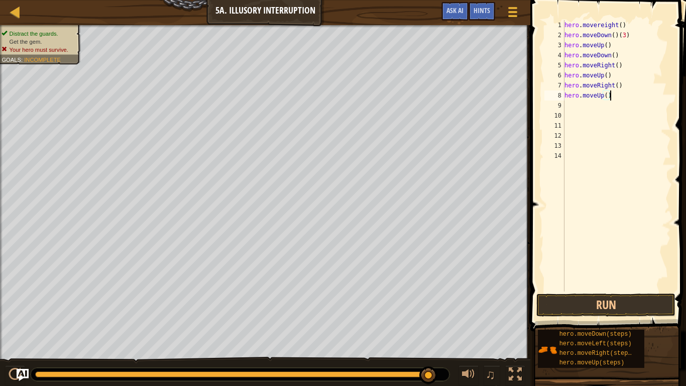
click at [575, 105] on div "hero . movereight ( ) hero . moveDown ( ) ( 3 ) hero . moveUp ( ) hero . moveDo…" at bounding box center [617, 165] width 109 height 291
type textarea "m"
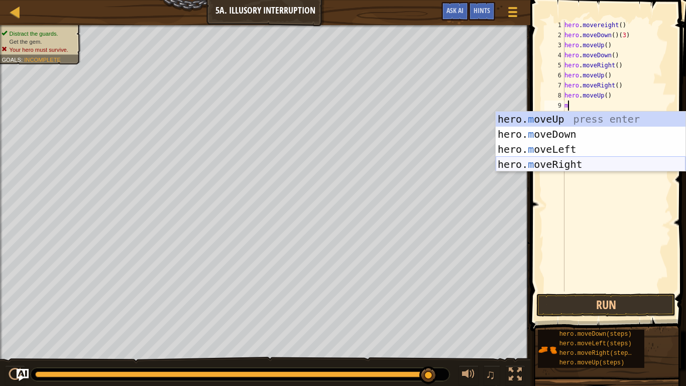
click at [562, 169] on div "hero. m oveUp press enter hero. m oveDown press enter hero. m oveLeft press ent…" at bounding box center [591, 157] width 190 height 90
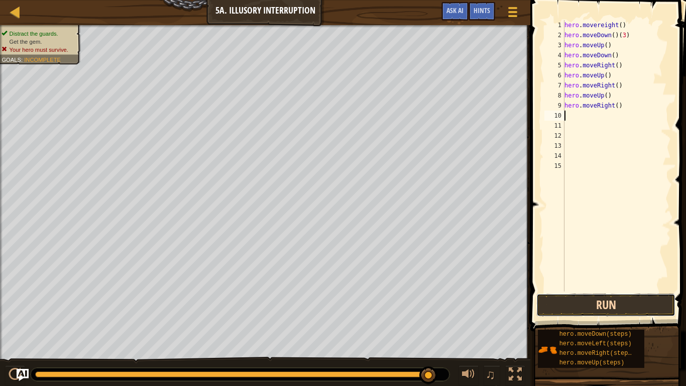
click at [577, 301] on button "Run" at bounding box center [606, 304] width 139 height 23
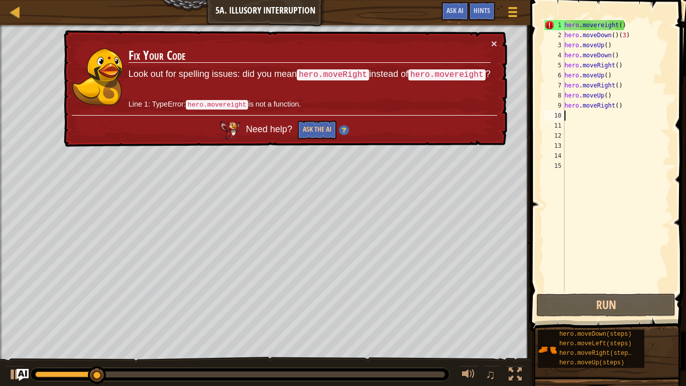
click at [318, 77] on code "hero.moveRight" at bounding box center [333, 74] width 72 height 11
click at [320, 128] on button "Ask the AI" at bounding box center [317, 130] width 39 height 19
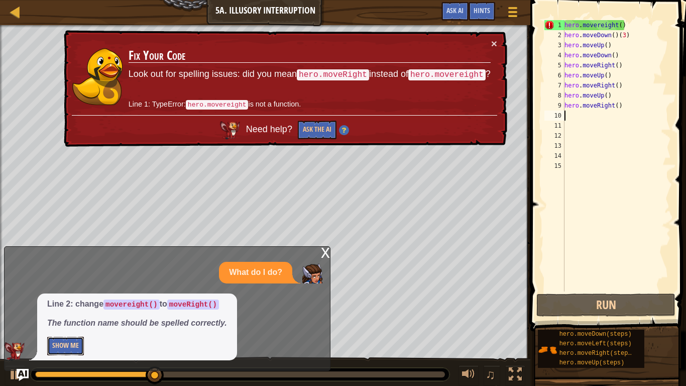
click at [77, 301] on button "Show Me" at bounding box center [65, 346] width 37 height 19
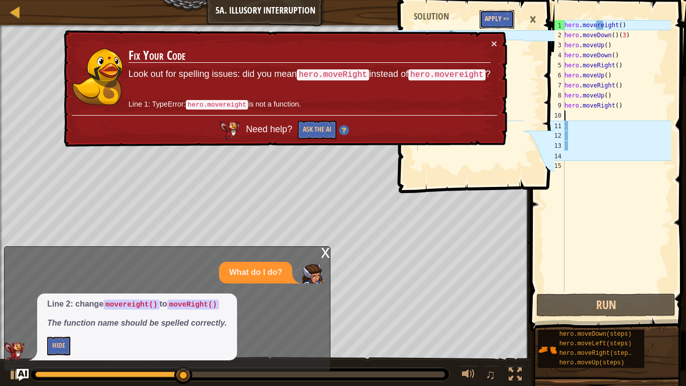
click at [501, 19] on button "Apply =>" at bounding box center [497, 19] width 35 height 19
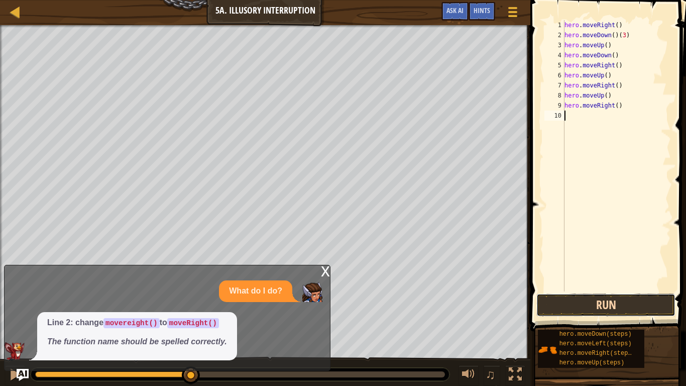
click at [569, 298] on button "Run" at bounding box center [606, 304] width 139 height 23
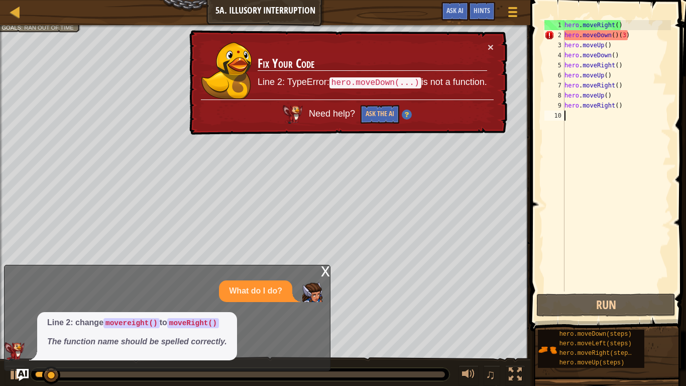
click at [628, 37] on div "hero . moveRight ( ) hero . moveDown ( ) ( 3 ) hero . moveUp ( ) hero . moveDow…" at bounding box center [617, 165] width 109 height 291
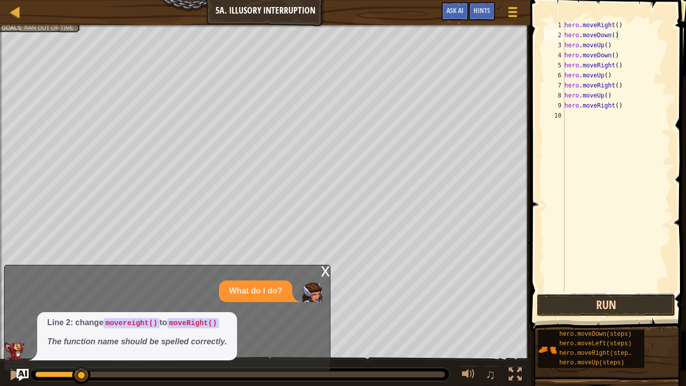
click at [576, 301] on button "Run" at bounding box center [606, 304] width 139 height 23
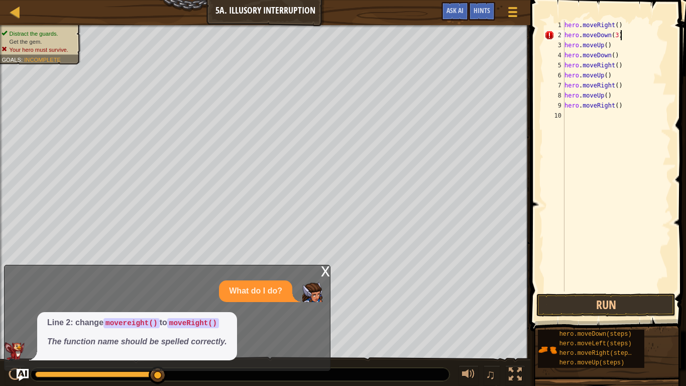
scroll to position [5, 8]
type textarea "hero.moveDown(3)"
click at [579, 298] on button "Run" at bounding box center [606, 304] width 139 height 23
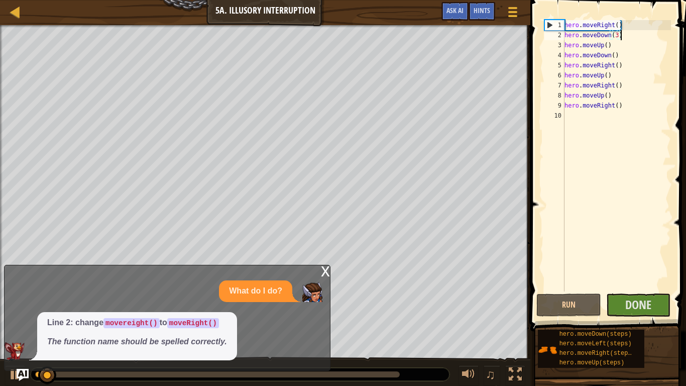
click at [323, 267] on div "x" at bounding box center [325, 270] width 9 height 10
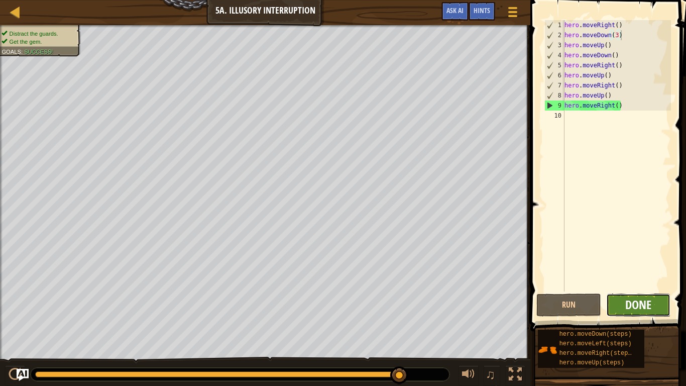
click at [635, 301] on span "Done" at bounding box center [639, 305] width 26 height 16
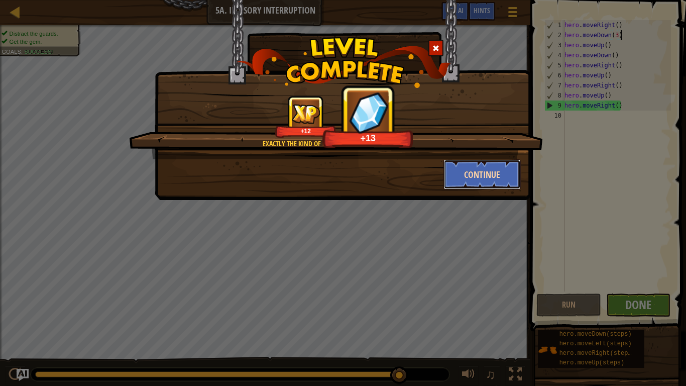
click at [481, 170] on button "Continue" at bounding box center [483, 174] width 78 height 30
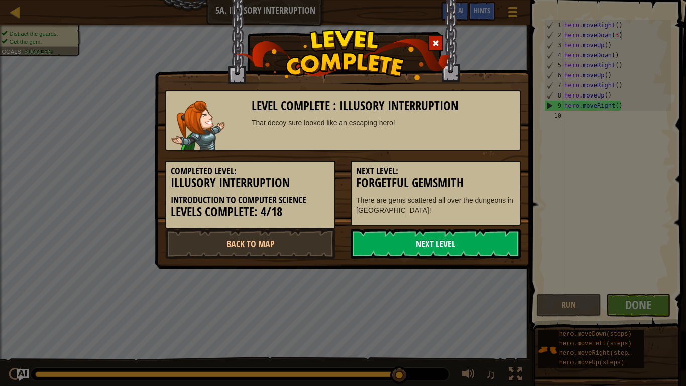
click at [441, 248] on link "Next Level" at bounding box center [436, 244] width 170 height 30
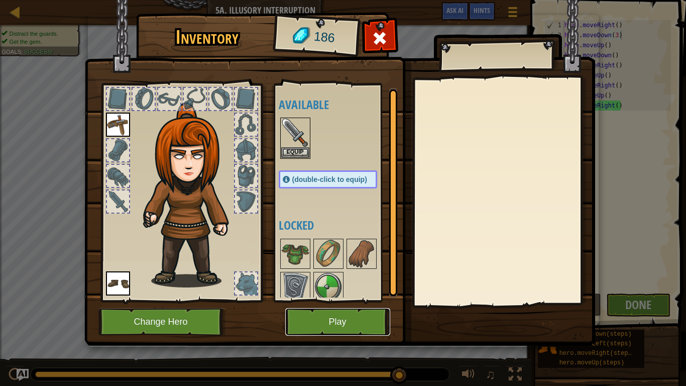
click at [303, 301] on button "Play" at bounding box center [337, 322] width 105 height 28
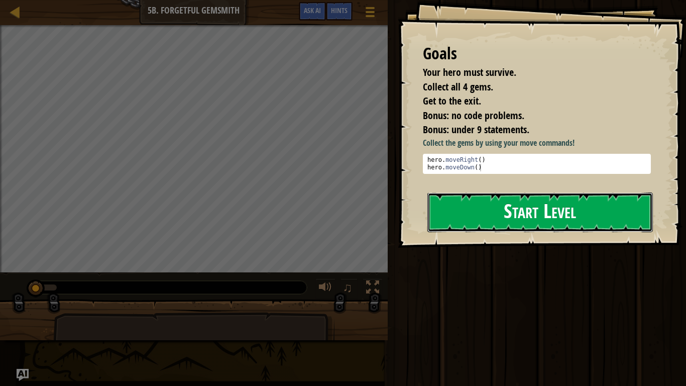
click at [477, 193] on button "Start Level" at bounding box center [541, 212] width 226 height 40
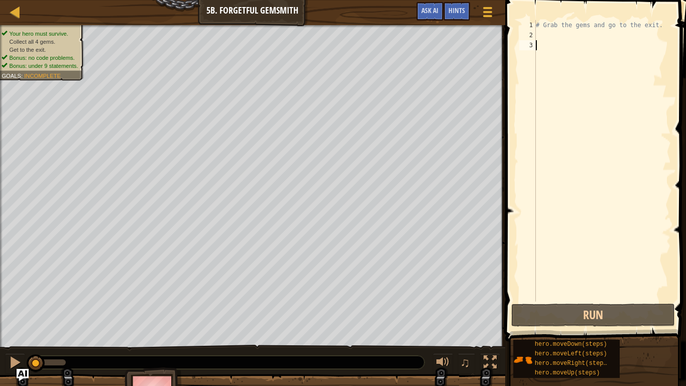
click at [657, 27] on div "# Grab the gems and go to the exit." at bounding box center [602, 171] width 137 height 302
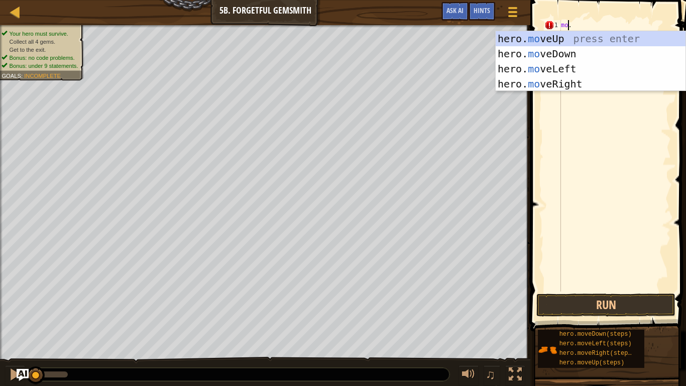
scroll to position [5, 1]
click at [629, 83] on div "hero. mo veUp press enter hero. mo veDown press enter hero. mo veLeft press ent…" at bounding box center [591, 76] width 190 height 90
type textarea "hero.moveRight()."
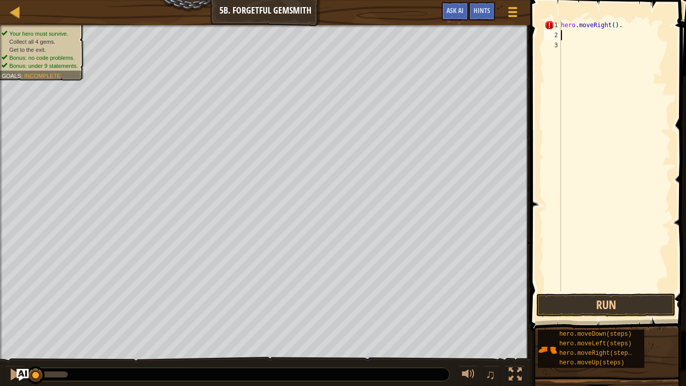
click at [571, 39] on div "hero . moveRight ( ) ." at bounding box center [615, 165] width 112 height 291
type textarea "m"
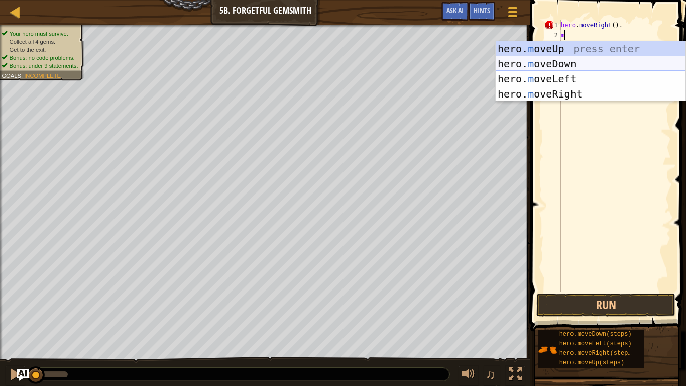
click at [548, 64] on div "hero. m oveUp press enter hero. m oveDown press enter hero. m oveLeft press ent…" at bounding box center [591, 86] width 190 height 90
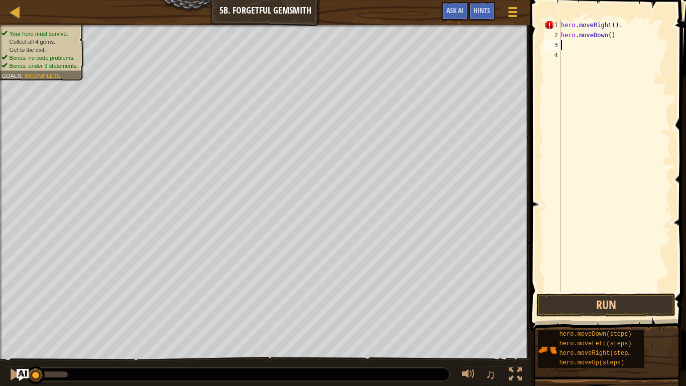
type textarea "m"
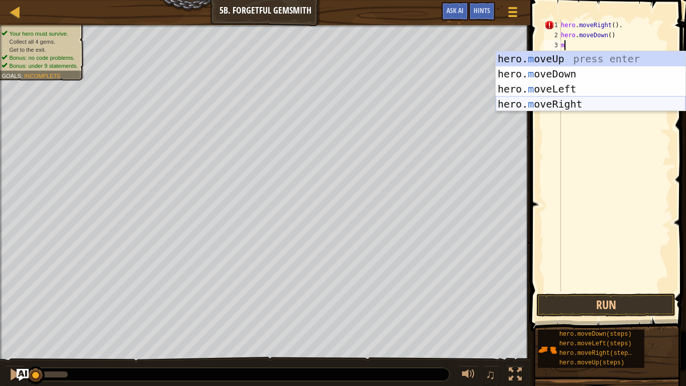
click at [563, 102] on div "hero. m oveUp press enter hero. m oveDown press enter hero. m oveLeft press ent…" at bounding box center [591, 96] width 190 height 90
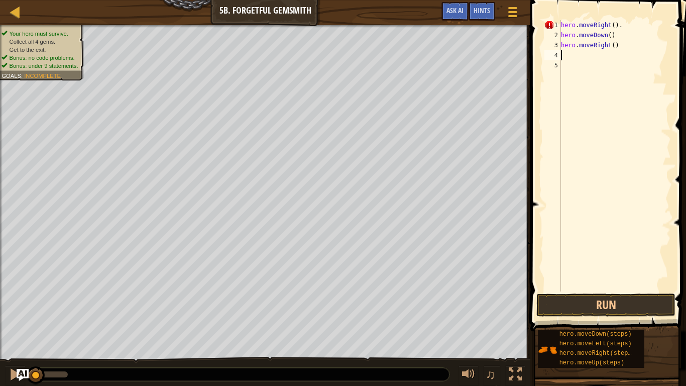
click at [614, 47] on div "hero . moveRight ( ) . hero . moveDown ( ) hero . moveRight ( )" at bounding box center [615, 165] width 112 height 291
type textarea "hero.moveRight(2)"
click at [562, 52] on div "hero . moveRight ( ) . hero . moveDown ( ) hero . moveRight ( 2 )" at bounding box center [615, 165] width 112 height 291
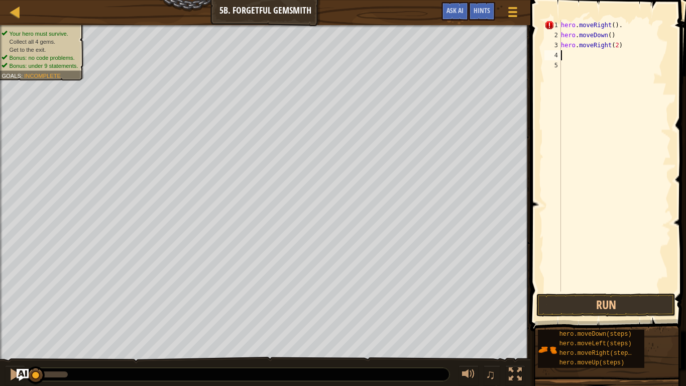
type textarea "m"
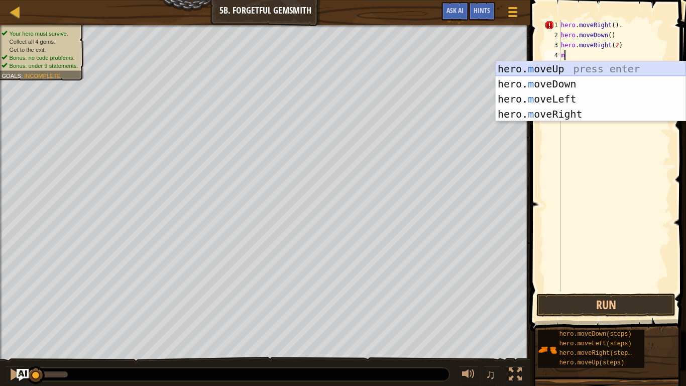
click at [560, 68] on div "hero. m oveUp press enter hero. m oveDown press enter hero. m oveLeft press ent…" at bounding box center [591, 106] width 190 height 90
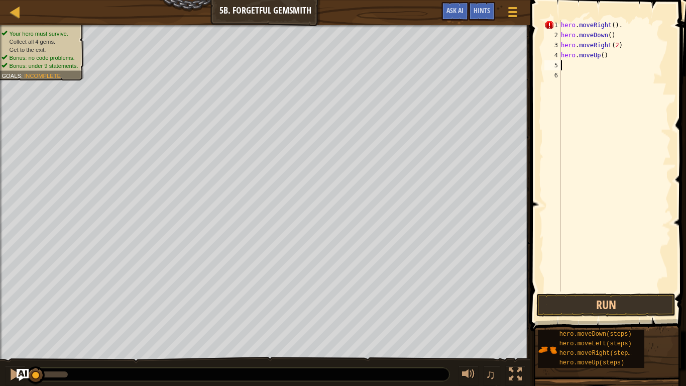
type textarea "m"
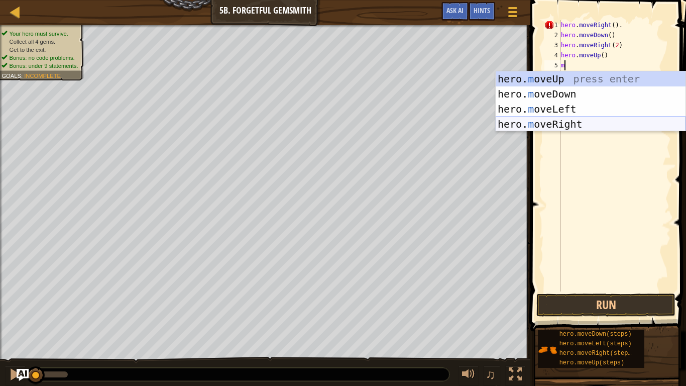
click at [566, 122] on div "hero. m oveUp press enter hero. m oveDown press enter hero. m oveLeft press ent…" at bounding box center [591, 116] width 190 height 90
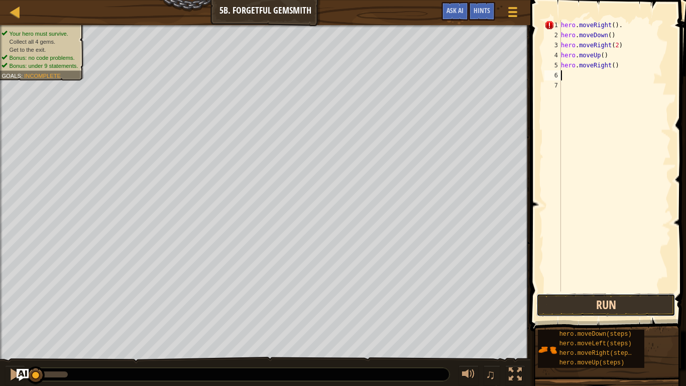
click at [571, 301] on button "Run" at bounding box center [606, 304] width 139 height 23
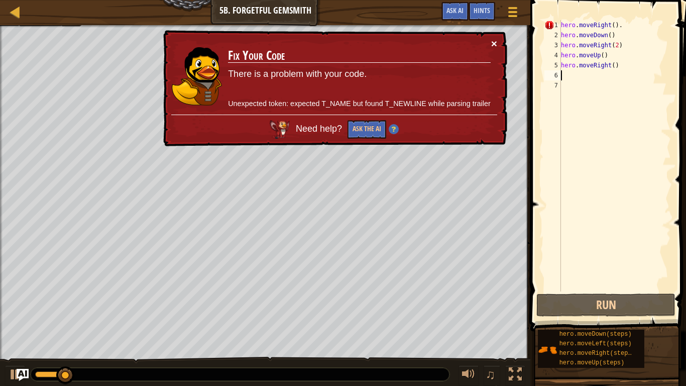
click at [496, 40] on button "×" at bounding box center [495, 43] width 6 height 11
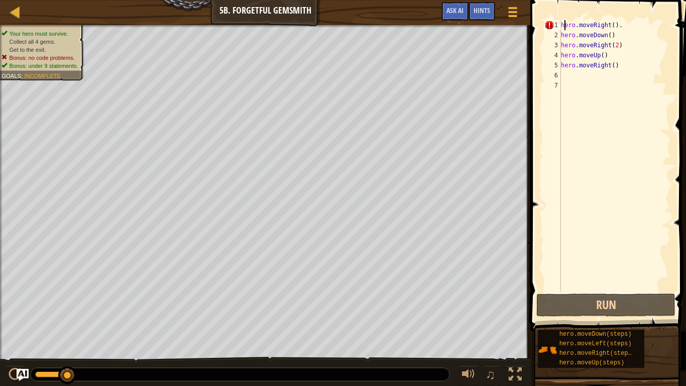
click at [564, 23] on div "hero . moveRight ( ) . hero . moveDown ( ) hero . moveRight ( 2 ) hero . moveUp…" at bounding box center [615, 165] width 112 height 291
click at [621, 26] on div "hero . moveRight ( ) . hero . moveDown ( ) hero . moveRight ( 2 ) hero . moveUp…" at bounding box center [615, 165] width 112 height 291
type textarea "hero.moveRight()"
click at [564, 299] on button "Run" at bounding box center [606, 304] width 139 height 23
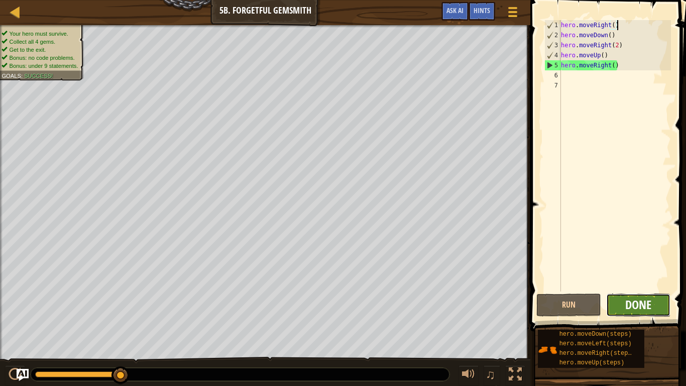
click at [638, 297] on span "Done" at bounding box center [639, 305] width 26 height 16
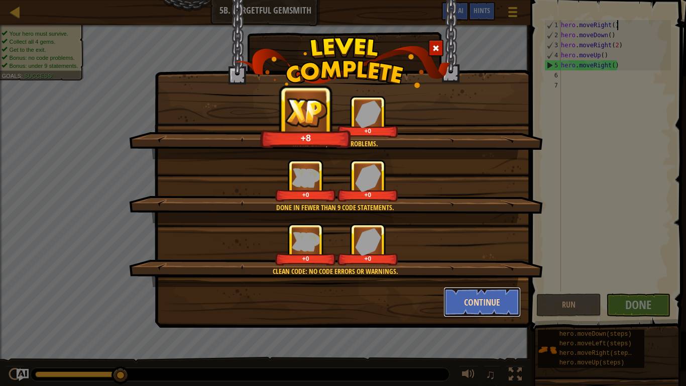
click at [506, 301] on button "Continue" at bounding box center [483, 302] width 78 height 30
click at [505, 301] on div "More gems, more problems. +8 +0 Done in fewer than 9 code statements. +0 +0 Cle…" at bounding box center [343, 193] width 686 height 386
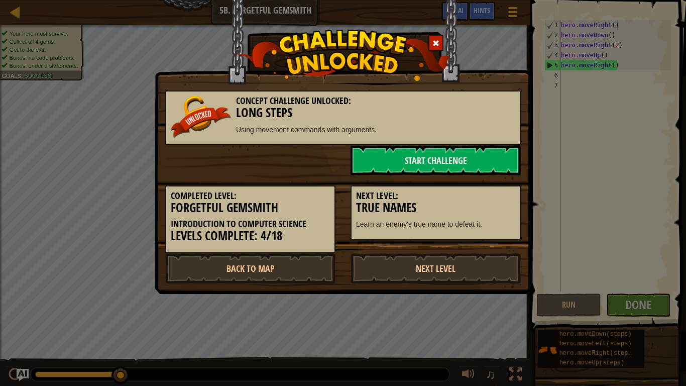
click at [505, 301] on div "Concept Challenge Unlocked: Long Steps Using movement commands with arguments. …" at bounding box center [343, 193] width 686 height 386
click at [470, 173] on link "Start Challenge" at bounding box center [436, 160] width 170 height 30
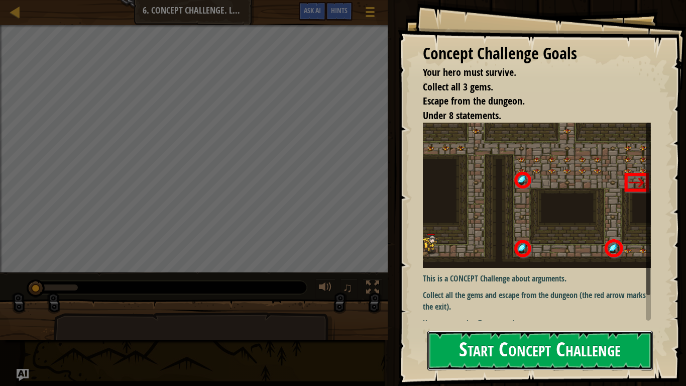
click at [474, 301] on button "Start Concept Challenge" at bounding box center [541, 351] width 226 height 40
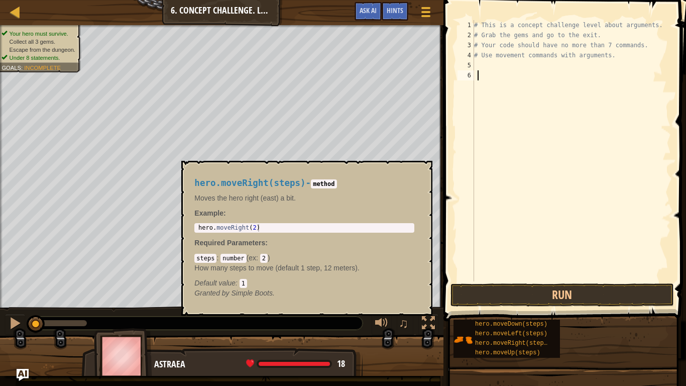
click at [624, 227] on div "# This is a concept challenge level about arguments. # Grab the gems and go to …" at bounding box center [571, 160] width 199 height 281
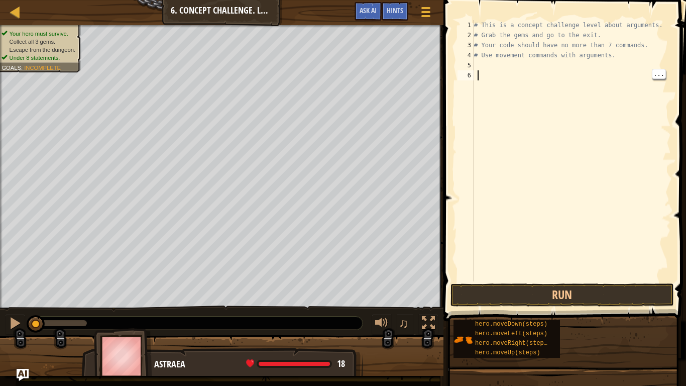
click at [623, 55] on div "# This is a concept challenge level about arguments. # Grab the gems and go to …" at bounding box center [571, 160] width 199 height 281
type textarea "#"
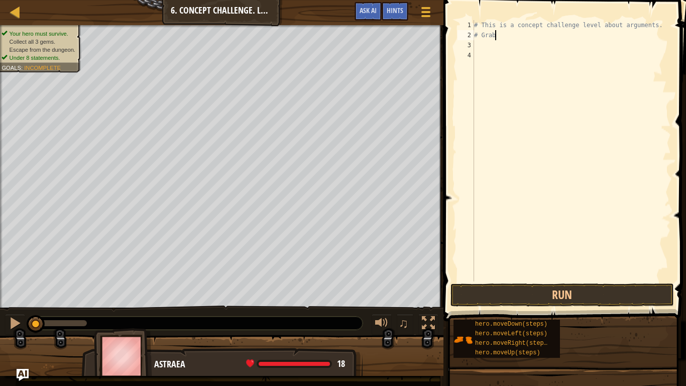
type textarea "#"
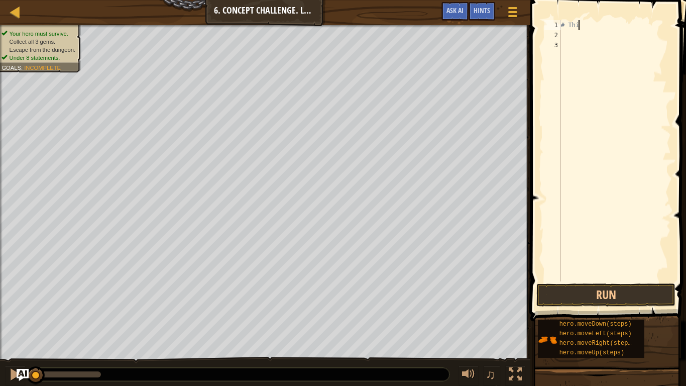
type textarea "#"
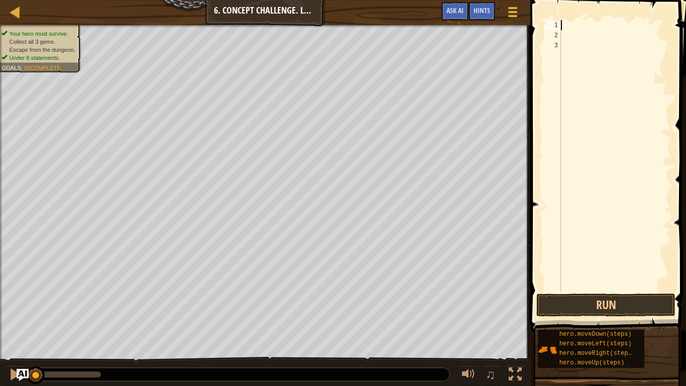
type textarea "m"
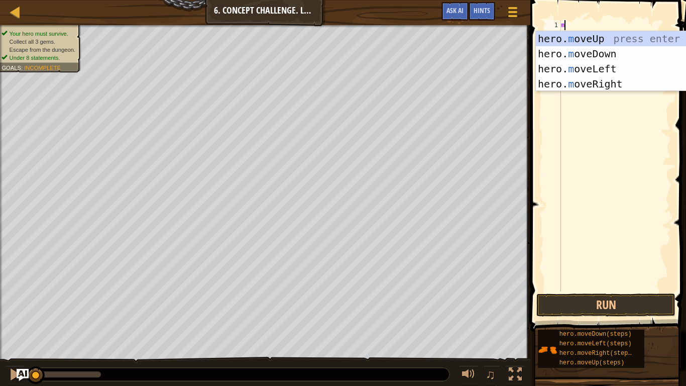
scroll to position [5, 0]
click at [591, 87] on div "hero. m oveUp press enter hero. m oveDown press enter hero. m oveLeft press ent…" at bounding box center [631, 76] width 190 height 90
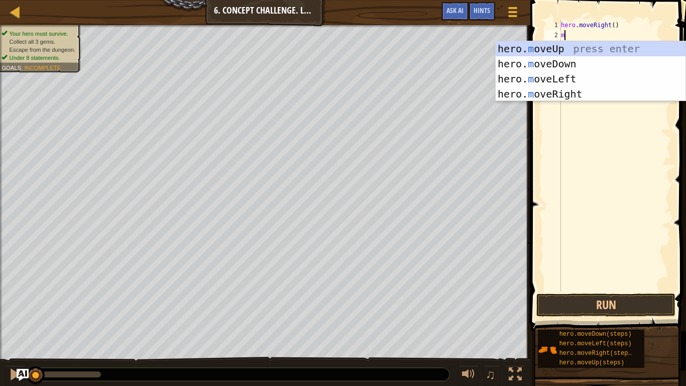
type textarea "mo"
click at [571, 47] on div "hero. mo veUp press enter hero. mo veDown press enter hero. mo veLeft press ent…" at bounding box center [591, 86] width 190 height 90
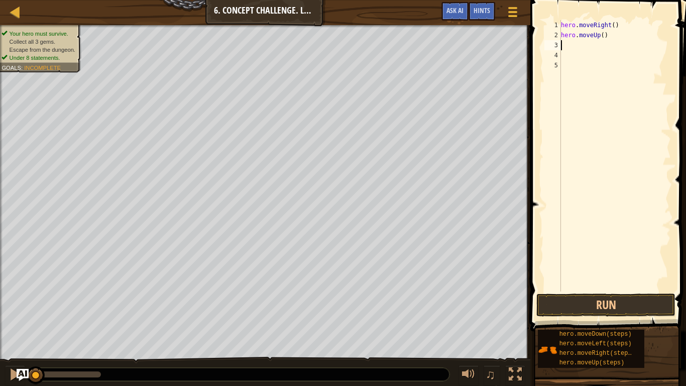
scroll to position [5, 0]
click at [605, 34] on div "hero . moveRight ( ) hero . moveUp ( )" at bounding box center [615, 165] width 112 height 291
type textarea "hero.moveUp(3)"
click at [565, 45] on div "hero . moveRight ( ) hero . moveUp ( 3 )" at bounding box center [615, 165] width 112 height 291
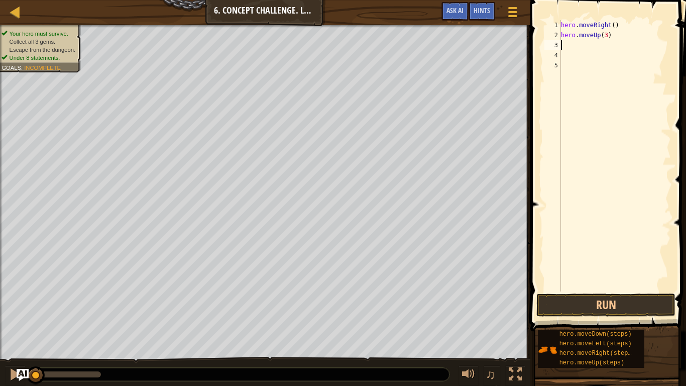
scroll to position [5, 0]
type textarea "m"
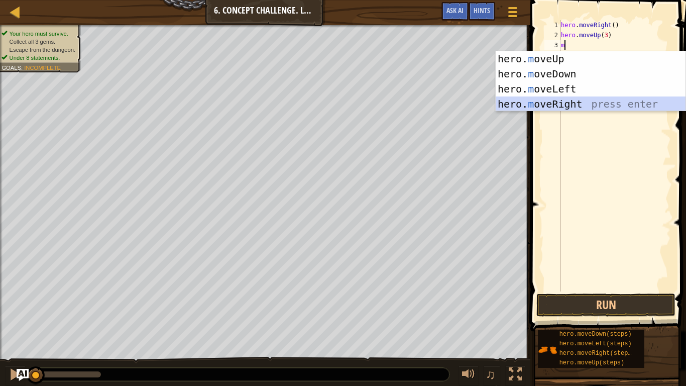
click at [564, 108] on div "hero. m oveUp press enter hero. m oveDown press enter hero. m oveLeft press ent…" at bounding box center [591, 96] width 190 height 90
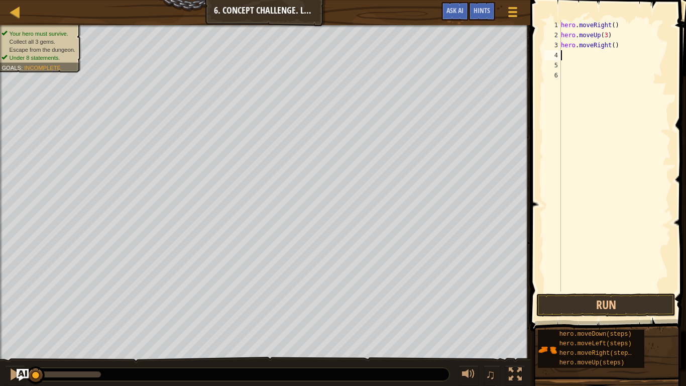
click at [615, 46] on div "hero . moveRight ( ) hero . moveUp ( 3 ) hero . moveRight ( )" at bounding box center [615, 165] width 112 height 291
type textarea "hero.moveRight(2)"
click at [569, 53] on div "hero . moveRight ( ) hero . moveUp ( 3 ) hero . moveRight ( 2 )" at bounding box center [615, 165] width 112 height 291
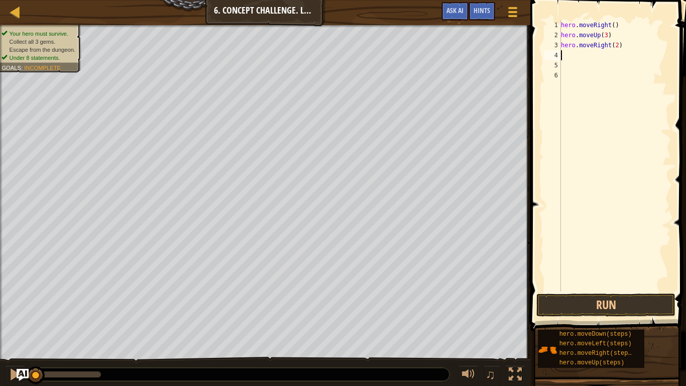
type textarea "m"
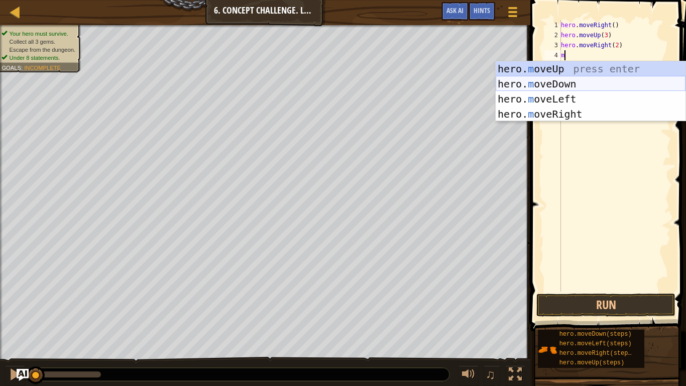
click at [566, 81] on div "hero. m oveUp press enter hero. m oveDown press enter hero. m oveLeft press ent…" at bounding box center [591, 106] width 190 height 90
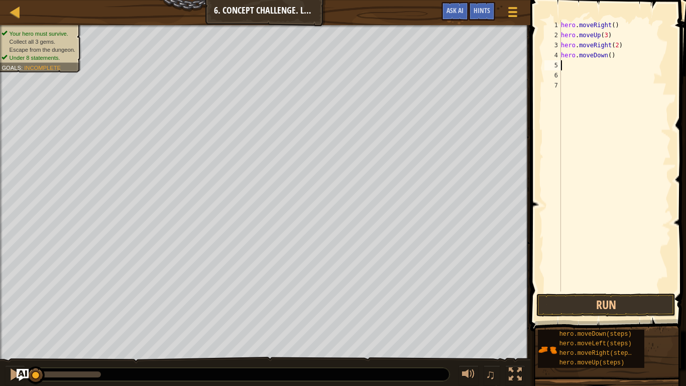
click at [611, 55] on div "hero . moveRight ( ) hero . moveUp ( 3 ) hero . moveRight ( 2 ) hero . moveDown…" at bounding box center [615, 165] width 112 height 291
type textarea "hero.moveDown(3)"
click at [565, 67] on div "hero . moveRight ( ) hero . moveUp ( 3 ) hero . moveRight ( 2 ) hero . moveDown…" at bounding box center [615, 165] width 112 height 291
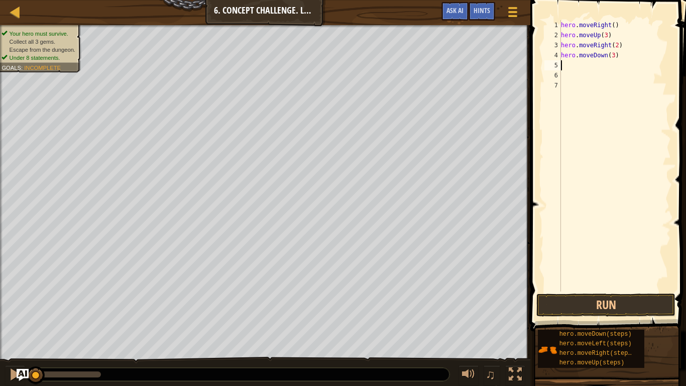
type textarea "m"
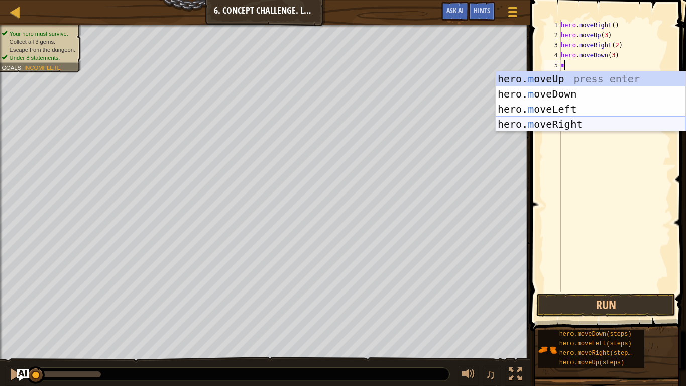
click at [533, 123] on div "hero. m oveUp press enter hero. m oveDown press enter hero. m oveLeft press ent…" at bounding box center [591, 116] width 190 height 90
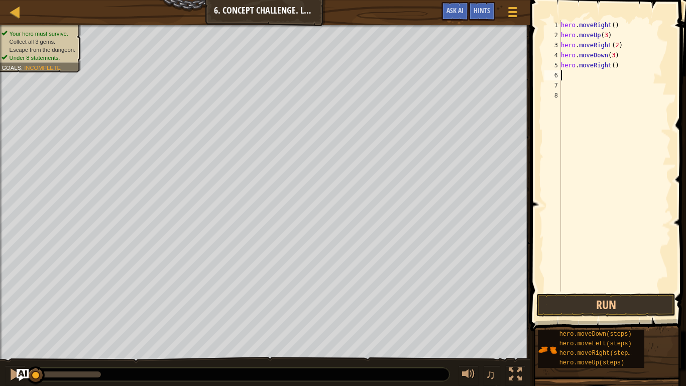
type textarea "m"
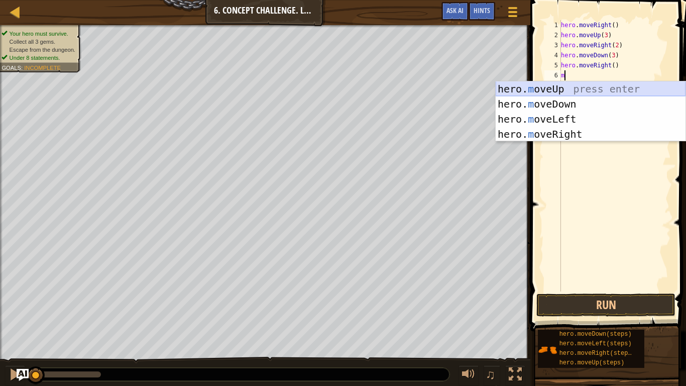
click at [558, 89] on div "hero. m oveUp press enter hero. m oveDown press enter hero. m oveLeft press ent…" at bounding box center [591, 126] width 190 height 90
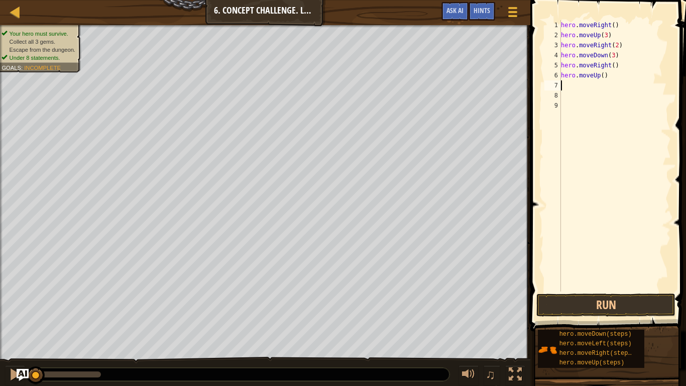
click at [604, 74] on div "hero . moveRight ( ) hero . moveUp ( 3 ) hero . moveRight ( 2 ) hero . moveDown…" at bounding box center [615, 165] width 112 height 291
type textarea "hero.moveUp(2)"
click at [563, 87] on div "hero . moveRight ( ) hero . moveUp ( 3 ) hero . moveRight ( 2 ) hero . moveDown…" at bounding box center [615, 165] width 112 height 291
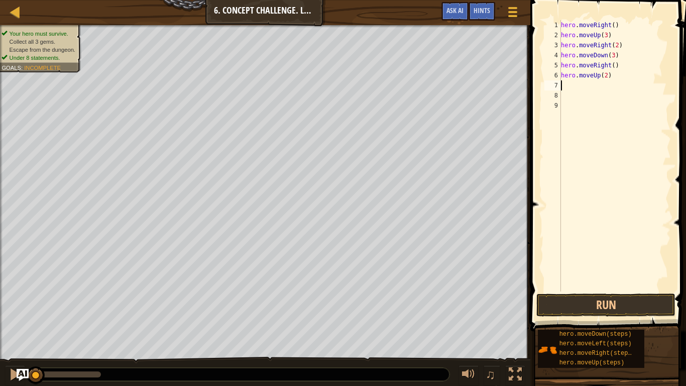
type textarea "m"
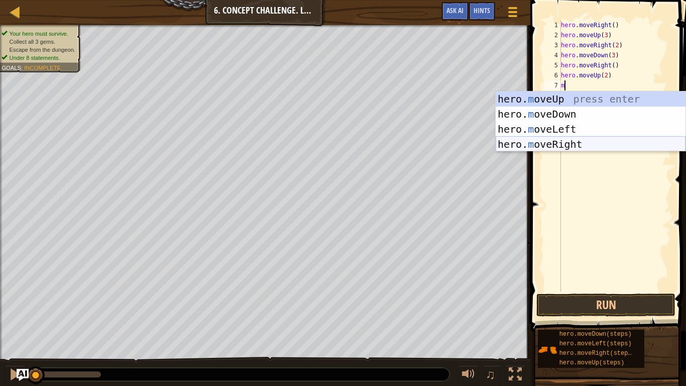
click at [558, 145] on div "hero. m oveUp press enter hero. m oveDown press enter hero. m oveLeft press ent…" at bounding box center [591, 136] width 190 height 90
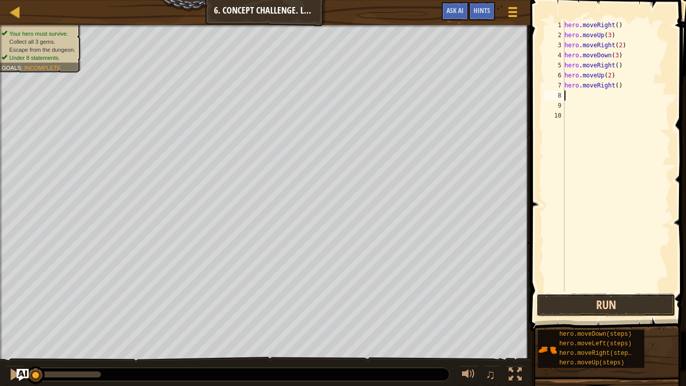
click at [580, 301] on button "Run" at bounding box center [606, 304] width 139 height 23
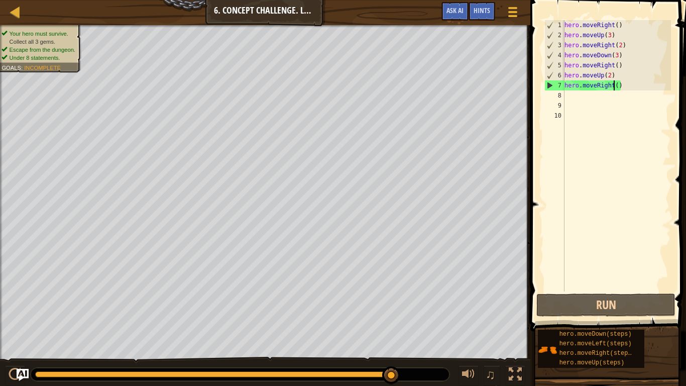
click at [614, 88] on div "hero . moveRight ( ) hero . moveUp ( 3 ) hero . moveRight ( 2 ) hero . moveDown…" at bounding box center [617, 165] width 109 height 291
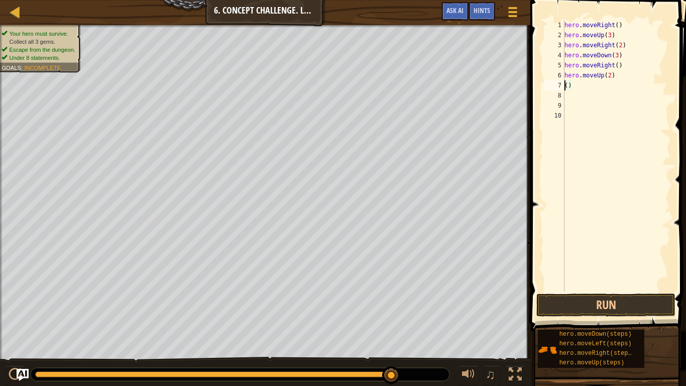
click at [618, 58] on div "hero . moveRight ( ) hero . moveUp ( 3 ) hero . moveRight ( 2 ) hero . moveDown…" at bounding box center [617, 165] width 109 height 291
click at [610, 76] on div "hero . moveRight ( ) hero . moveUp ( 3 ) hero . moveRight ( 2 ) hero . moveDown…" at bounding box center [617, 165] width 109 height 291
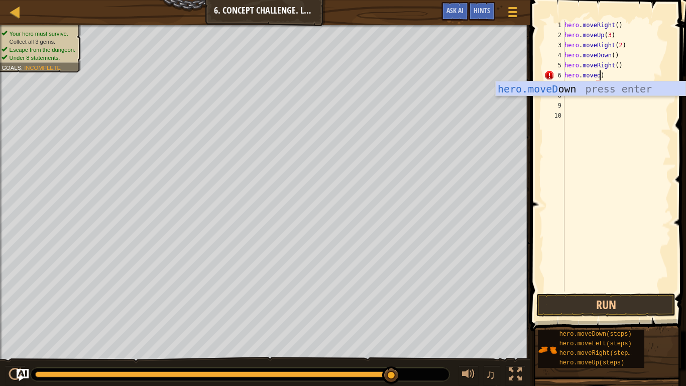
scroll to position [5, 5]
click at [592, 85] on div "hero.moveD own press enter" at bounding box center [591, 103] width 190 height 45
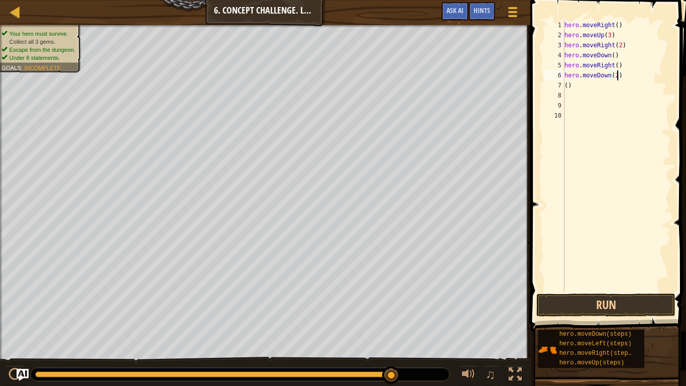
scroll to position [5, 8]
click at [583, 88] on div "hero . moveRight ( ) hero . moveUp ( 3 ) hero . moveRight ( 2 ) hero . moveDown…" at bounding box center [617, 165] width 109 height 291
type textarea "("
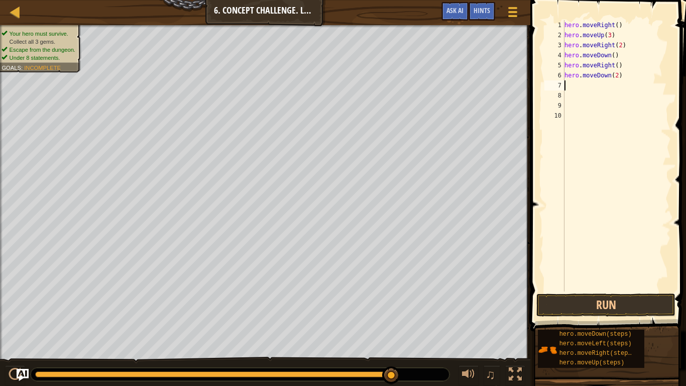
type textarea "m"
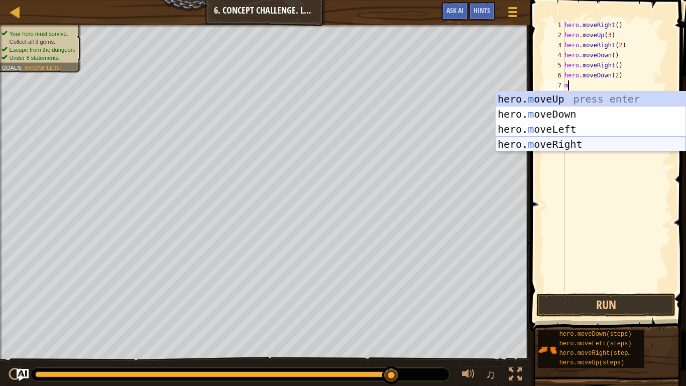
click at [580, 141] on div "hero. m oveUp press enter hero. m oveDown press enter hero. m oveLeft press ent…" at bounding box center [591, 136] width 190 height 90
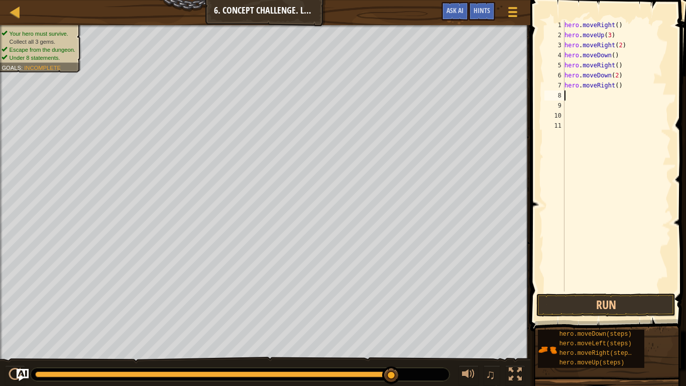
click at [619, 87] on div "hero . moveRight ( ) hero . moveUp ( 3 ) hero . moveRight ( 2 ) hero . moveDown…" at bounding box center [617, 165] width 109 height 291
click at [558, 301] on button "Run" at bounding box center [606, 304] width 139 height 23
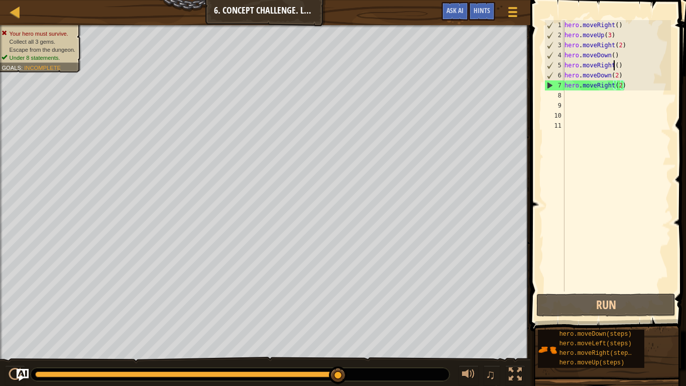
click at [613, 65] on div "hero . moveRight ( ) hero . moveUp ( 3 ) hero . moveRight ( 2 ) hero . moveDown…" at bounding box center [617, 165] width 109 height 291
click at [609, 59] on div "hero . moveRight ( ) hero . moveUp ( 3 ) hero . moveRight ( 2 ) hero . moveDown…" at bounding box center [617, 165] width 109 height 291
click at [613, 66] on div "hero . moveRight ( ) hero . moveUp ( 3 ) hero . moveRight ( 2 ) hero . moveDown…" at bounding box center [617, 165] width 109 height 291
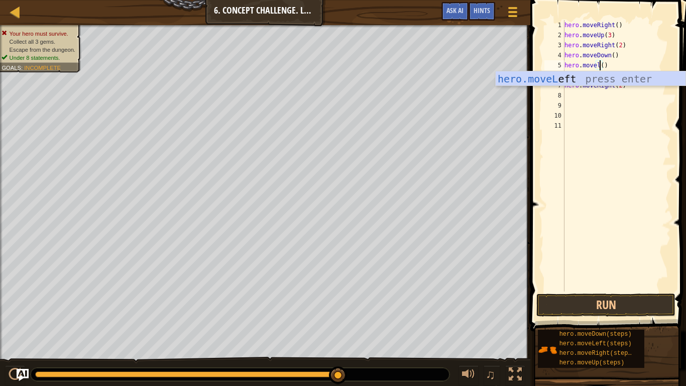
scroll to position [5, 6]
click at [629, 79] on div "hero.moveL eft press enter" at bounding box center [591, 93] width 190 height 45
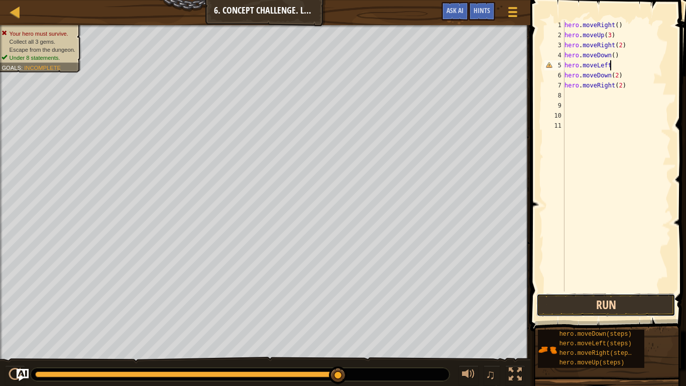
click at [589, 301] on button "Run" at bounding box center [606, 304] width 139 height 23
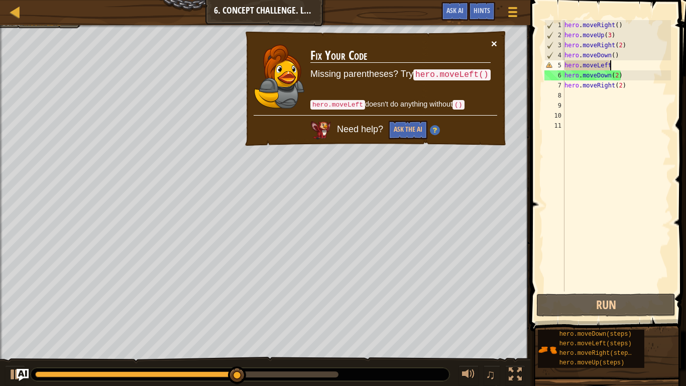
click at [496, 41] on button "×" at bounding box center [495, 43] width 6 height 11
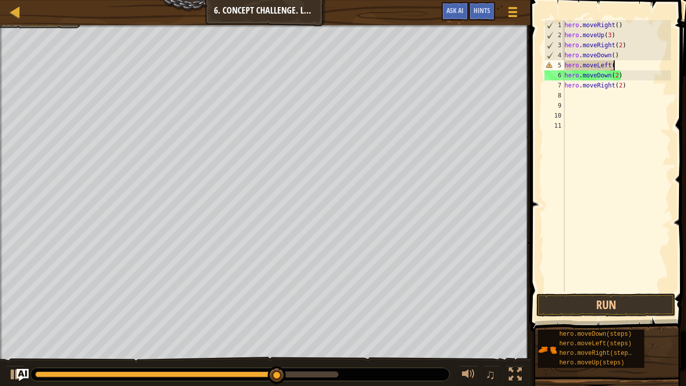
scroll to position [5, 7]
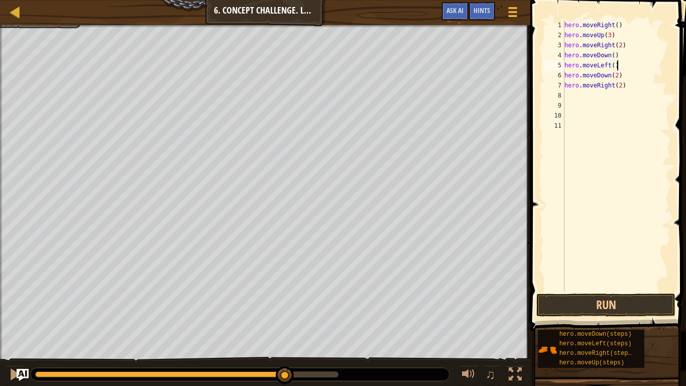
type textarea "hero.moveLeft()"
click at [636, 301] on span at bounding box center [610, 151] width 164 height 361
click at [622, 301] on button "Run" at bounding box center [606, 304] width 139 height 23
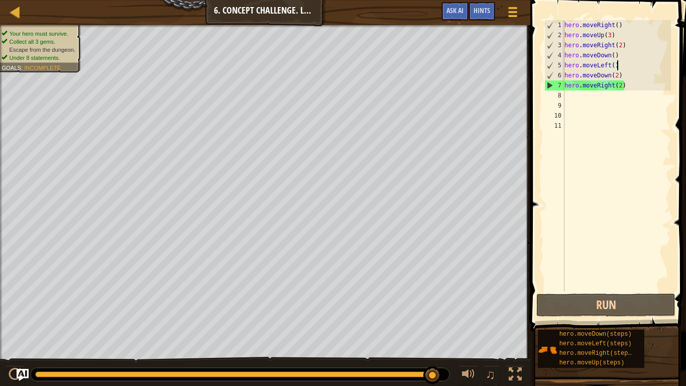
click at [577, 95] on div "hero . moveRight ( ) hero . moveUp ( 3 ) hero . moveRight ( 2 ) hero . moveDown…" at bounding box center [617, 165] width 109 height 291
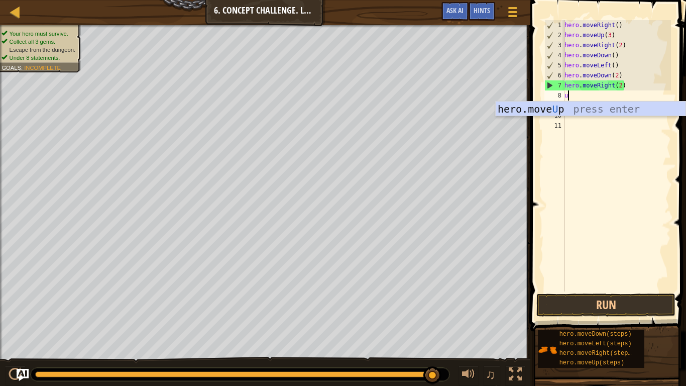
type textarea "up"
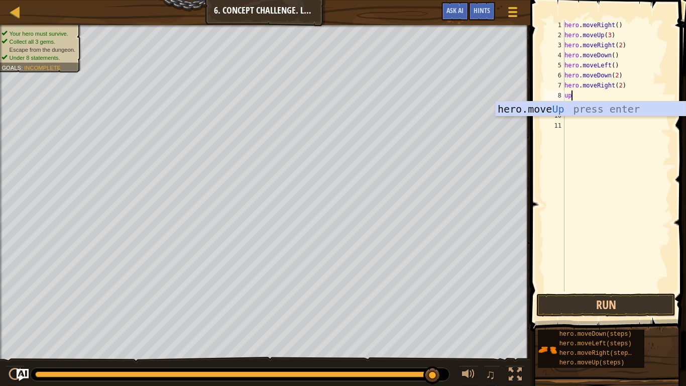
scroll to position [5, 1]
click at [630, 110] on div "hero.move Up press enter" at bounding box center [591, 124] width 190 height 45
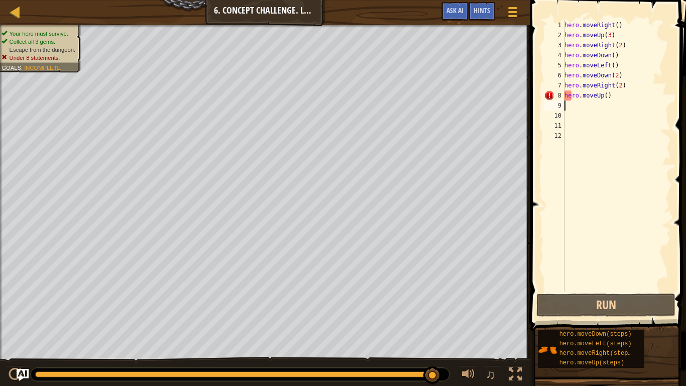
scroll to position [5, 0]
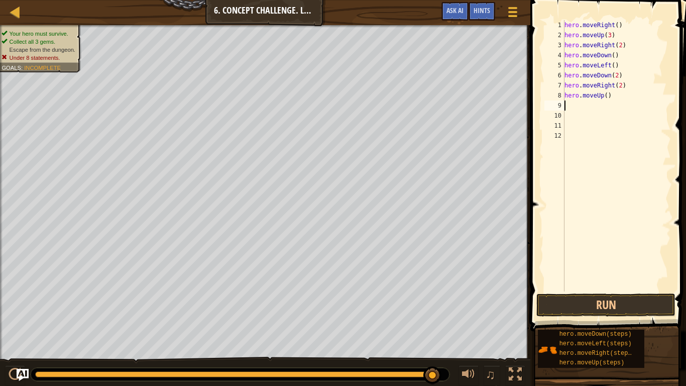
click at [617, 97] on div "hero . moveRight ( ) hero . moveUp ( 3 ) hero . moveRight ( 2 ) hero . moveDown…" at bounding box center [617, 165] width 109 height 291
click at [603, 95] on div "hero . moveRight ( ) hero . moveUp ( 3 ) hero . moveRight ( 2 ) hero . moveDown…" at bounding box center [617, 165] width 109 height 291
click at [609, 98] on div "hero . moveRight ( ) hero . moveUp ( 3 ) hero . moveRight ( 2 ) hero . moveDown…" at bounding box center [617, 165] width 109 height 291
click at [607, 96] on div "hero . moveRight ( ) hero . moveUp ( 3 ) hero . moveRight ( 2 ) hero . moveDown…" at bounding box center [617, 165] width 109 height 291
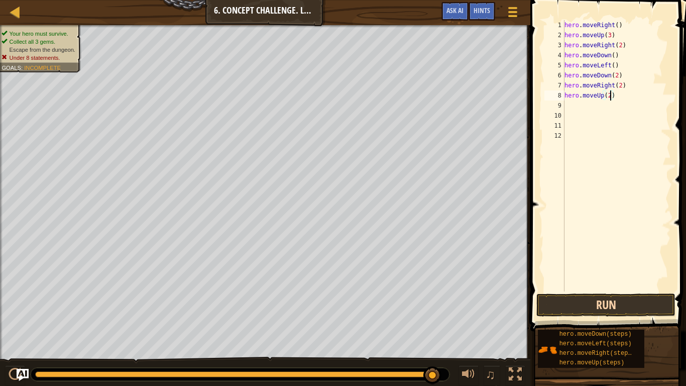
type textarea "hero.moveUp(2)"
click at [637, 301] on button "Run" at bounding box center [606, 304] width 139 height 23
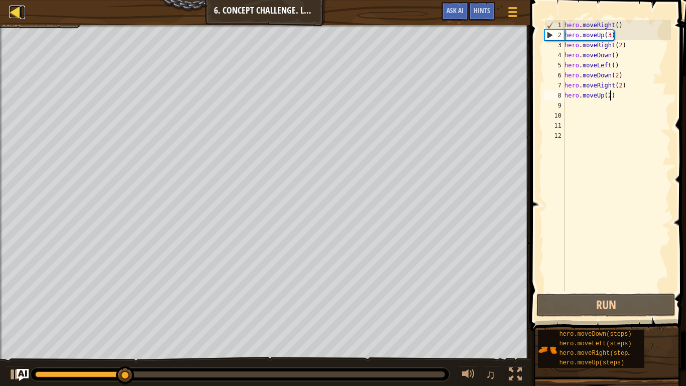
click at [11, 7] on div at bounding box center [15, 12] width 13 height 13
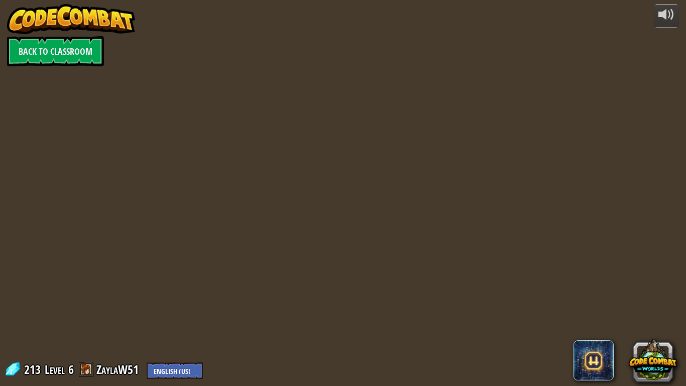
click at [14, 16] on img at bounding box center [71, 19] width 129 height 30
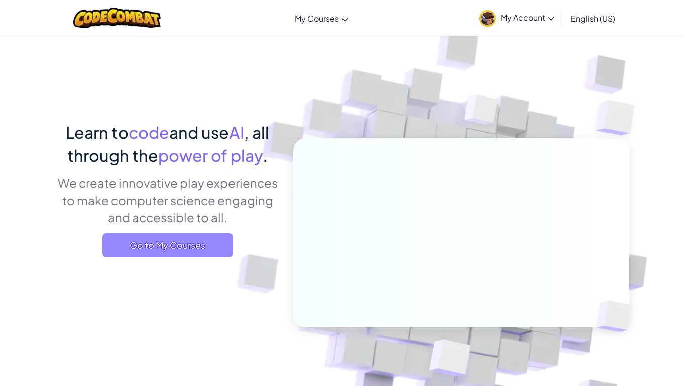
click at [202, 247] on span "Go to My Courses" at bounding box center [168, 245] width 131 height 24
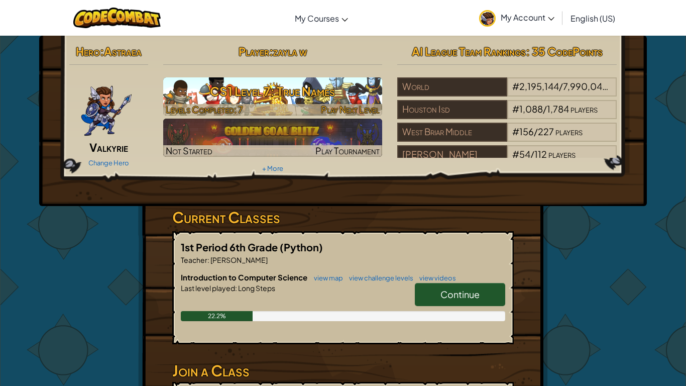
click at [361, 108] on span "Play Next Level" at bounding box center [350, 110] width 59 height 12
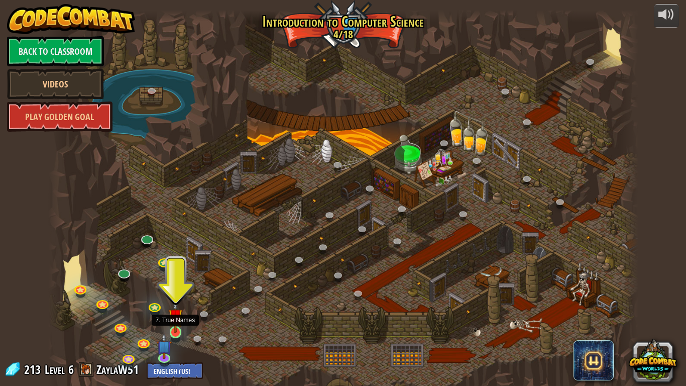
click at [173, 301] on img at bounding box center [175, 316] width 15 height 34
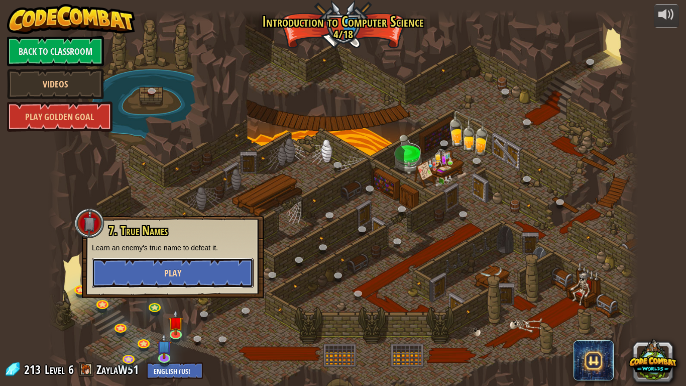
click at [179, 272] on span "Play" at bounding box center [172, 273] width 17 height 13
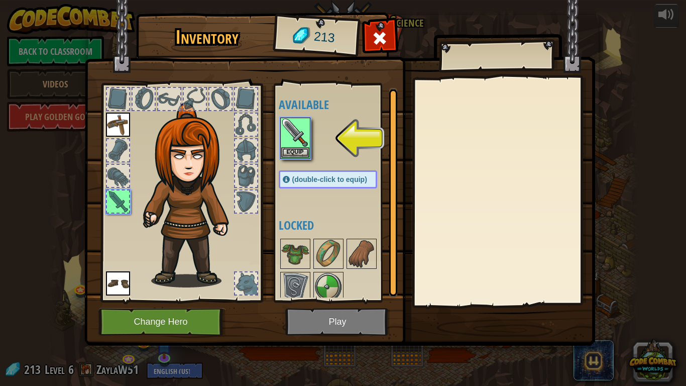
click at [298, 301] on img at bounding box center [339, 163] width 511 height 365
click at [303, 145] on img at bounding box center [295, 133] width 28 height 28
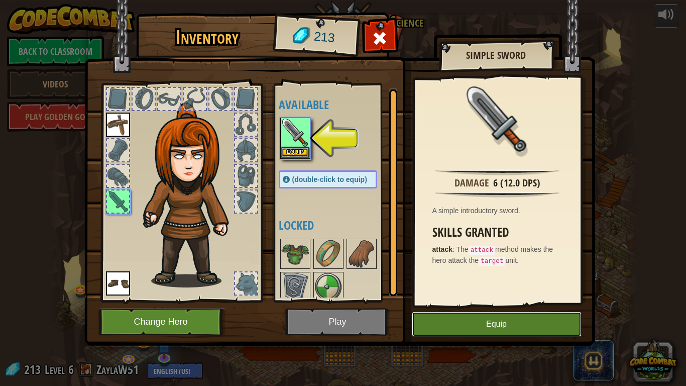
click at [456, 301] on button "Equip" at bounding box center [497, 324] width 170 height 25
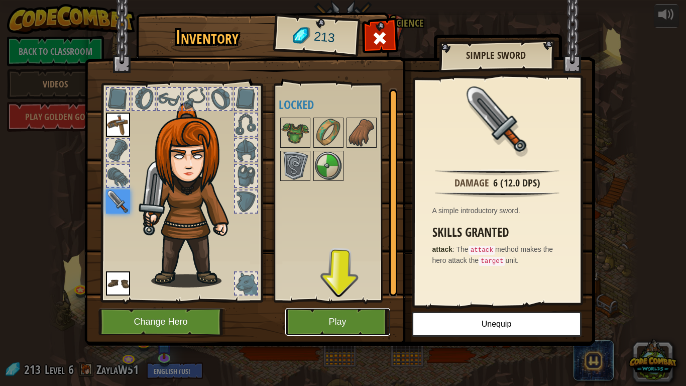
click at [351, 301] on button "Play" at bounding box center [337, 322] width 105 height 28
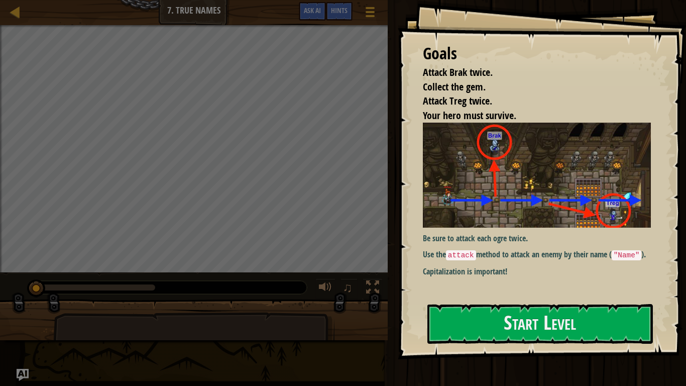
click at [426, 301] on div "G oals Attack Brak twice. Collect the gem. Attack Treg twice. Your hero must su…" at bounding box center [542, 179] width 288 height 359
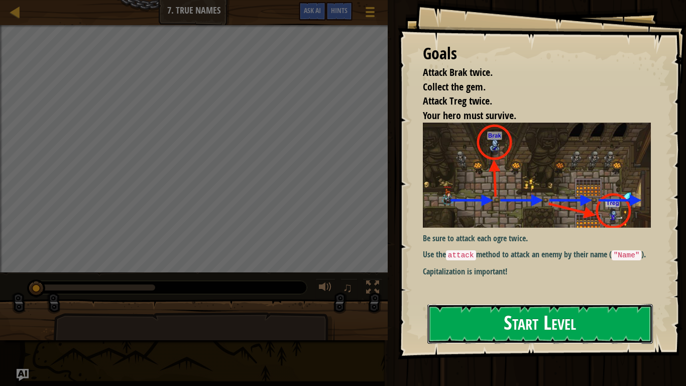
click at [436, 301] on button "Start Level" at bounding box center [541, 324] width 226 height 40
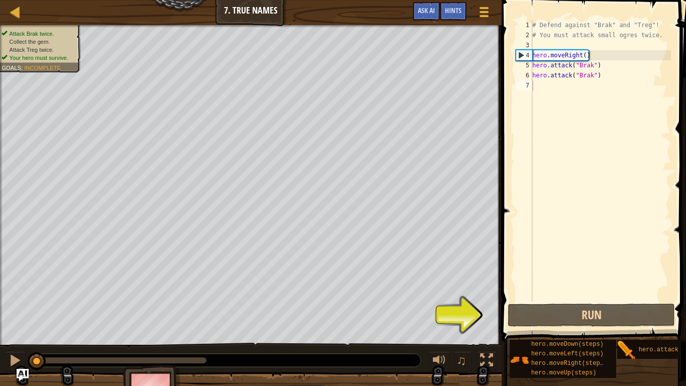
click at [6, 11] on div "Map Introduction to Computer Science 7 . True Names Game Menu Done Hints Ask AI" at bounding box center [251, 12] width 502 height 25
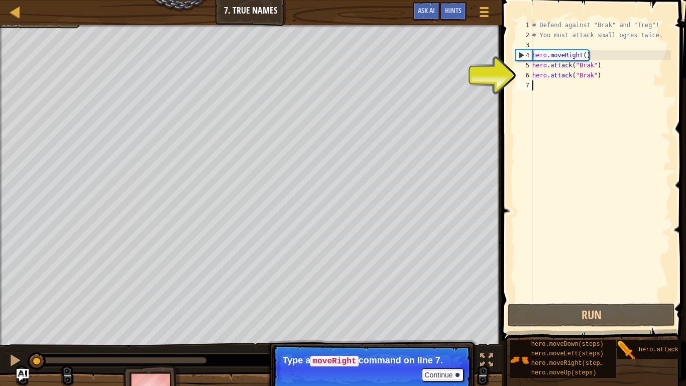
type textarea "m"
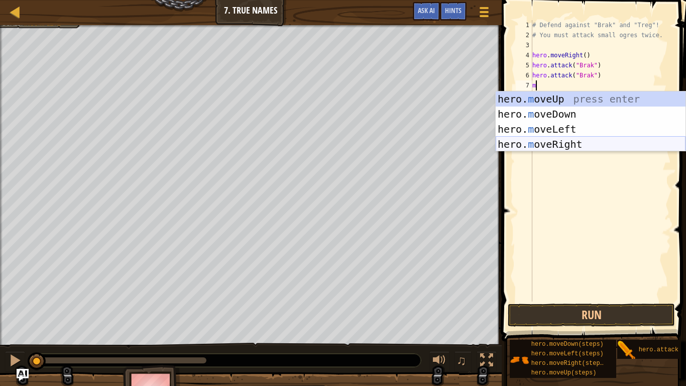
click at [553, 147] on div "hero. m oveUp press enter hero. m oveDown press enter hero. m oveLeft press ent…" at bounding box center [591, 136] width 190 height 90
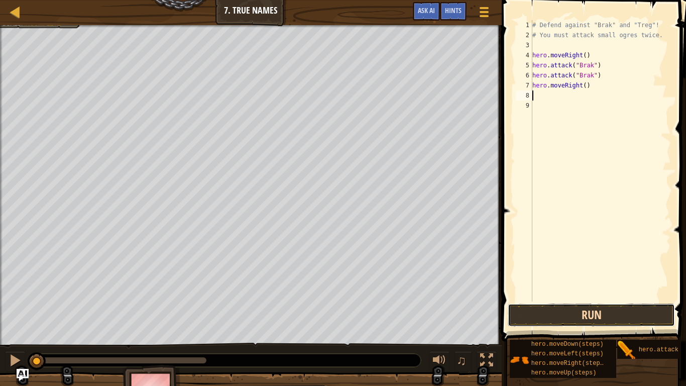
click at [547, 301] on button "Run" at bounding box center [591, 315] width 167 height 23
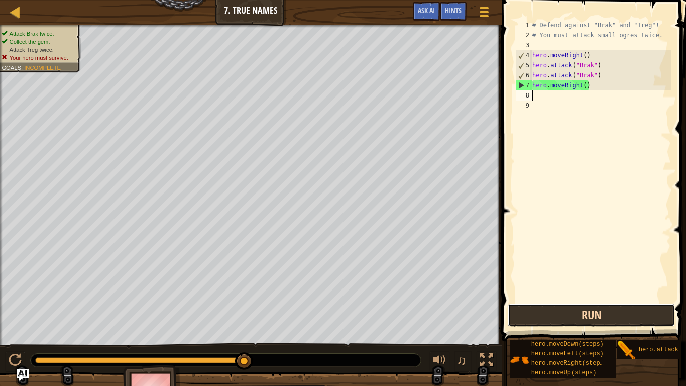
click at [524, 301] on button "Run" at bounding box center [591, 315] width 167 height 23
click at [511, 301] on button "Run" at bounding box center [591, 315] width 167 height 23
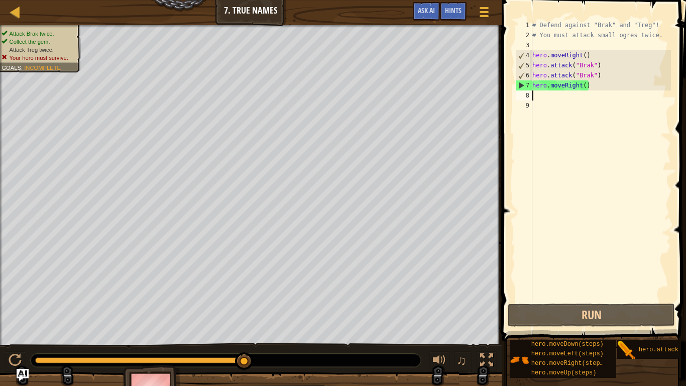
type textarea "m"
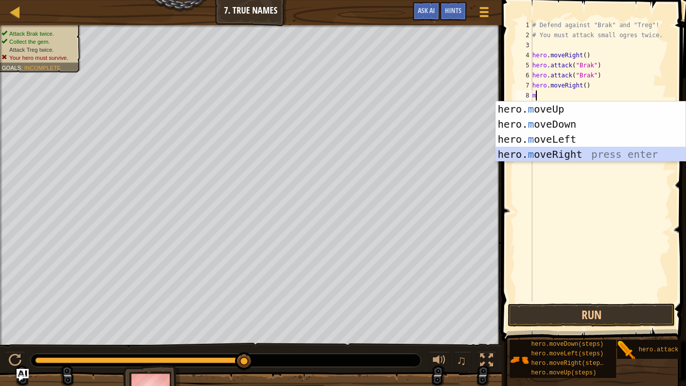
click at [547, 152] on div "hero. m oveUp press enter hero. m oveDown press enter hero. m oveLeft press ent…" at bounding box center [591, 147] width 190 height 90
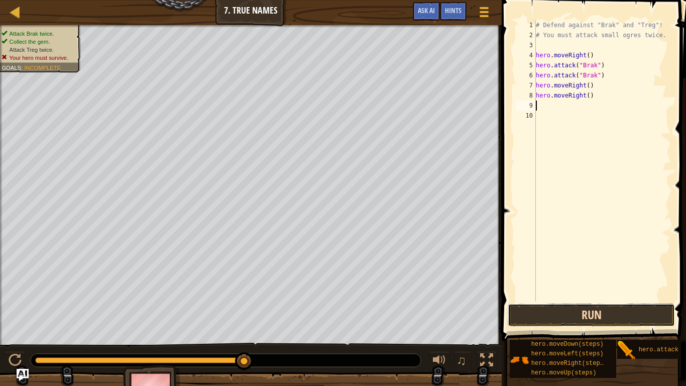
click at [574, 301] on button "Run" at bounding box center [591, 315] width 167 height 23
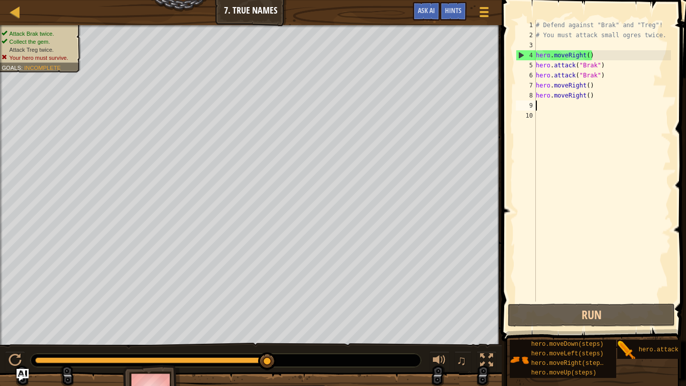
click at [589, 97] on div "# Defend against "Brak" and "Treg"! # You must attack small ogres twice. hero .…" at bounding box center [602, 171] width 137 height 302
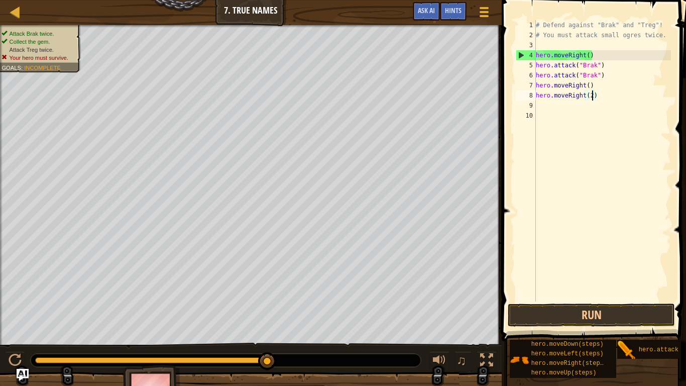
scroll to position [5, 8]
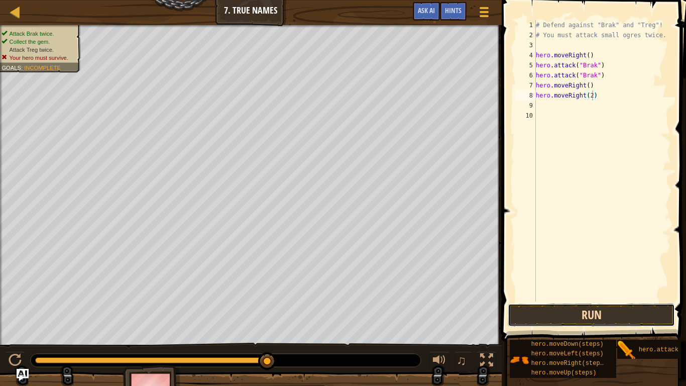
click at [530, 301] on button "Run" at bounding box center [591, 315] width 167 height 23
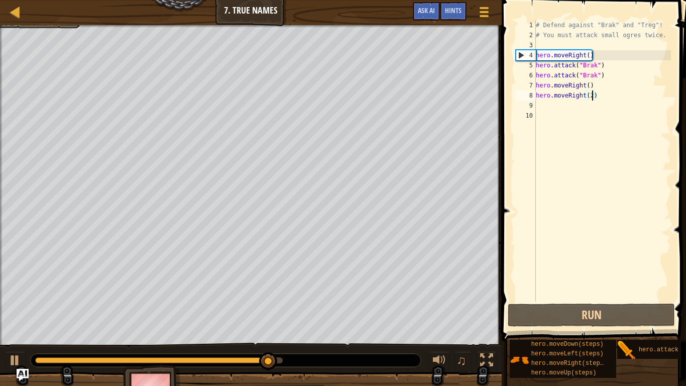
type textarea "hero.moveRight()"
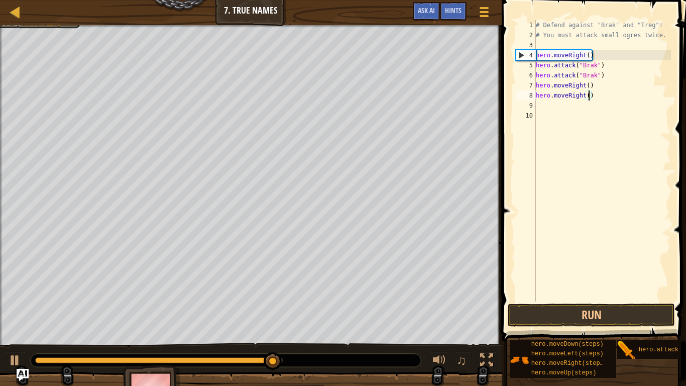
scroll to position [5, 8]
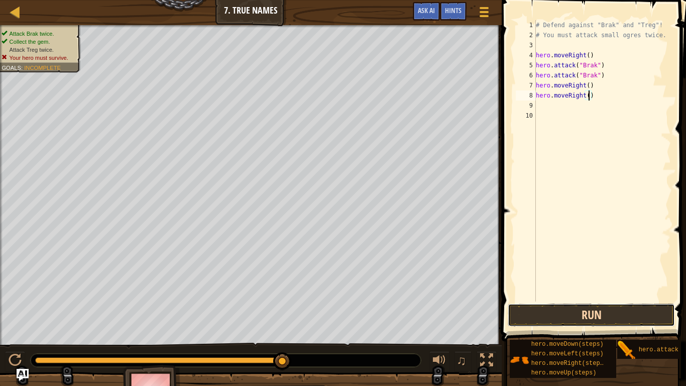
click at [618, 301] on button "Run" at bounding box center [591, 315] width 167 height 23
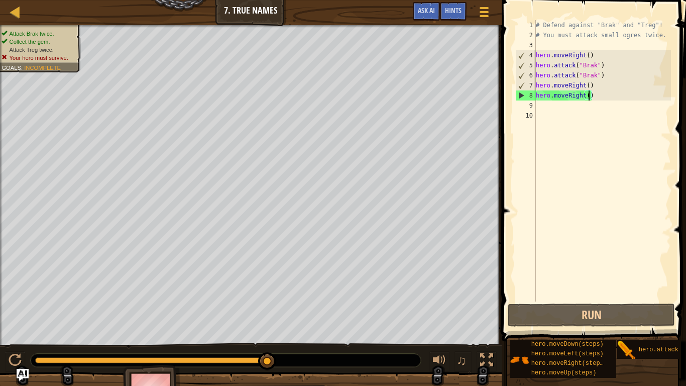
scroll to position [5, 0]
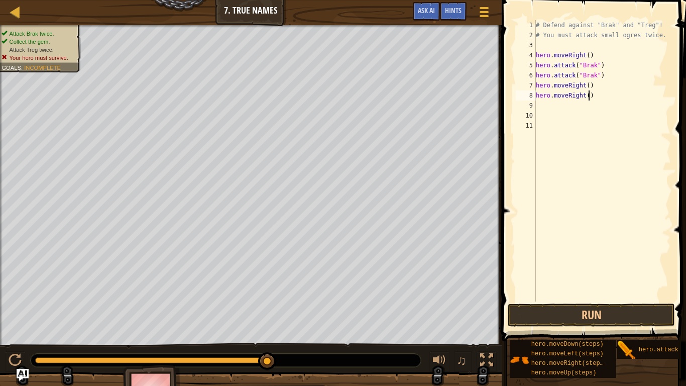
click at [587, 96] on div "# Defend against "Brak" and "Treg"! # You must attack small ogres twice. hero .…" at bounding box center [602, 171] width 137 height 302
click at [595, 94] on div "# Defend against "Brak" and "Treg"! # You must attack small ogres twice. hero .…" at bounding box center [602, 171] width 137 height 302
type textarea "h"
click at [541, 301] on button "Run" at bounding box center [591, 315] width 167 height 23
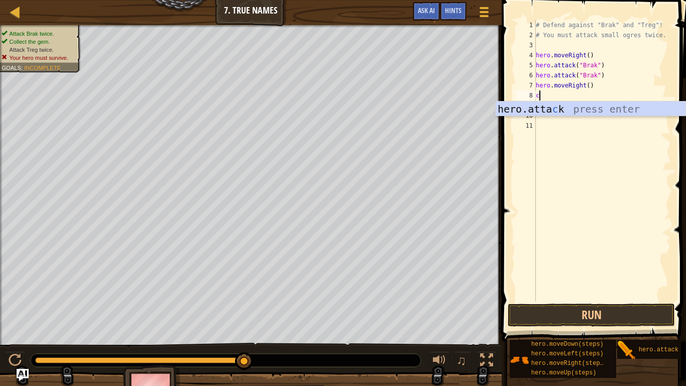
click at [557, 110] on div "hero.[PERSON_NAME] press enter" at bounding box center [591, 124] width 190 height 45
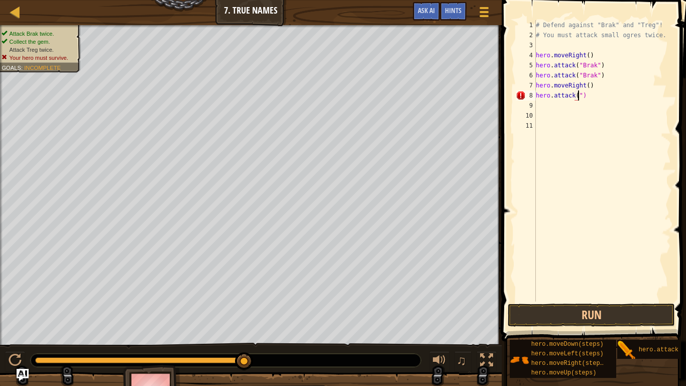
scroll to position [5, 7]
click at [584, 93] on div "# Defend against "Brak" and "Treg"! # You must attack small ogres twice. hero .…" at bounding box center [602, 171] width 137 height 302
click at [580, 95] on div "# Defend against "Brak" and "Treg"! # You must attack small ogres twice. hero .…" at bounding box center [602, 171] width 137 height 302
click at [580, 96] on div "# Defend against "Brak" and "Treg"! # You must attack small ogres twice. hero .…" at bounding box center [602, 171] width 137 height 302
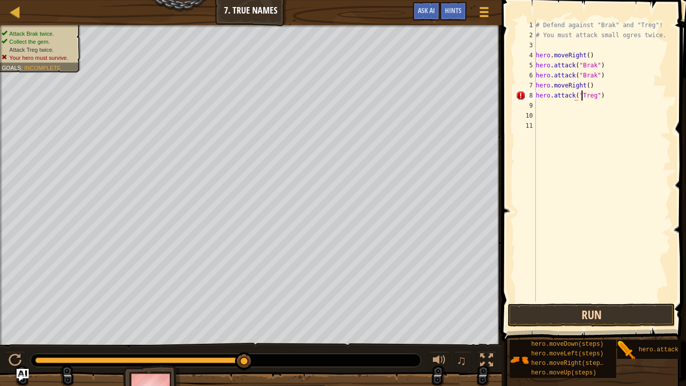
scroll to position [5, 7]
type textarea "hero.attack("Treg")"
click at [612, 301] on button "Run" at bounding box center [591, 315] width 167 height 23
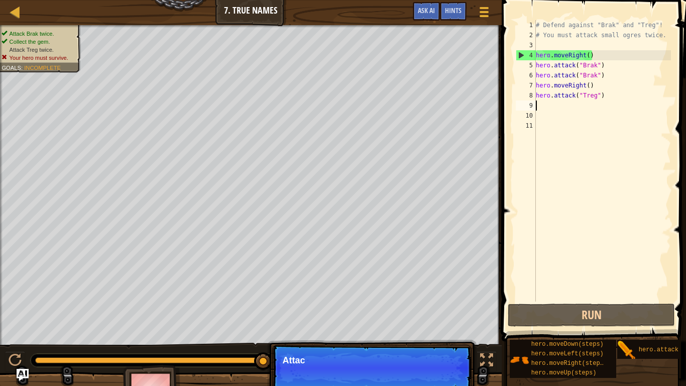
click at [536, 106] on div "# Defend against "Brak" and "Treg"! # You must attack small ogres twice. hero .…" at bounding box center [602, 171] width 137 height 302
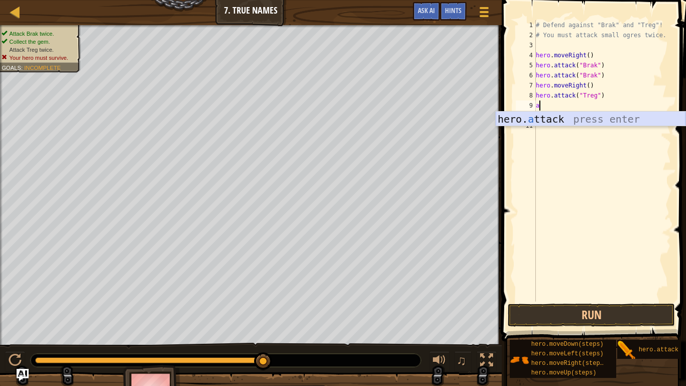
click at [540, 120] on div "hero. a ttack press enter" at bounding box center [591, 134] width 190 height 45
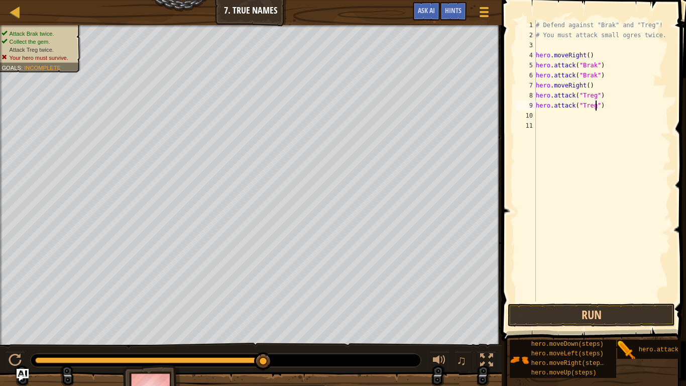
scroll to position [5, 9]
type textarea "hero.attack("Treg")"
click at [613, 301] on button "Run" at bounding box center [591, 315] width 167 height 23
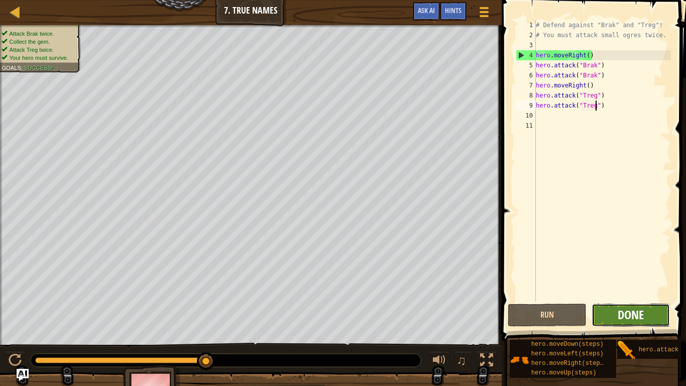
click at [628, 301] on span "Done" at bounding box center [631, 315] width 26 height 16
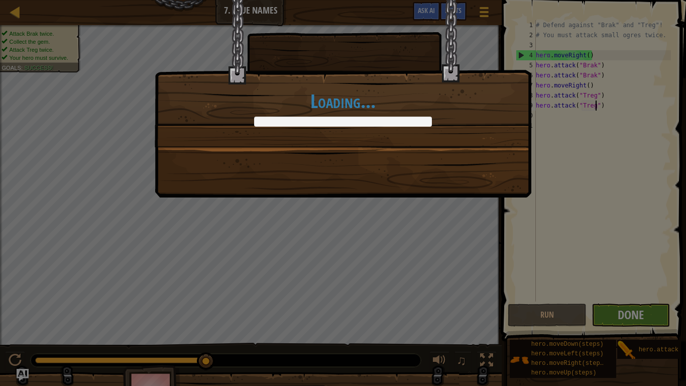
click at [628, 301] on div "Loading..." at bounding box center [343, 193] width 686 height 386
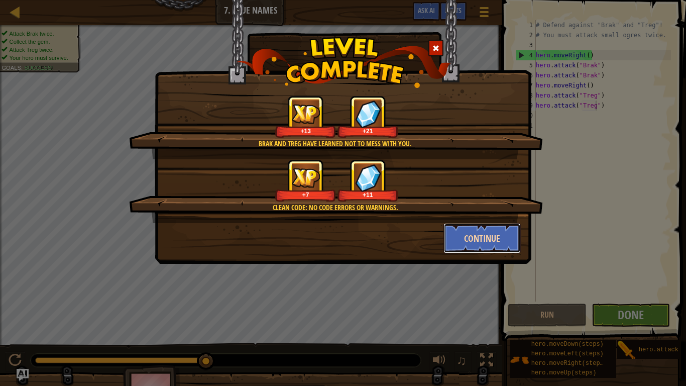
click at [481, 232] on button "Continue" at bounding box center [483, 238] width 78 height 30
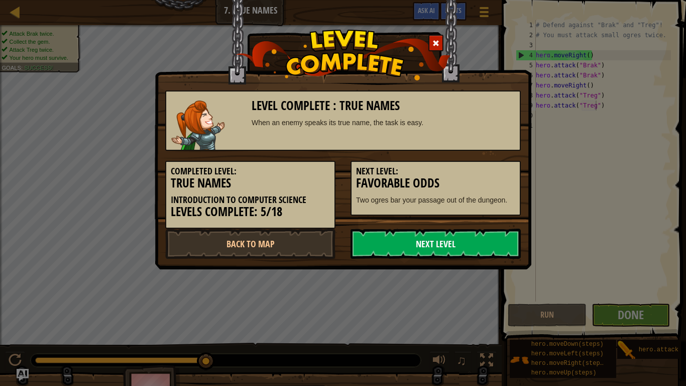
click at [474, 240] on link "Next Level" at bounding box center [436, 244] width 170 height 30
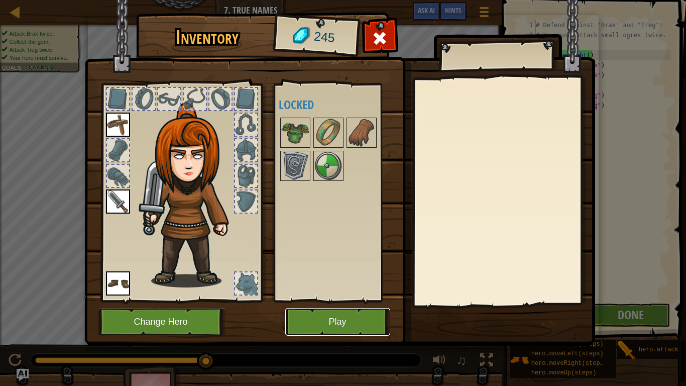
click at [338, 301] on button "Play" at bounding box center [337, 322] width 105 height 28
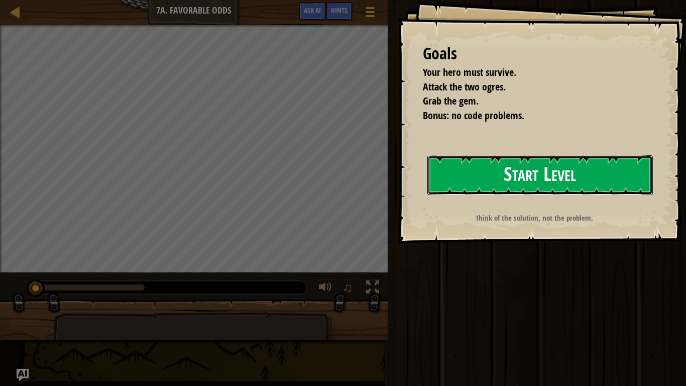
click at [570, 194] on button "Start Level" at bounding box center [541, 175] width 226 height 40
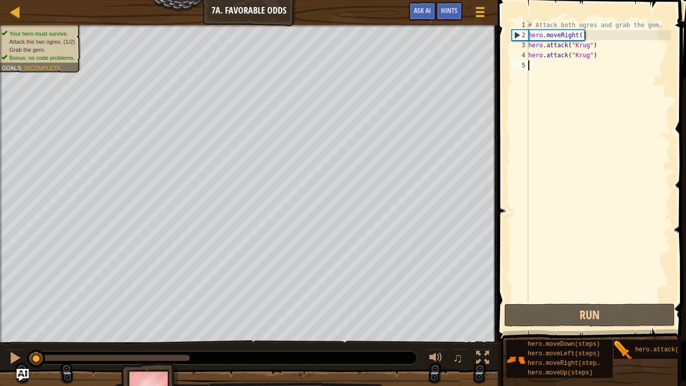
click at [543, 68] on div "# Attack both ogres and grab the gem. hero . moveRight ( ) hero . attack ( "[PE…" at bounding box center [599, 171] width 145 height 302
type textarea "m"
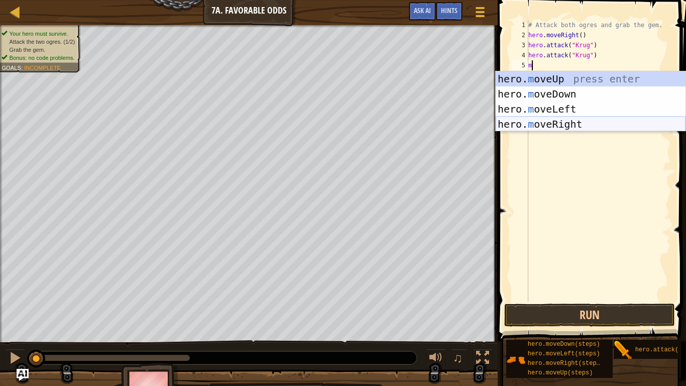
click at [532, 120] on div "hero. m oveUp press enter hero. m oveDown press enter hero. m oveLeft press ent…" at bounding box center [591, 116] width 190 height 90
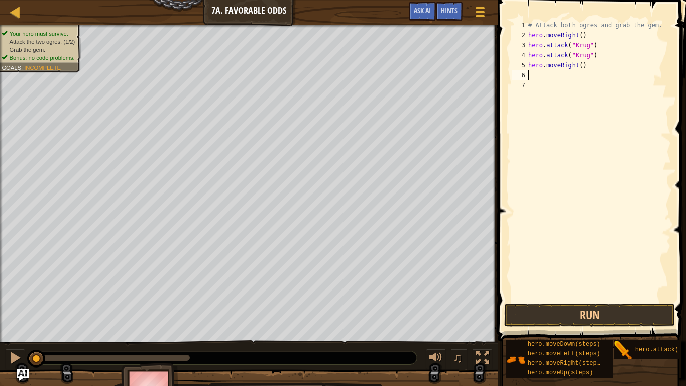
type textarea "m"
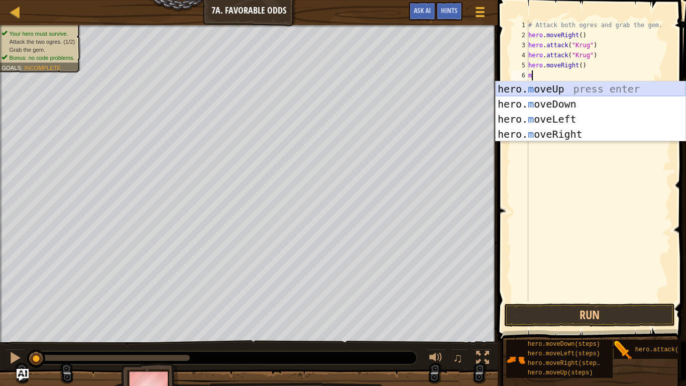
click at [541, 89] on div "hero. m oveUp press enter hero. m oveDown press enter hero. m oveLeft press ent…" at bounding box center [591, 126] width 190 height 90
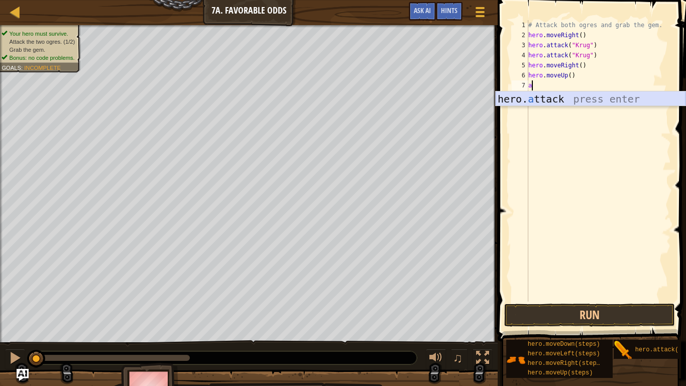
click at [562, 99] on div "hero. a ttack press enter" at bounding box center [591, 113] width 190 height 45
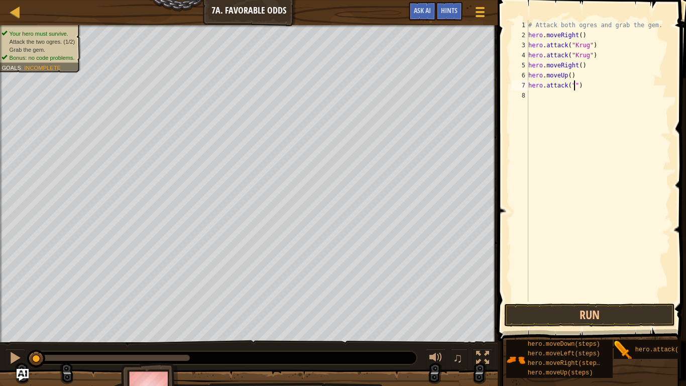
scroll to position [5, 8]
type textarea "hero.attack("Grump")"
click at [527, 96] on div "8" at bounding box center [520, 95] width 17 height 10
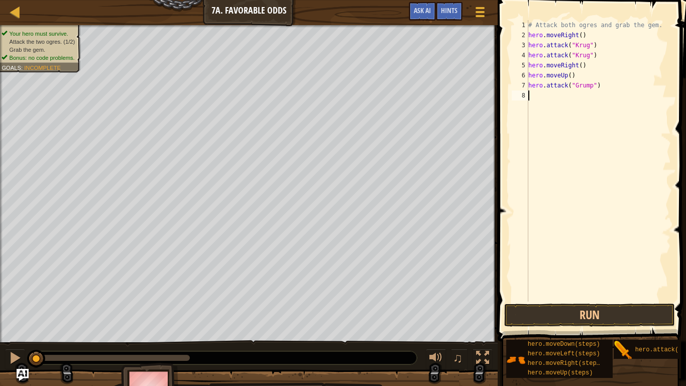
click at [530, 95] on div "# Attack both ogres and grab the gem. hero . moveRight ( ) hero . attack ( "[PE…" at bounding box center [599, 171] width 145 height 302
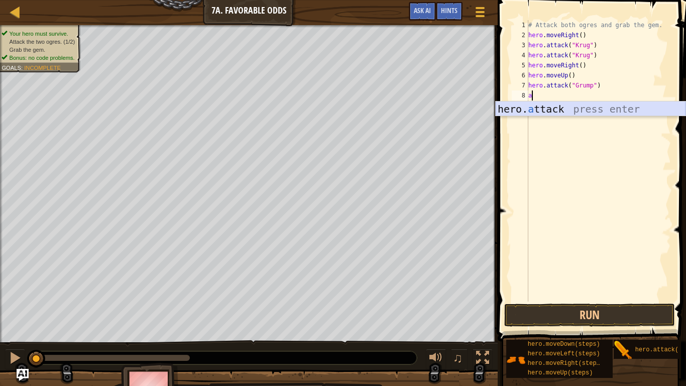
click at [616, 104] on div "hero. a ttack press enter" at bounding box center [591, 124] width 190 height 45
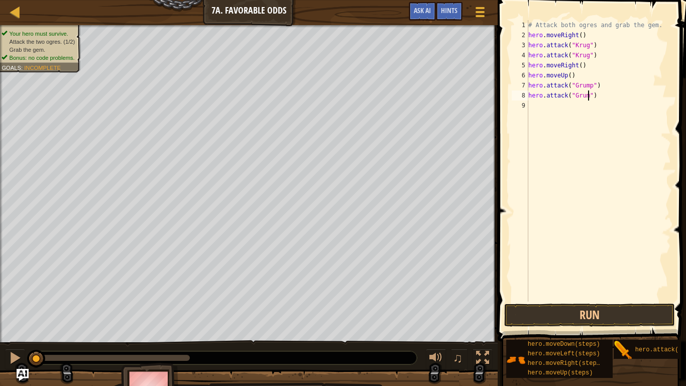
scroll to position [5, 10]
type textarea "hero.attack("Grump")"
click at [542, 301] on button "Run" at bounding box center [590, 315] width 171 height 23
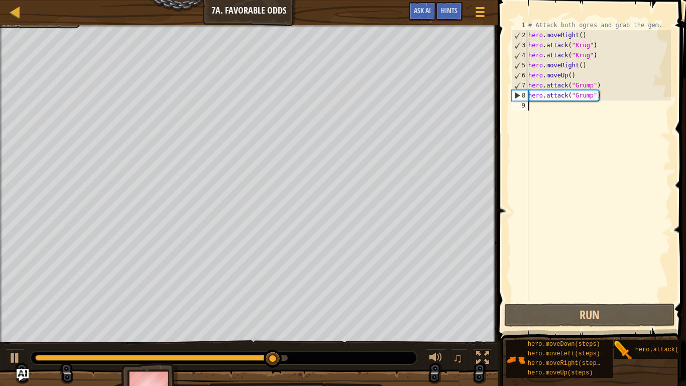
click at [540, 104] on div "# Attack both ogres and grab the gem. hero . moveRight ( ) hero . attack ( "[PE…" at bounding box center [599, 171] width 145 height 302
type textarea "m"
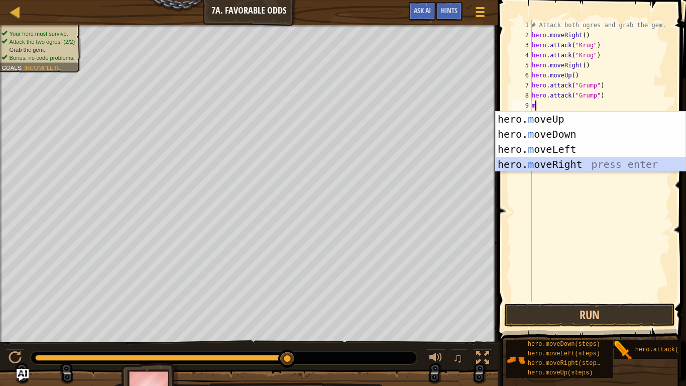
click at [524, 159] on div "hero. m oveUp press enter hero. m oveDown press enter hero. m oveLeft press ent…" at bounding box center [591, 157] width 190 height 90
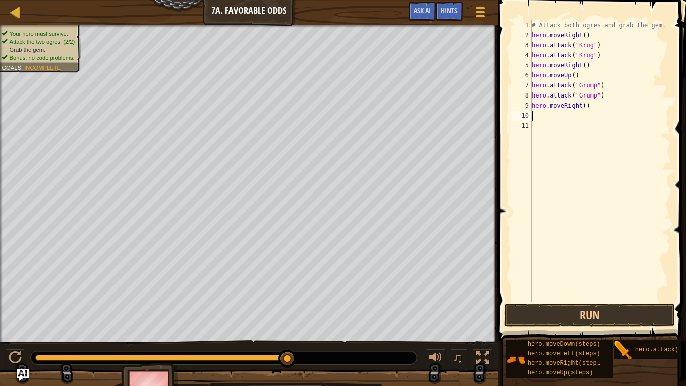
click at [579, 107] on div "# Attack both ogres and grab the gem. hero . moveRight ( ) hero . attack ( "[PE…" at bounding box center [600, 171] width 141 height 302
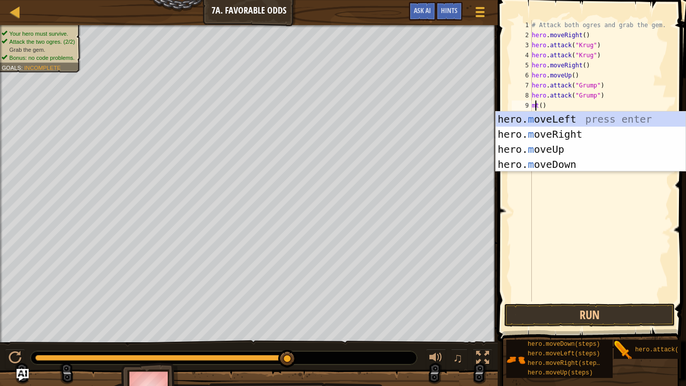
scroll to position [5, 1]
click at [577, 129] on div "hero. m oveLeft press enter hero. m oveRight press enter hero. m oveUp press en…" at bounding box center [591, 157] width 190 height 90
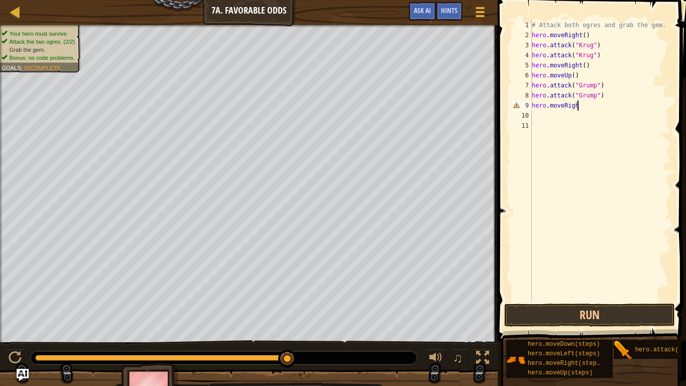
type textarea "hero.moveRight"
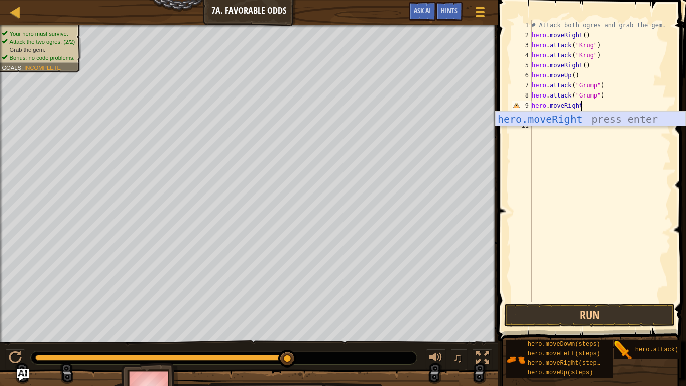
click at [570, 115] on div "hero.moveRight press enter" at bounding box center [591, 134] width 190 height 45
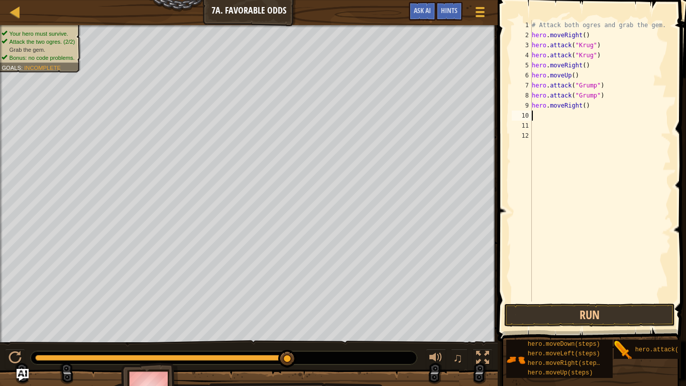
scroll to position [5, 0]
click at [586, 109] on div "# Attack both ogres and grab the gem. hero . moveRight ( ) hero . attack ( "[PE…" at bounding box center [600, 171] width 141 height 302
type textarea "hero.moveRight(3)"
click at [635, 301] on button "Run" at bounding box center [590, 315] width 171 height 23
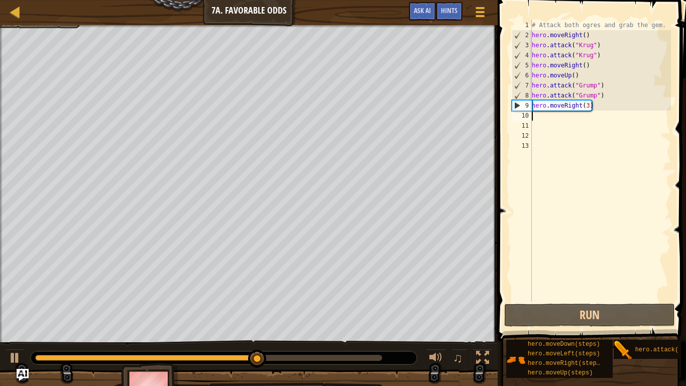
click at [580, 109] on div "# Attack both ogres and grab the gem. hero . moveRight ( ) hero . attack ( "[PE…" at bounding box center [600, 171] width 141 height 302
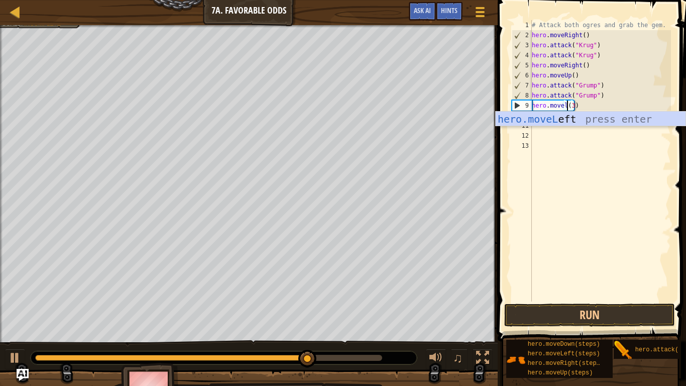
scroll to position [5, 6]
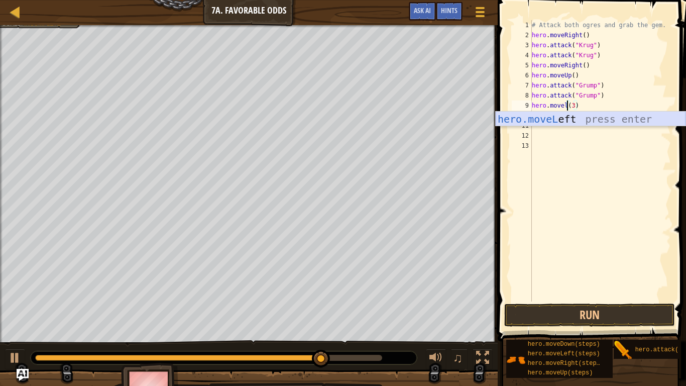
click at [579, 118] on div "hero.moveL eft press enter" at bounding box center [591, 134] width 190 height 45
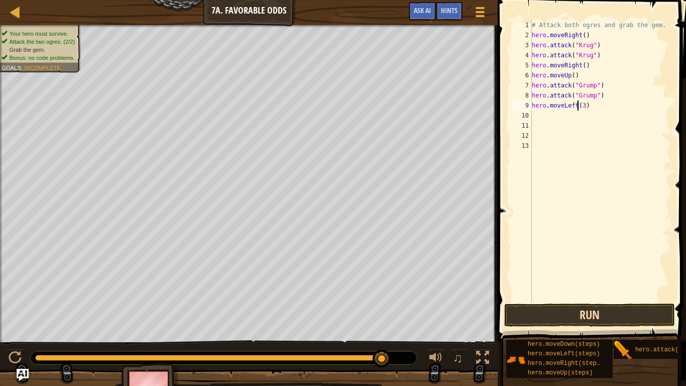
type textarea "hero.moveLeft(3)"
click at [566, 301] on button "Run" at bounding box center [590, 315] width 171 height 23
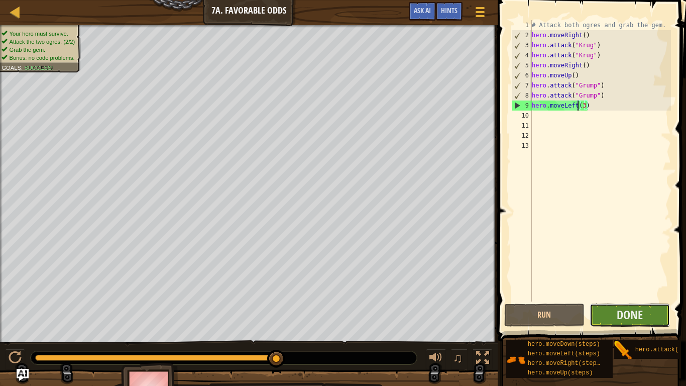
click at [613, 301] on button "Done" at bounding box center [630, 315] width 80 height 23
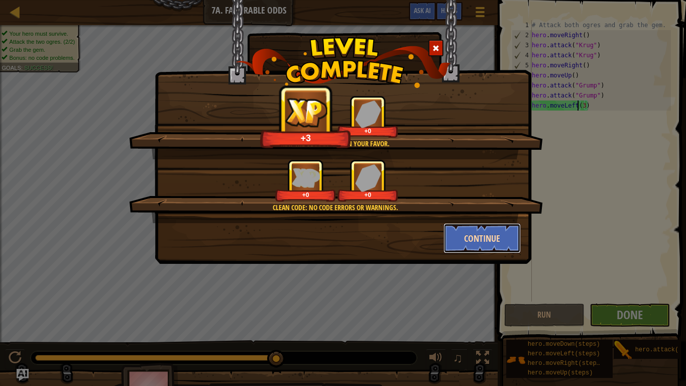
click at [465, 235] on button "Continue" at bounding box center [483, 238] width 78 height 30
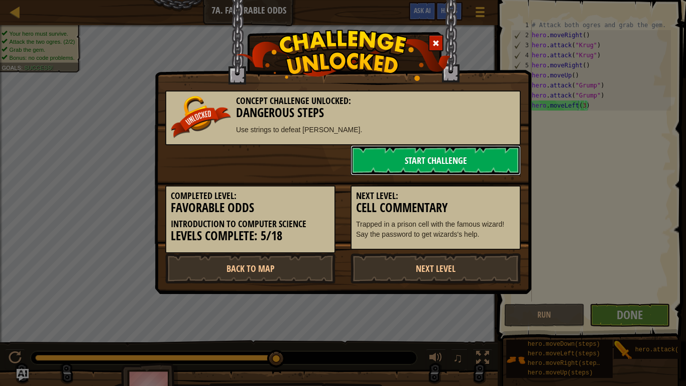
click at [444, 164] on link "Start Challenge" at bounding box center [436, 160] width 170 height 30
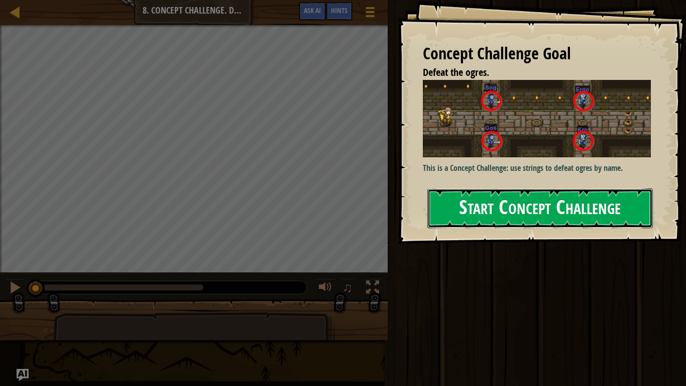
click at [625, 203] on button "Start Concept Challenge" at bounding box center [541, 208] width 226 height 40
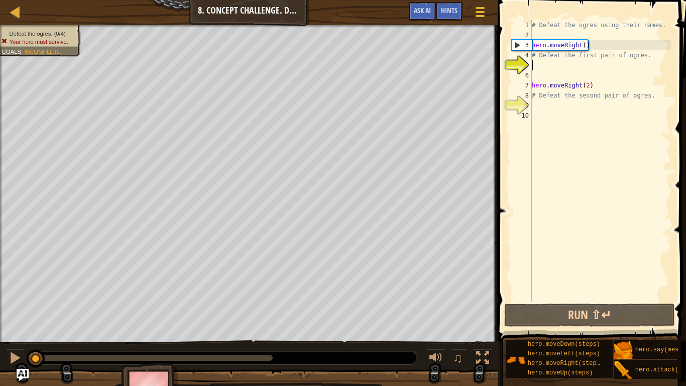
click at [646, 58] on div "# Defeat the ogres using their names. hero . moveRight ( ) # Defeat the first p…" at bounding box center [600, 171] width 141 height 302
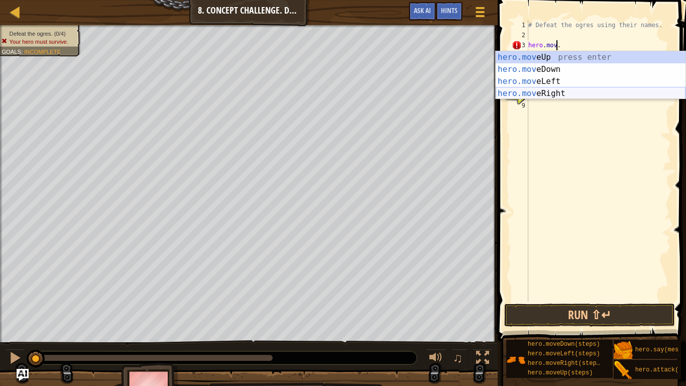
click at [591, 92] on div "hero.mov eUp press enter hero.mov eDown press enter hero.mov eLeft press enter …" at bounding box center [591, 87] width 190 height 72
type textarea "hero.moveRight()."
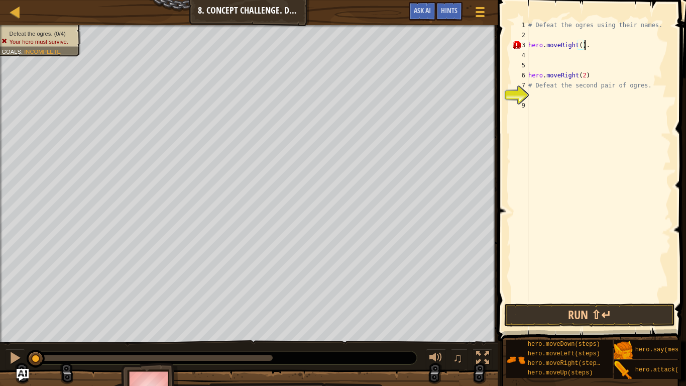
click at [534, 57] on div "# Defeat the ogres using their names. hero . moveRight ( ) . hero . moveRight (…" at bounding box center [599, 171] width 145 height 302
click at [594, 46] on div "# Defeat the ogres using their names. hero . moveRight ( ) . hero . moveRight (…" at bounding box center [599, 171] width 145 height 302
type textarea "hero.moveRight()"
click at [535, 55] on div "# Defeat the ogres using their names. hero . moveRight ( ) hero . moveRight ( 2…" at bounding box center [599, 171] width 145 height 302
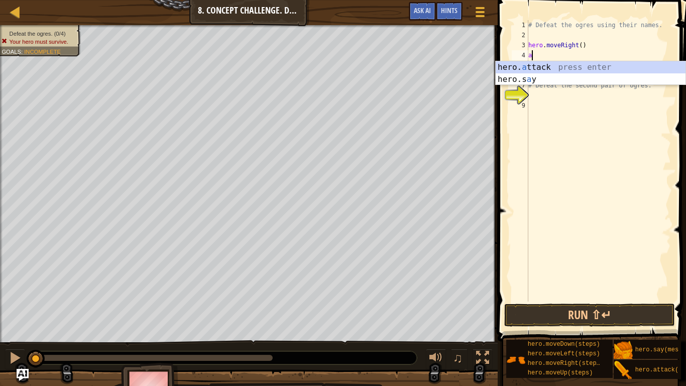
scroll to position [5, 0]
click at [605, 68] on div "hero. a ttack press enter hero.s a y press enter" at bounding box center [591, 85] width 190 height 48
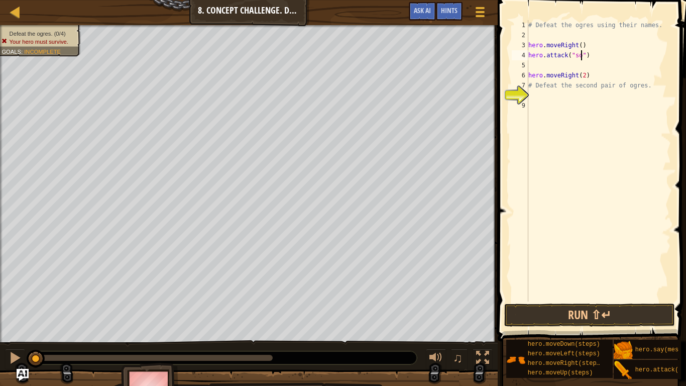
scroll to position [5, 8]
type textarea "hero.attack("sog")"
click at [530, 64] on div "# Defeat the ogres using their names. hero . moveRight ( ) hero . attack ( "sog…" at bounding box center [599, 171] width 145 height 302
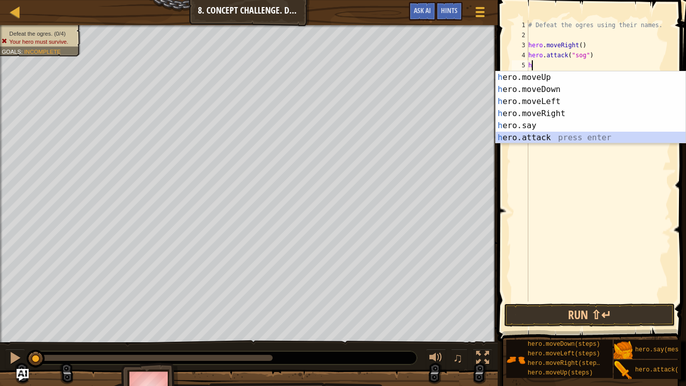
click at [549, 133] on div "h ero.moveUp press enter h ero.moveDown press enter h ero.moveLeft press enter …" at bounding box center [591, 119] width 190 height 96
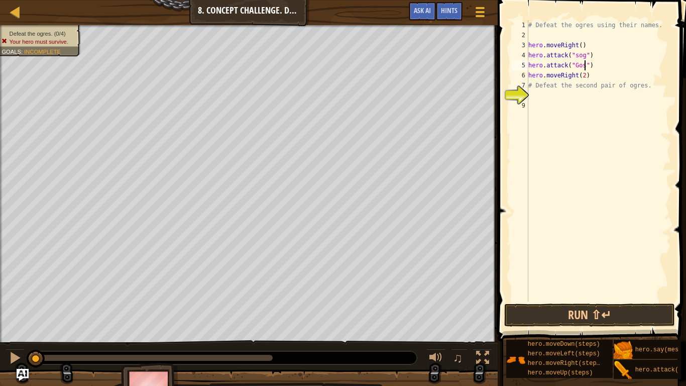
scroll to position [5, 9]
click at [578, 57] on div "# Defeat the ogres using their names. hero . moveRight ( ) hero . attack ( "sog…" at bounding box center [599, 171] width 145 height 302
click at [651, 84] on div "# Defeat the ogres using their names. hero . moveRight ( ) hero . attack ( "Sog…" at bounding box center [599, 171] width 145 height 302
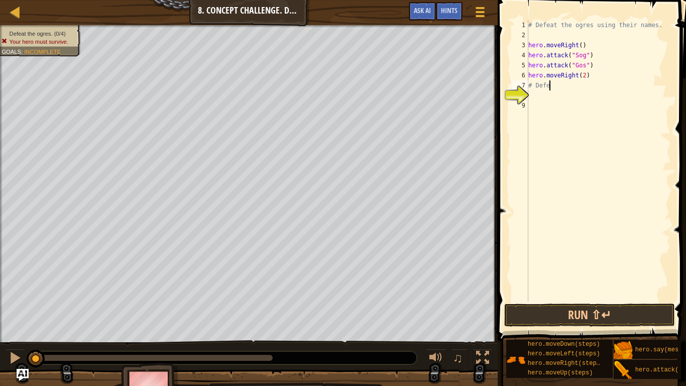
type textarea "#"
type textarea "hero.moveRight(2)"
click at [529, 85] on div "# Defeat the ogres using their names. hero . moveRight ( ) hero . attack ( "Sog…" at bounding box center [599, 171] width 145 height 302
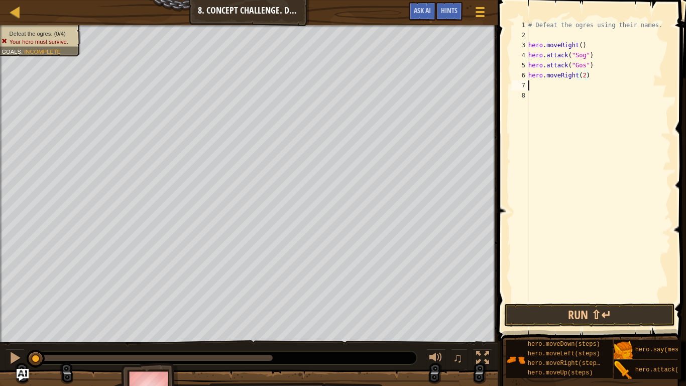
scroll to position [5, 0]
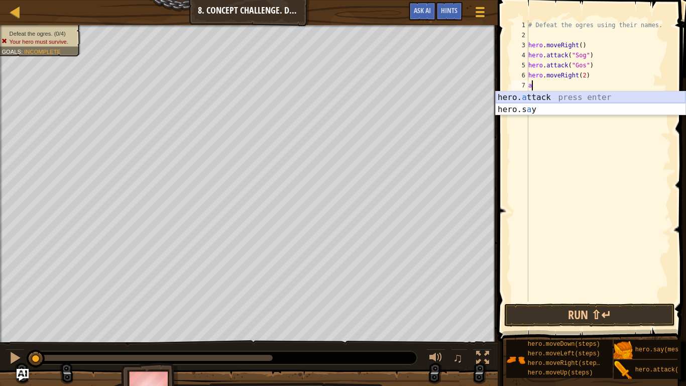
click at [605, 100] on div "hero. a ttack press enter hero.s a y press enter" at bounding box center [591, 115] width 190 height 48
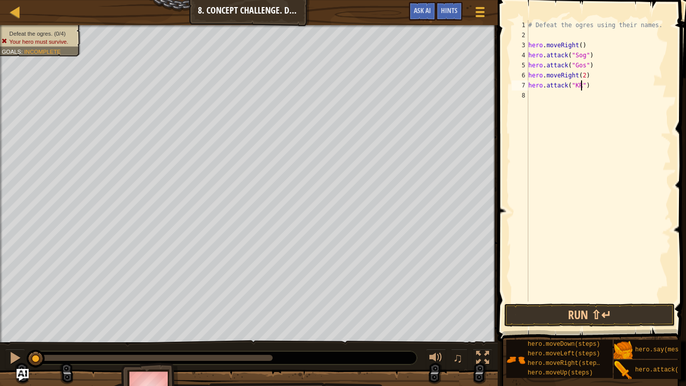
scroll to position [5, 8]
type textarea "hero.attack("Kro")"
click at [536, 93] on div "# Defeat the ogres using their names. hero . moveRight ( ) hero . attack ( "Sog…" at bounding box center [599, 171] width 145 height 302
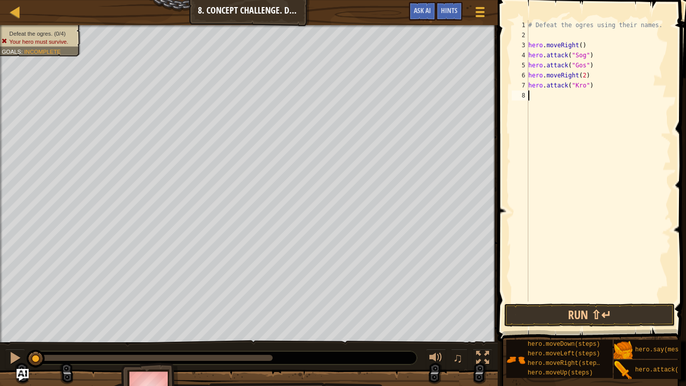
type textarea "h"
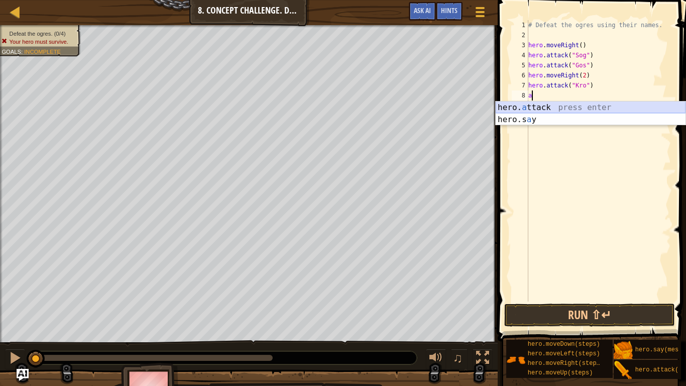
click at [537, 106] on div "hero. a ttack press enter hero.s a y press enter" at bounding box center [591, 126] width 190 height 48
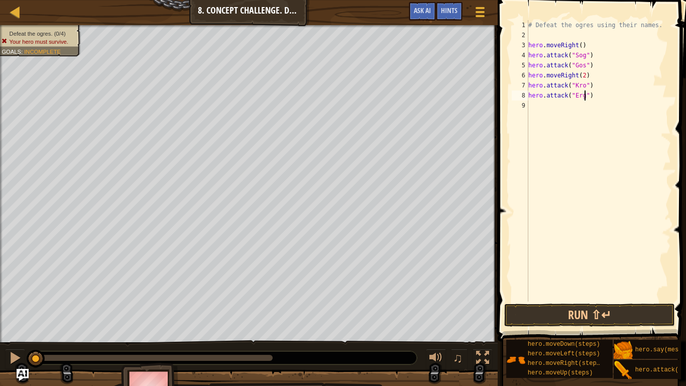
scroll to position [5, 9]
click at [566, 301] on button "Run ⇧↵" at bounding box center [590, 315] width 171 height 23
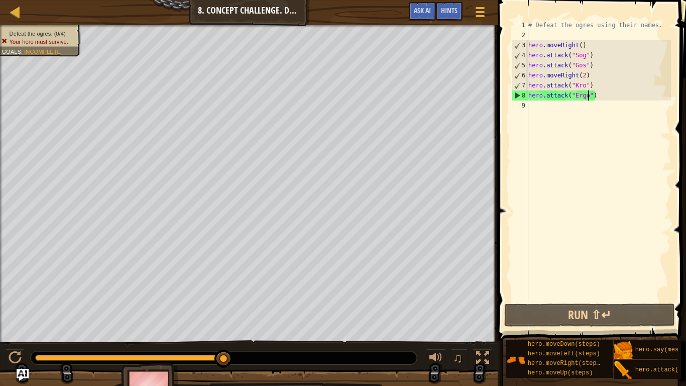
click at [584, 53] on div "# Defeat the ogres using their names. hero . moveRight ( ) hero . attack ( "Sog…" at bounding box center [599, 171] width 145 height 302
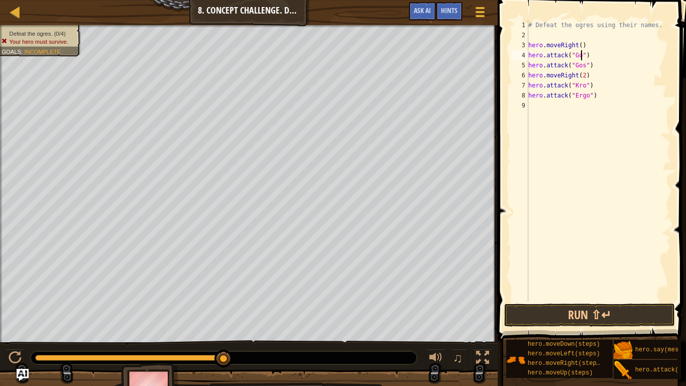
scroll to position [5, 9]
click at [589, 78] on div "# Defeat the ogres using their names. hero . moveRight ( ) hero . attack ( "Gos…" at bounding box center [599, 171] width 145 height 302
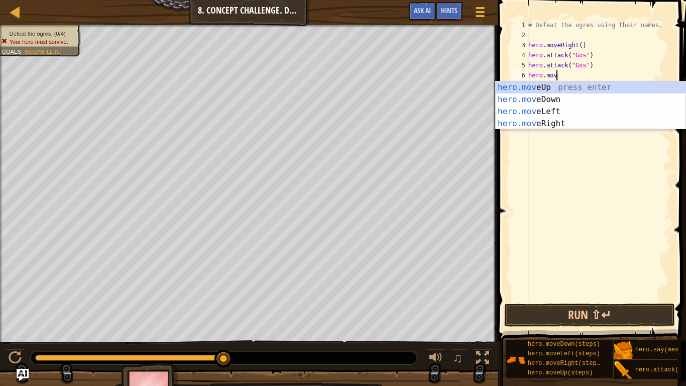
scroll to position [5, 3]
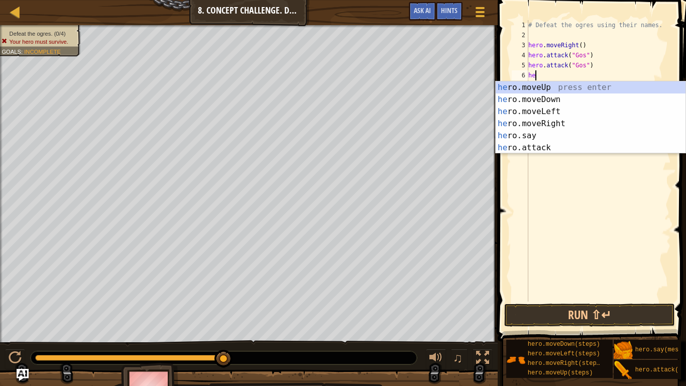
type textarea "h"
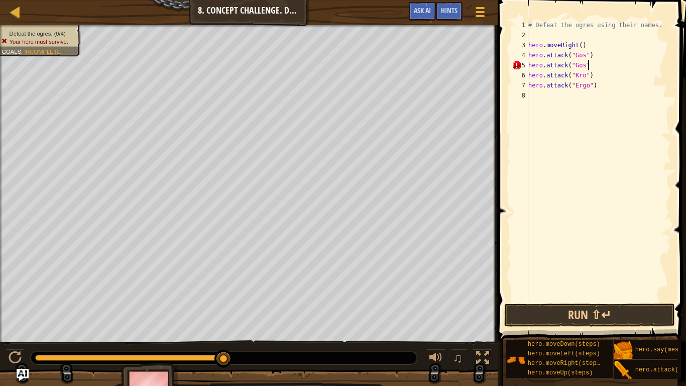
scroll to position [5, 8]
click at [586, 77] on div "# Defeat the ogres using their names. hero . moveRight ( ) hero . attack ( "Gos…" at bounding box center [599, 171] width 145 height 302
click at [589, 87] on div "# Defeat the ogres using their names. hero . moveRight ( ) hero . attack ( "Gos…" at bounding box center [599, 171] width 145 height 302
click at [593, 76] on div "# Defeat the ogres using their names. hero . moveRight ( ) hero . attack ( "Gos…" at bounding box center [599, 171] width 145 height 302
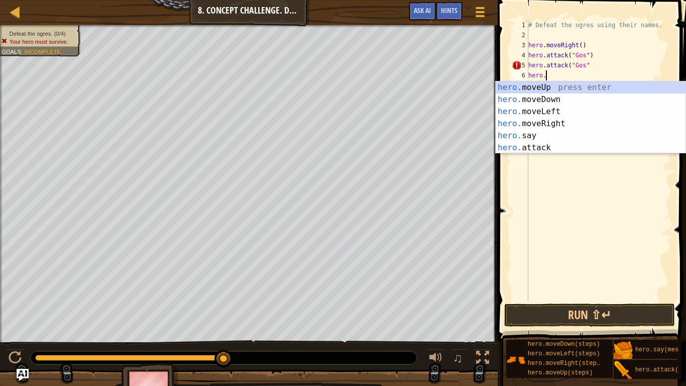
scroll to position [5, 2]
type textarea "h"
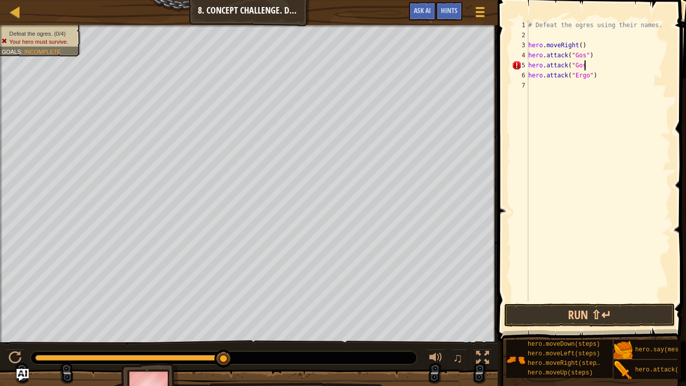
type textarea "hero.attack("Gos)"
type textarea "M"
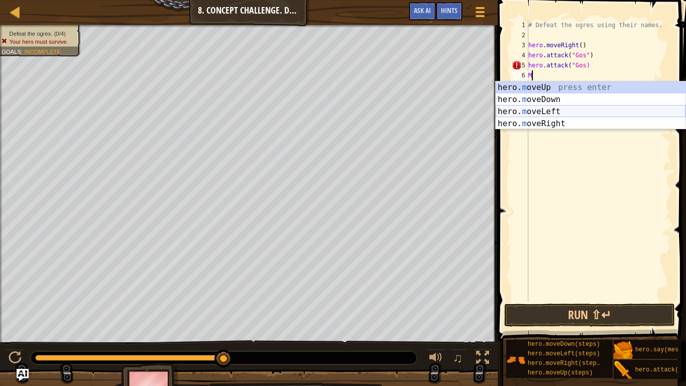
click at [553, 120] on div "hero. m oveUp press enter hero. m oveDown press enter hero. m oveLeft press ent…" at bounding box center [591, 117] width 190 height 72
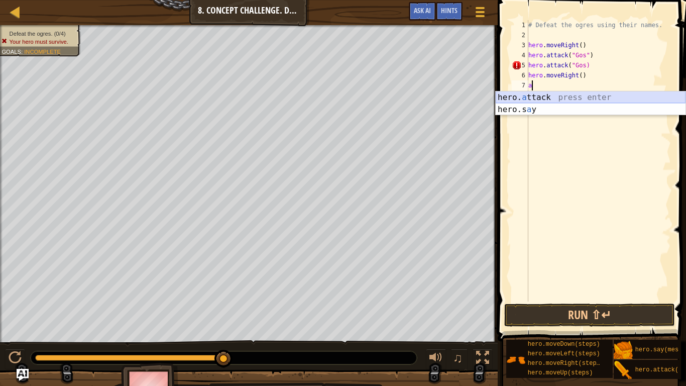
click at [545, 96] on div "hero. a ttack press enter hero.s a y press enter" at bounding box center [591, 115] width 190 height 48
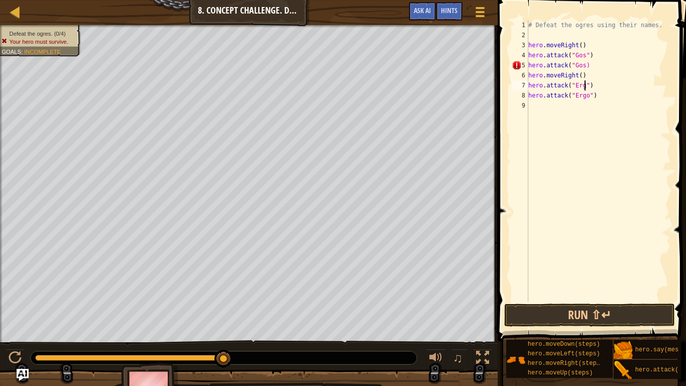
scroll to position [5, 9]
click at [581, 75] on div "# Defeat the ogres using their names. hero . moveRight ( ) hero . attack ( "Gos…" at bounding box center [599, 171] width 145 height 302
type textarea "hero.moveRight(2)"
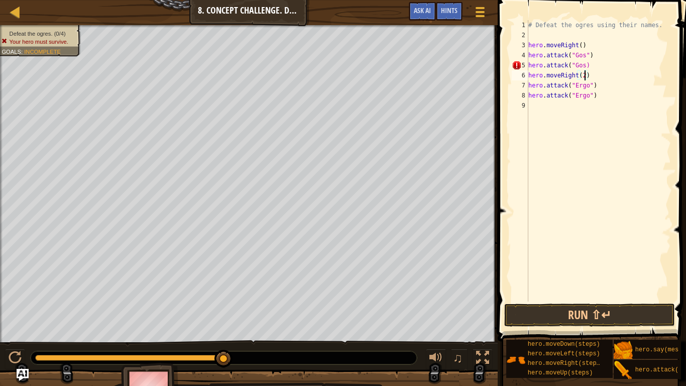
click at [536, 103] on div "# Defeat the ogres using their names. hero . moveRight ( ) hero . attack ( "Gos…" at bounding box center [599, 171] width 145 height 302
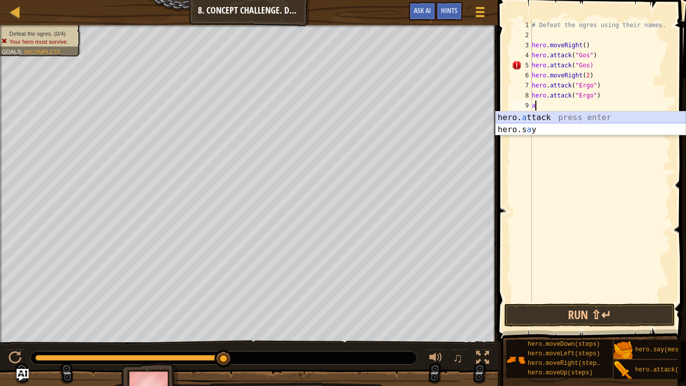
click at [538, 119] on div "hero. a ttack press enter hero.s a y press enter" at bounding box center [591, 136] width 190 height 48
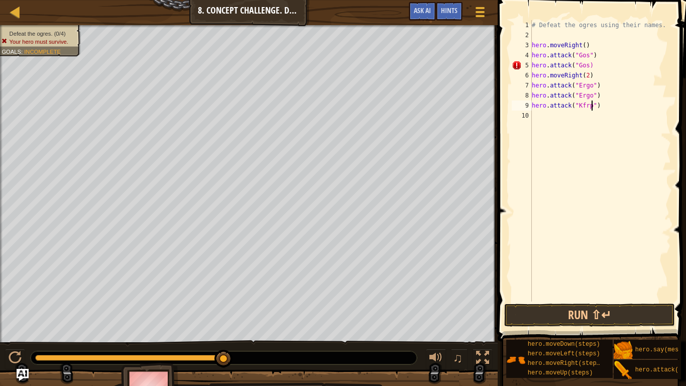
scroll to position [5, 9]
type textarea "hero.attack("Kro")"
click at [532, 117] on div "# Defeat the ogres using their names. hero . moveRight ( ) hero . attack ( "Gos…" at bounding box center [600, 171] width 141 height 302
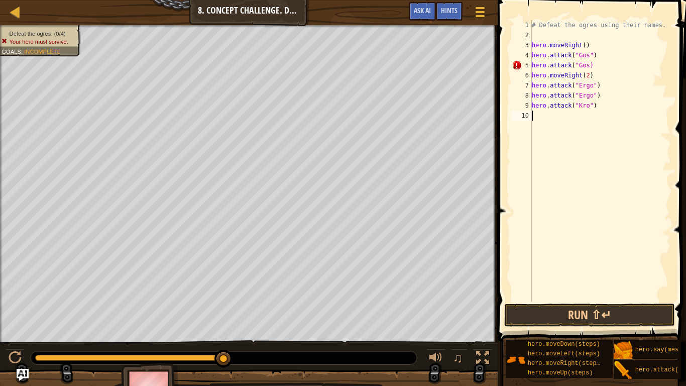
type textarea "h"
type textarea "a"
